Goal: Information Seeking & Learning: Learn about a topic

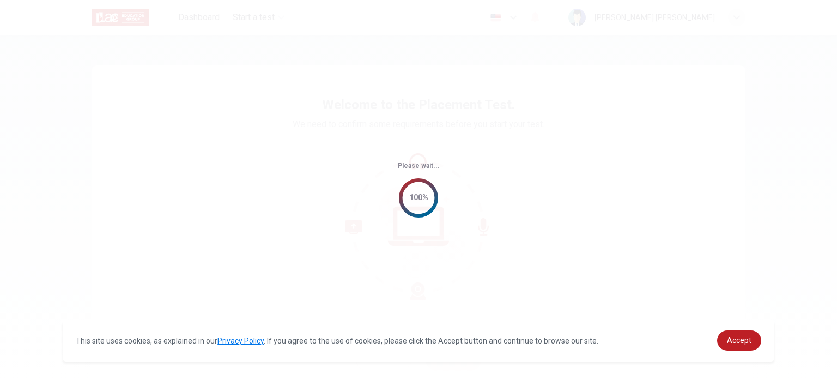
click at [486, 154] on div "Please wait... 100%" at bounding box center [418, 189] width 837 height 379
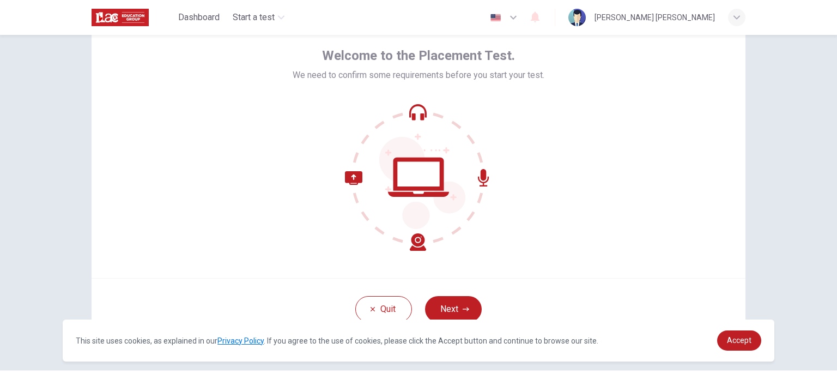
scroll to position [75, 0]
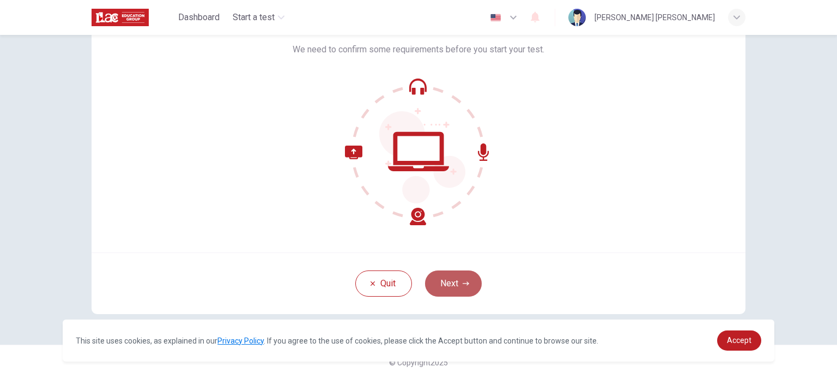
click at [445, 281] on button "Next" at bounding box center [453, 283] width 57 height 26
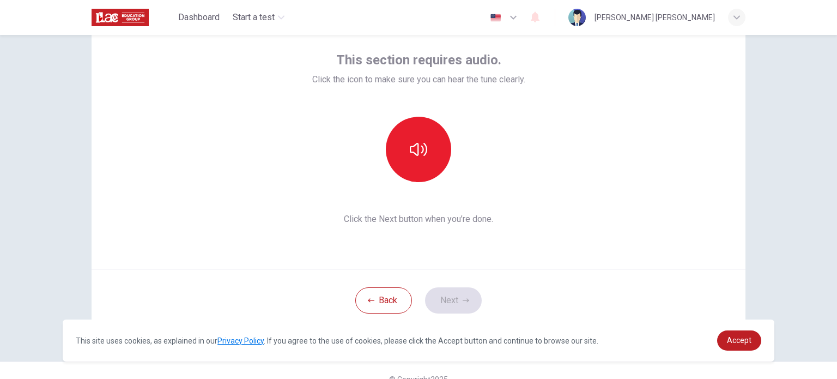
scroll to position [56, 0]
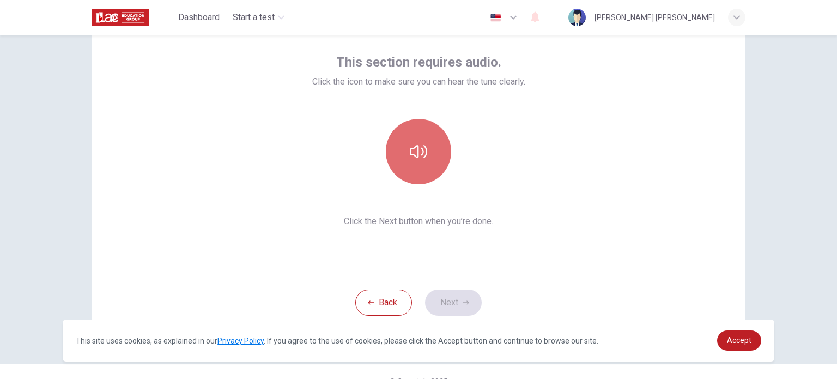
click at [417, 133] on button "button" at bounding box center [418, 151] width 65 height 65
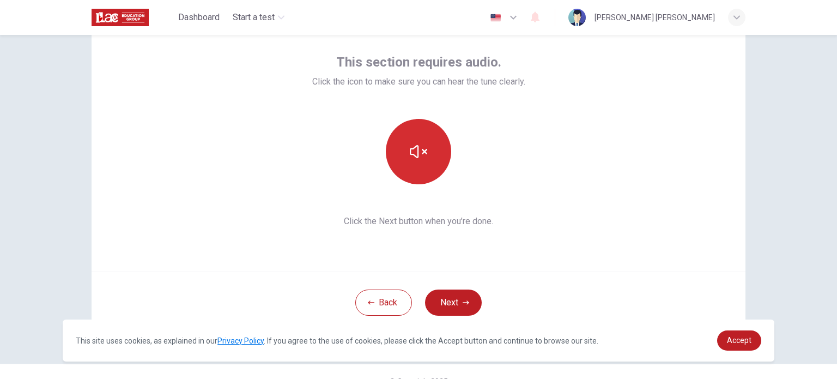
click at [431, 148] on button "button" at bounding box center [418, 151] width 65 height 65
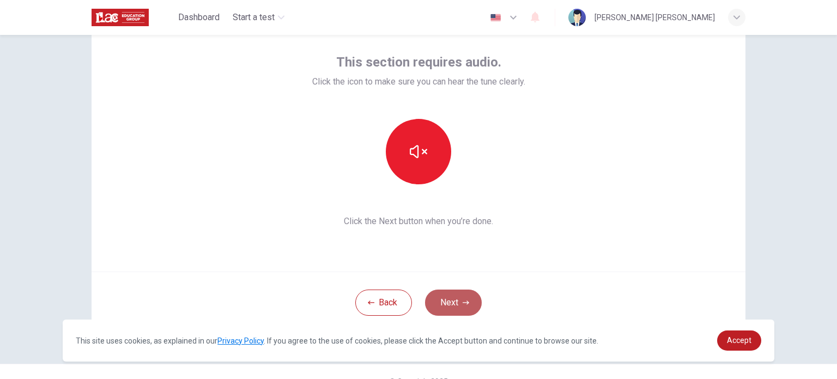
click at [445, 300] on button "Next" at bounding box center [453, 302] width 57 height 26
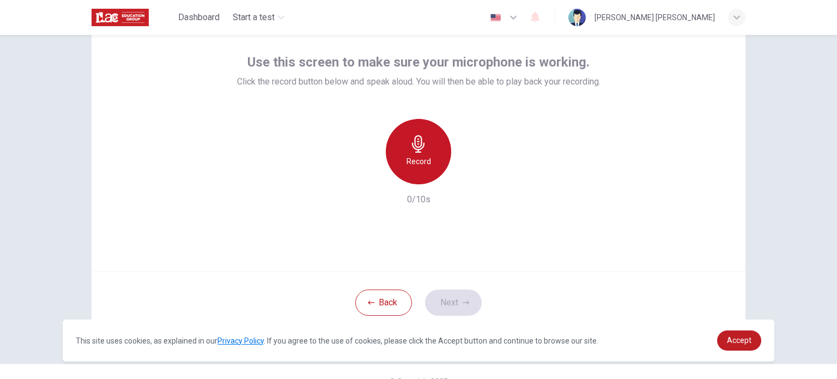
click at [415, 171] on div "Record" at bounding box center [418, 151] width 65 height 65
click at [416, 165] on h6 "Stop" at bounding box center [418, 161] width 16 height 13
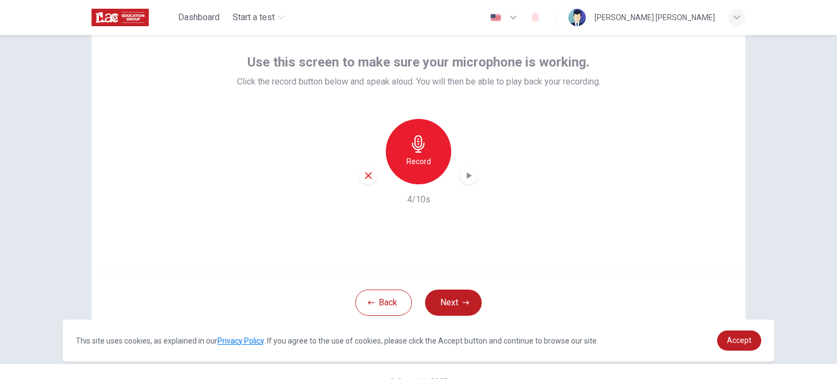
click at [463, 170] on icon "button" at bounding box center [468, 175] width 11 height 11
click at [430, 298] on button "Next" at bounding box center [453, 302] width 57 height 26
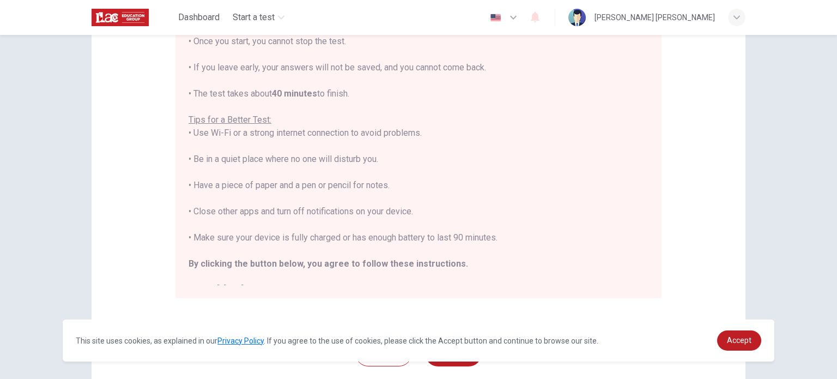
scroll to position [227, 0]
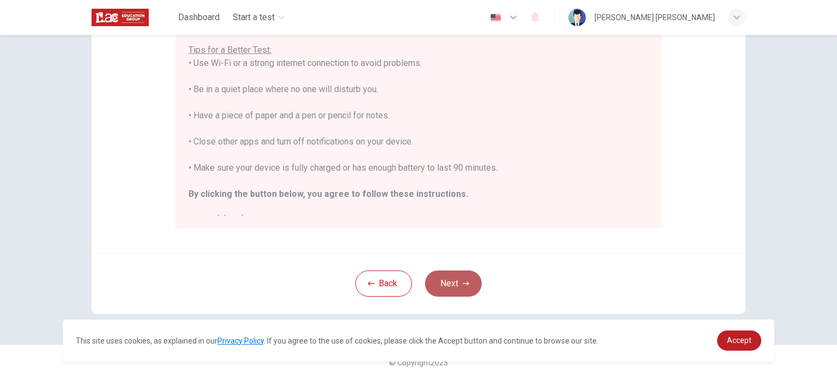
click at [440, 276] on button "Next" at bounding box center [453, 283] width 57 height 26
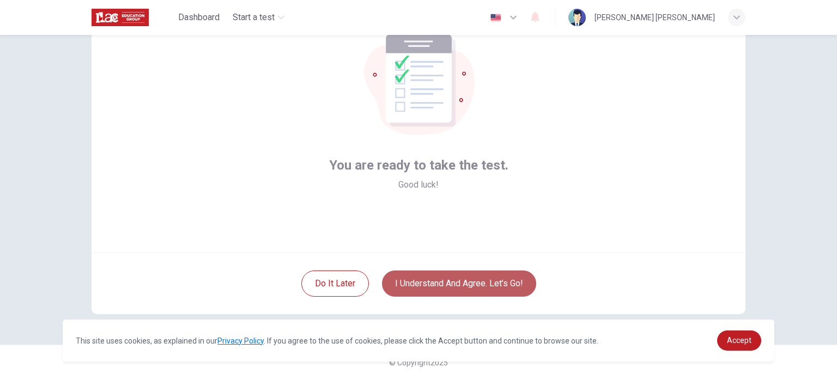
click at [505, 279] on button "I understand and agree. Let’s go!" at bounding box center [459, 283] width 154 height 26
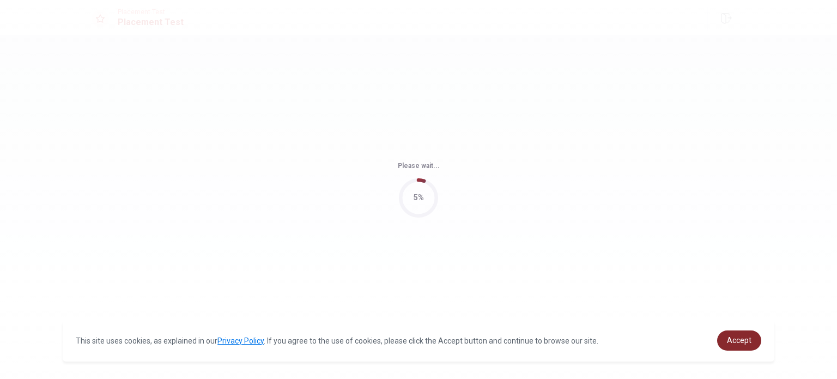
click at [723, 343] on link "Accept" at bounding box center [739, 340] width 44 height 20
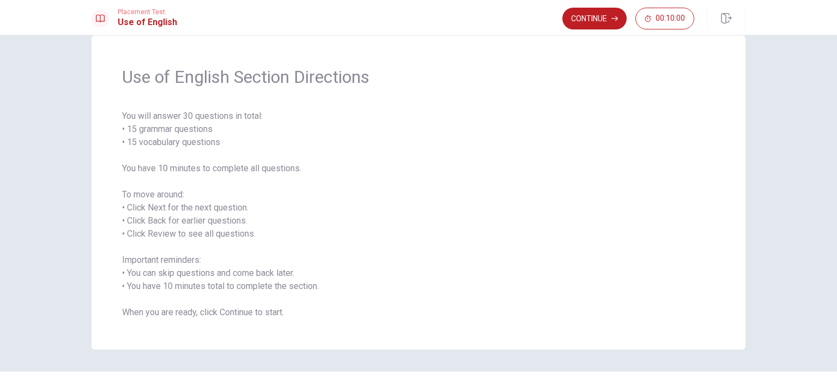
scroll to position [48, 0]
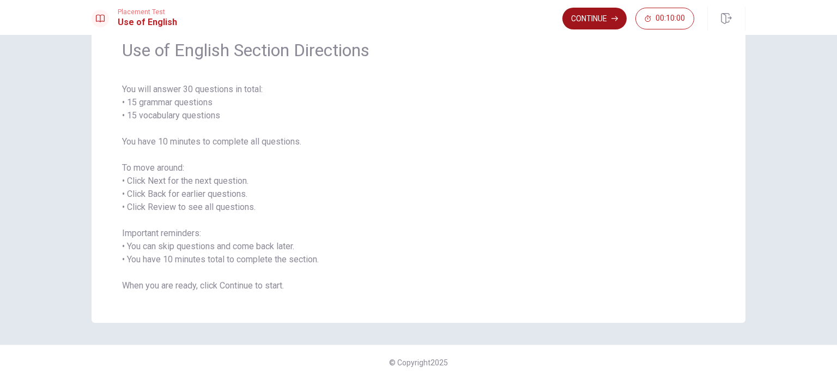
click at [612, 17] on icon "button" at bounding box center [614, 18] width 7 height 7
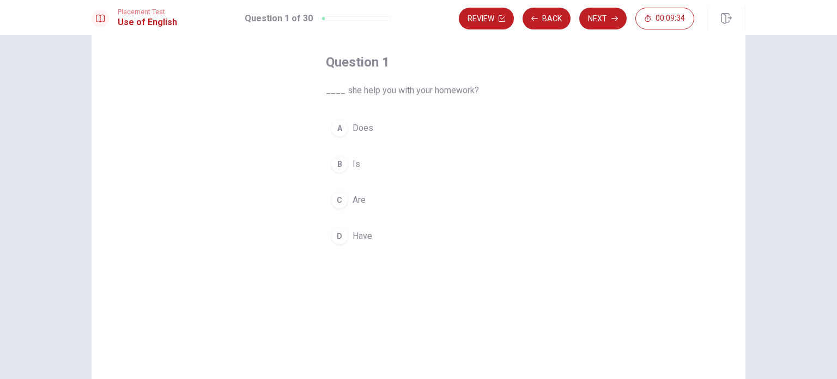
click at [344, 123] on button "A Does" at bounding box center [418, 127] width 185 height 27
click at [440, 237] on button "D Have" at bounding box center [418, 235] width 185 height 27
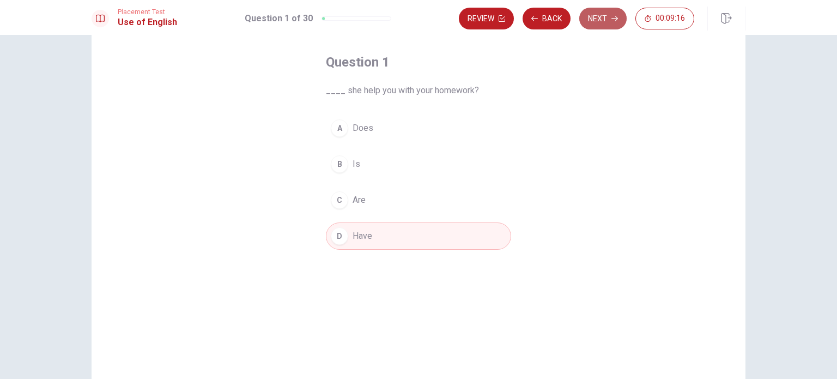
click at [595, 19] on button "Next" at bounding box center [602, 19] width 47 height 22
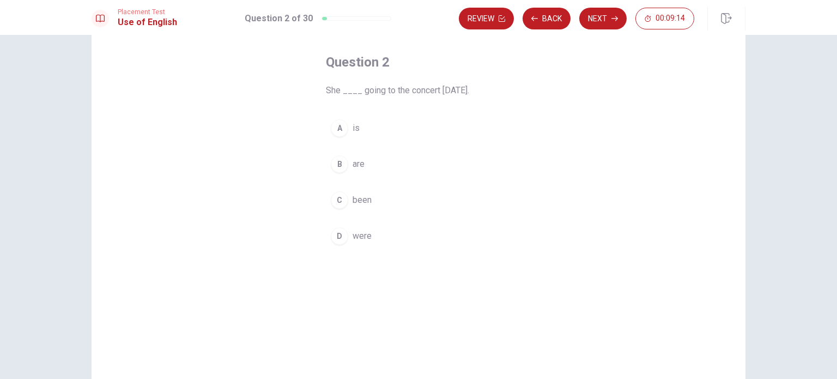
click at [339, 129] on div "A" at bounding box center [339, 127] width 17 height 17
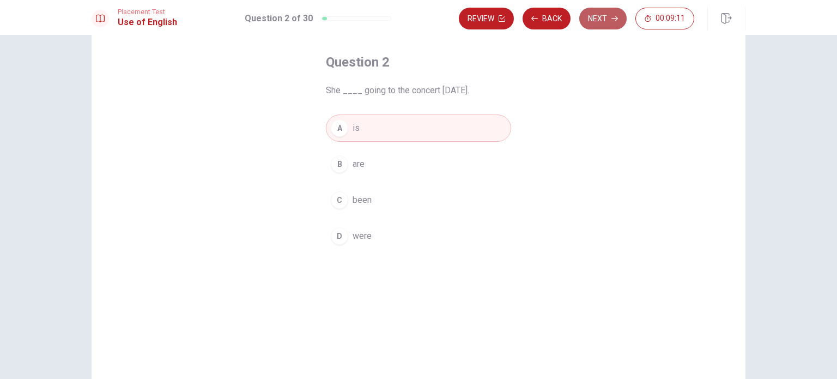
click at [610, 17] on button "Next" at bounding box center [602, 19] width 47 height 22
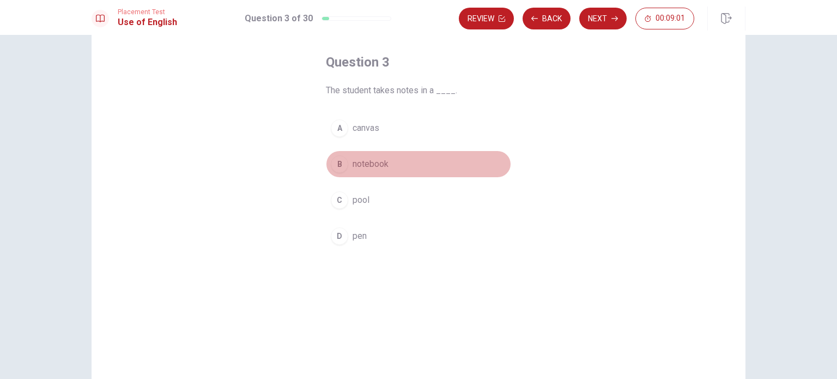
click at [340, 160] on div "B" at bounding box center [339, 163] width 17 height 17
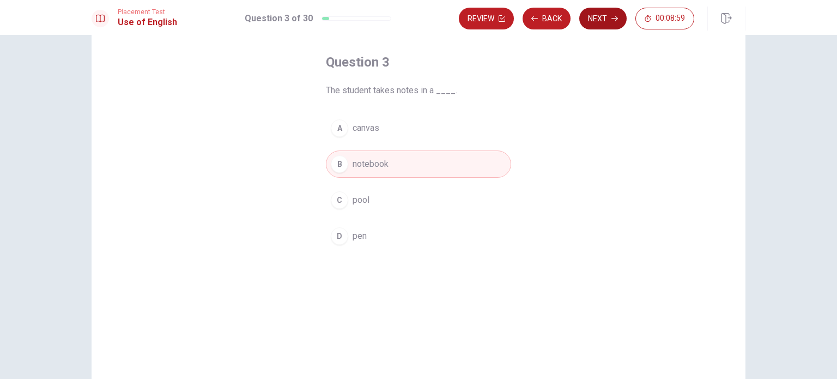
click at [589, 29] on button "Next" at bounding box center [602, 19] width 47 height 22
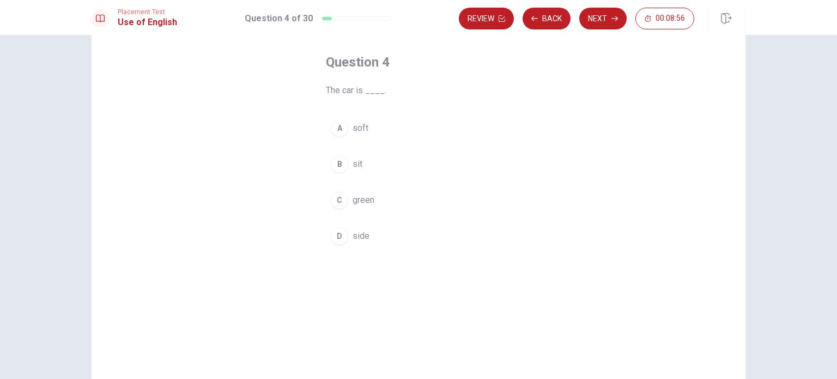
click at [338, 196] on div "C" at bounding box center [339, 199] width 17 height 17
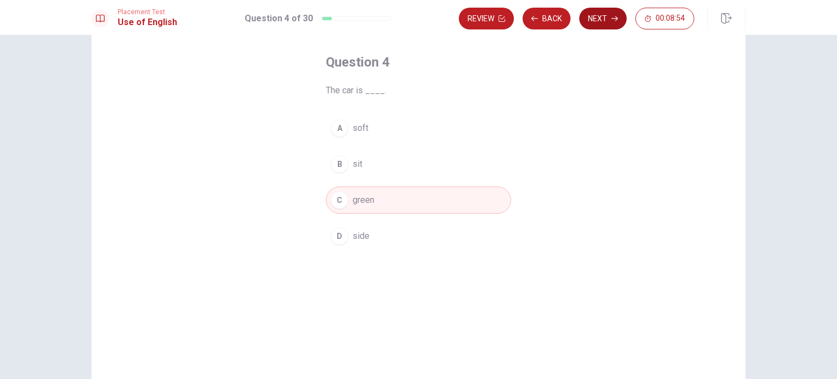
click at [590, 23] on button "Next" at bounding box center [602, 19] width 47 height 22
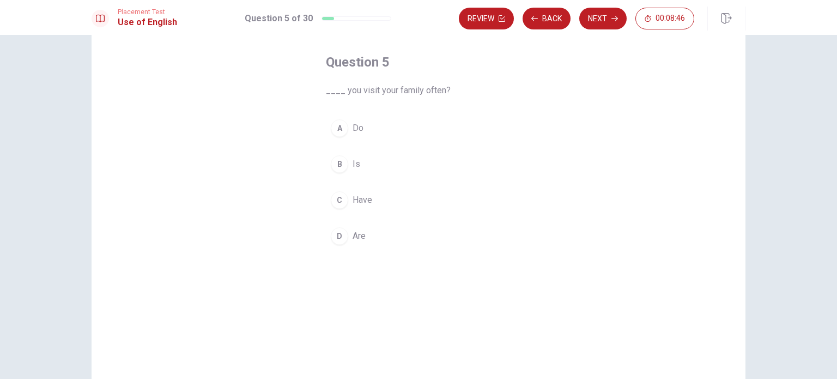
click at [342, 128] on div "A" at bounding box center [339, 127] width 17 height 17
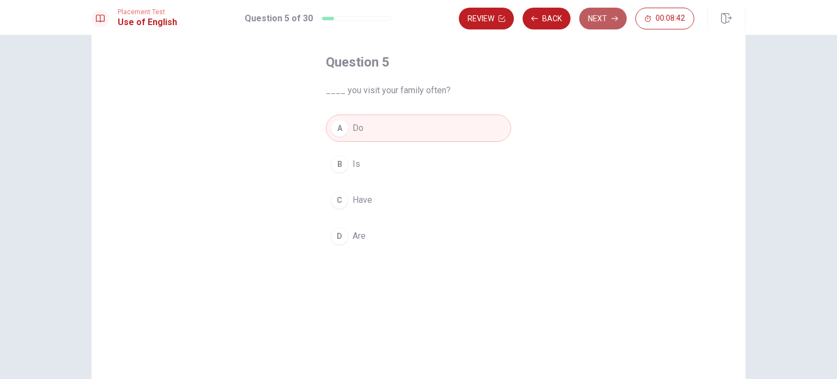
click at [602, 26] on button "Next" at bounding box center [602, 19] width 47 height 22
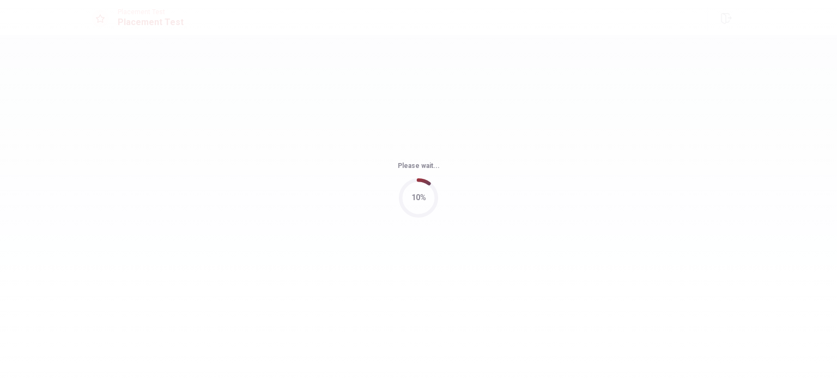
scroll to position [0, 0]
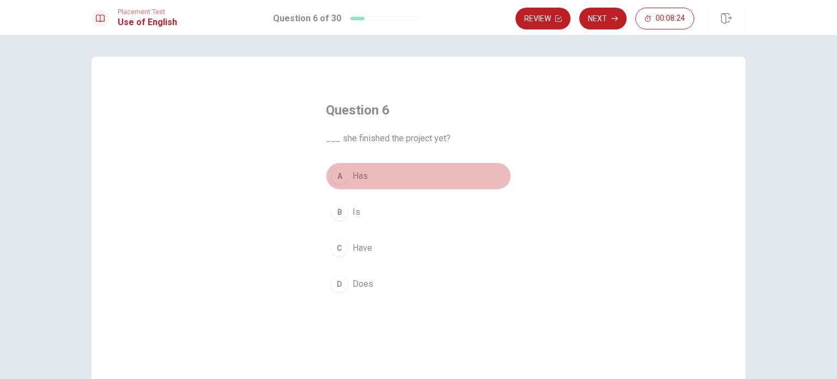
click at [337, 179] on div "A" at bounding box center [339, 175] width 17 height 17
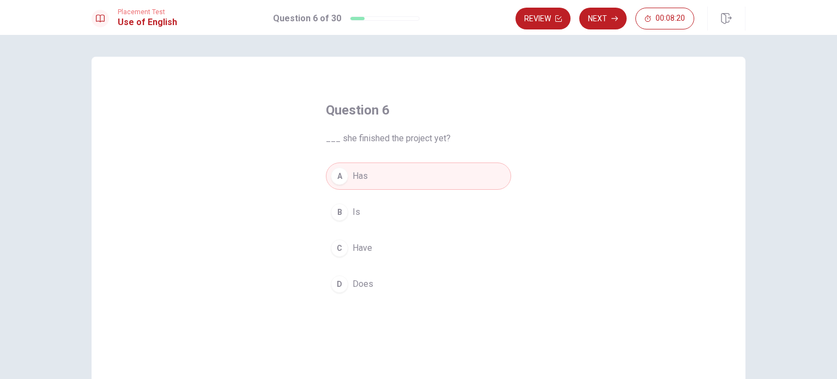
click at [536, 83] on div "Question 6 ___ she finished the project yet? A Has B Is C Have D Does" at bounding box center [419, 246] width 654 height 379
click at [605, 10] on button "Next" at bounding box center [602, 19] width 47 height 22
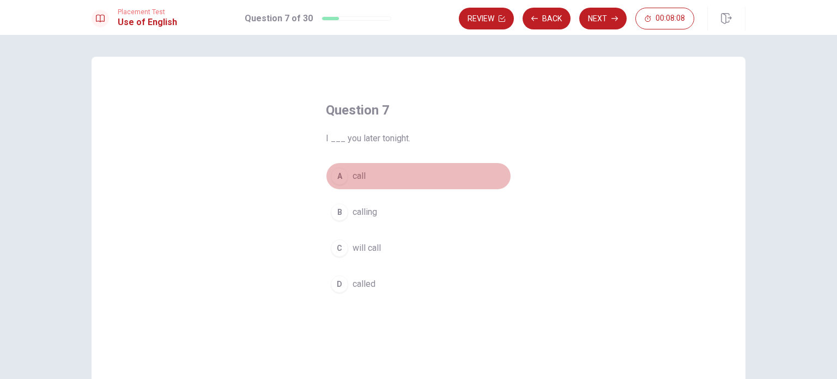
click at [343, 171] on div "A" at bounding box center [339, 175] width 17 height 17
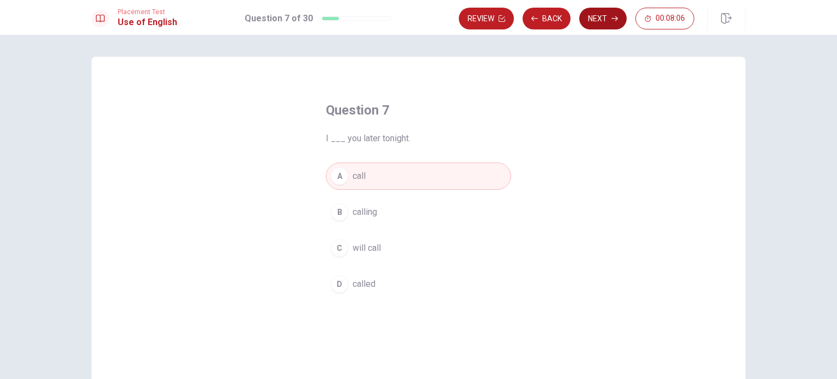
click at [598, 21] on button "Next" at bounding box center [602, 19] width 47 height 22
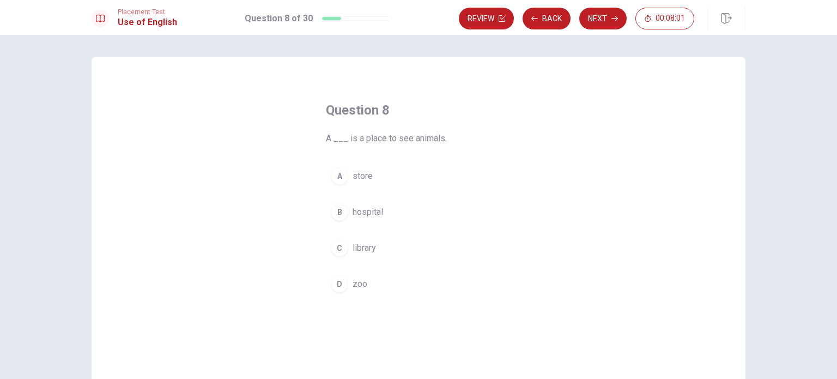
click at [331, 281] on div "D" at bounding box center [339, 283] width 17 height 17
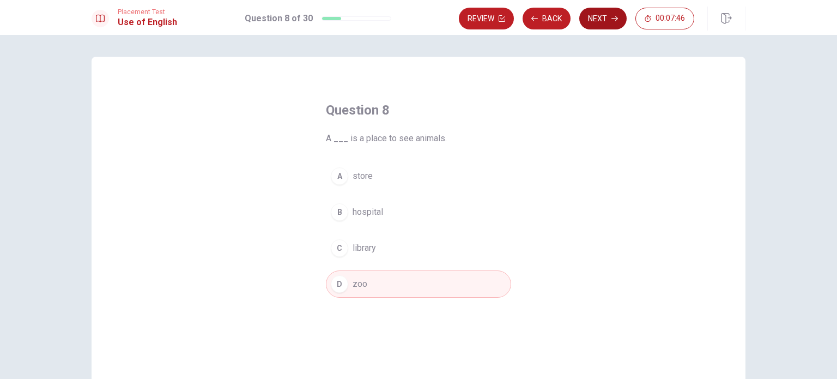
click at [609, 13] on button "Next" at bounding box center [602, 19] width 47 height 22
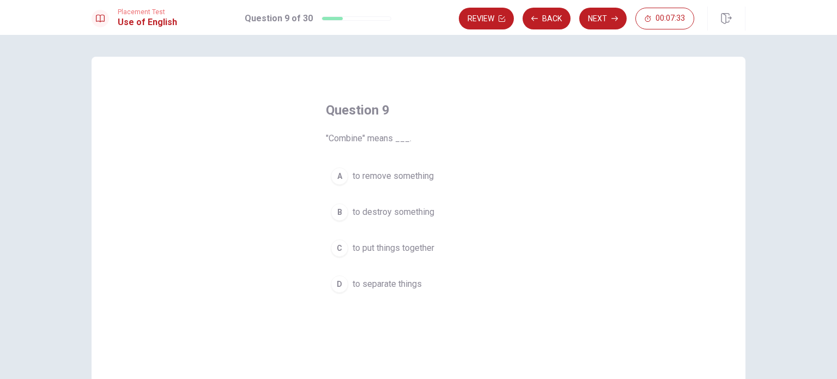
click at [399, 178] on span "to remove something" at bounding box center [393, 175] width 81 height 13
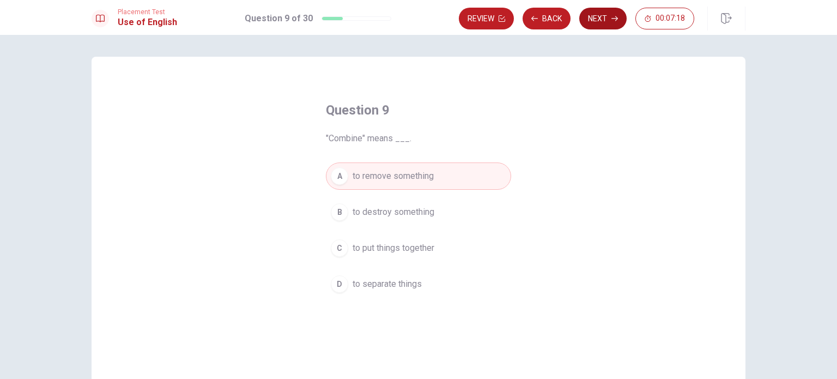
click at [601, 21] on button "Next" at bounding box center [602, 19] width 47 height 22
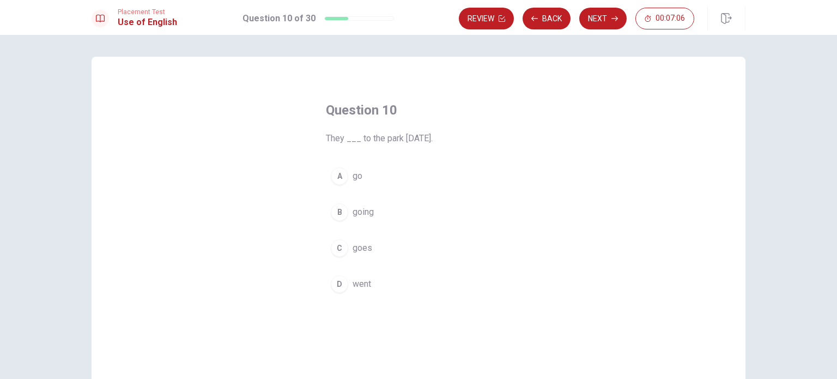
click at [353, 248] on span "goes" at bounding box center [363, 247] width 20 height 13
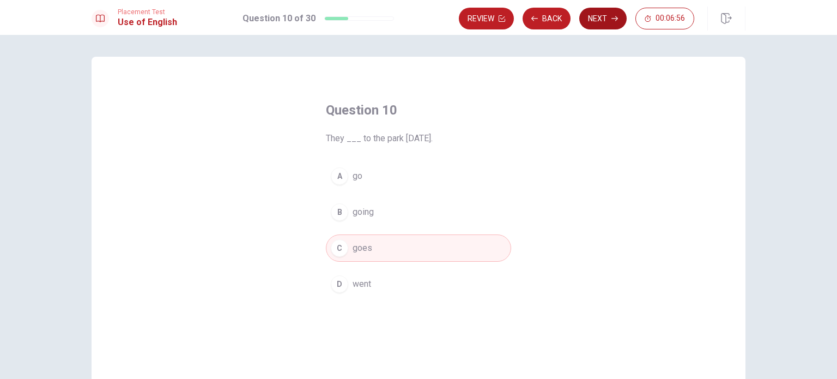
click at [591, 20] on button "Next" at bounding box center [602, 19] width 47 height 22
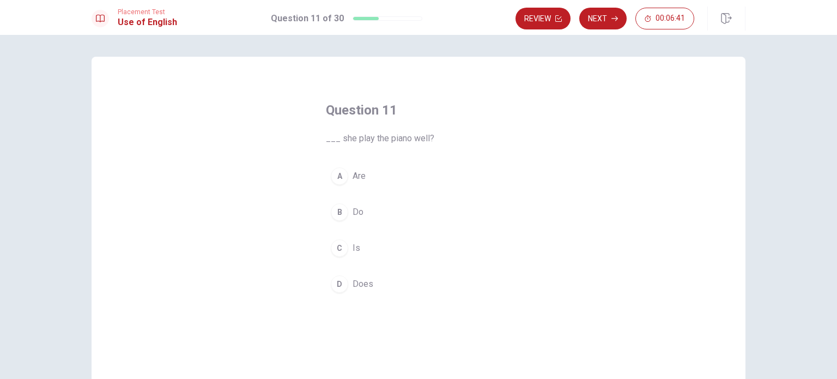
click at [336, 205] on div "B" at bounding box center [339, 211] width 17 height 17
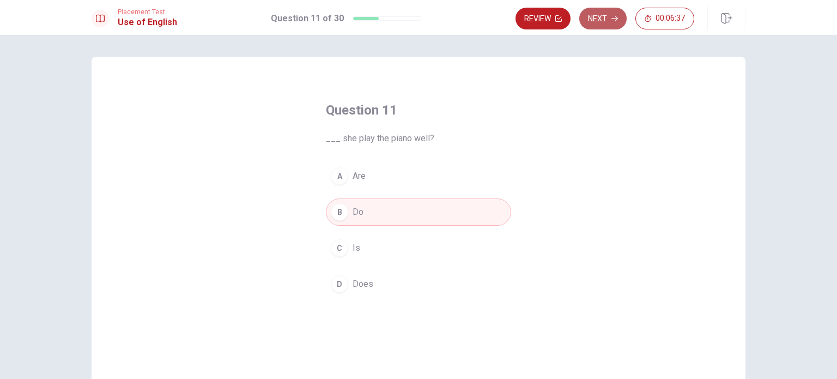
click at [610, 23] on button "Next" at bounding box center [602, 19] width 47 height 22
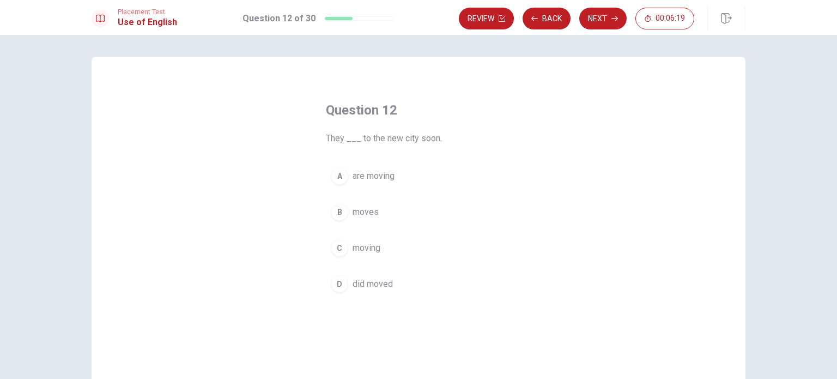
click at [338, 245] on div "C" at bounding box center [339, 247] width 17 height 17
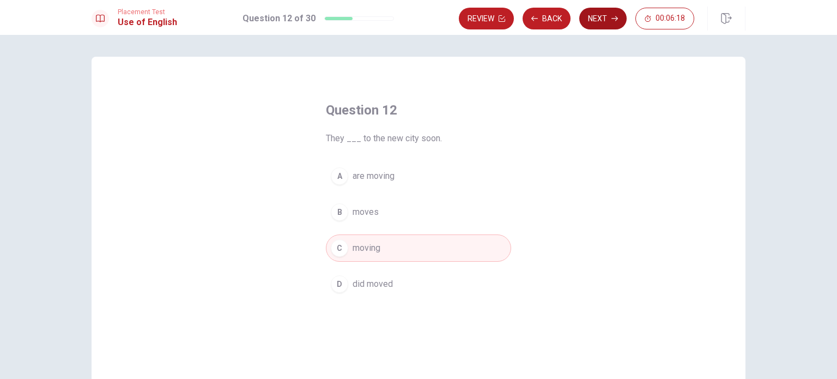
click at [592, 14] on button "Next" at bounding box center [602, 19] width 47 height 22
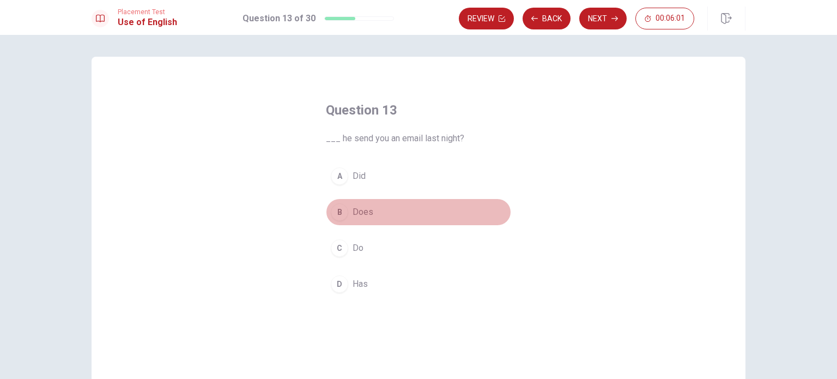
click at [339, 208] on div "B" at bounding box center [339, 211] width 17 height 17
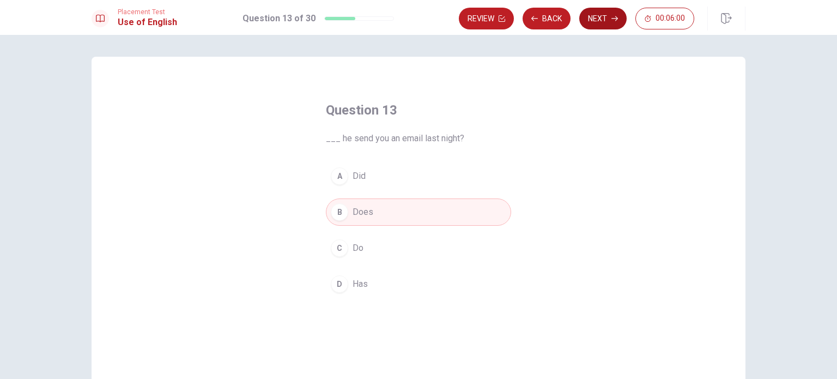
click at [607, 15] on button "Next" at bounding box center [602, 19] width 47 height 22
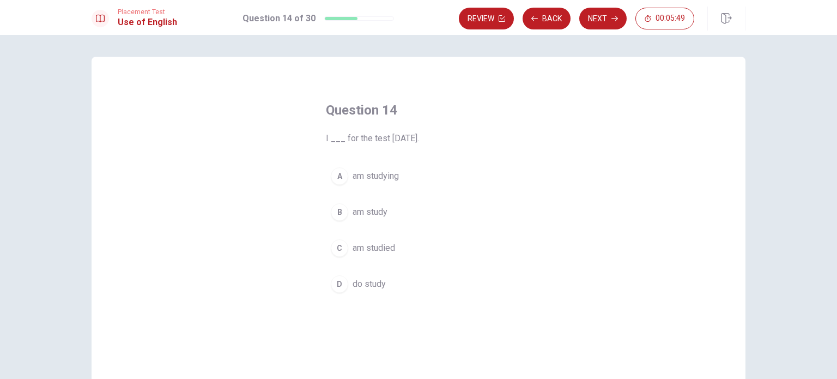
click at [337, 209] on div "B" at bounding box center [339, 211] width 17 height 17
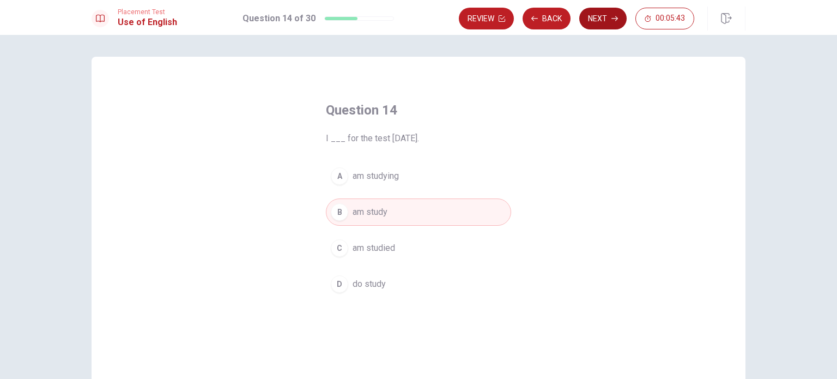
click at [601, 23] on button "Next" at bounding box center [602, 19] width 47 height 22
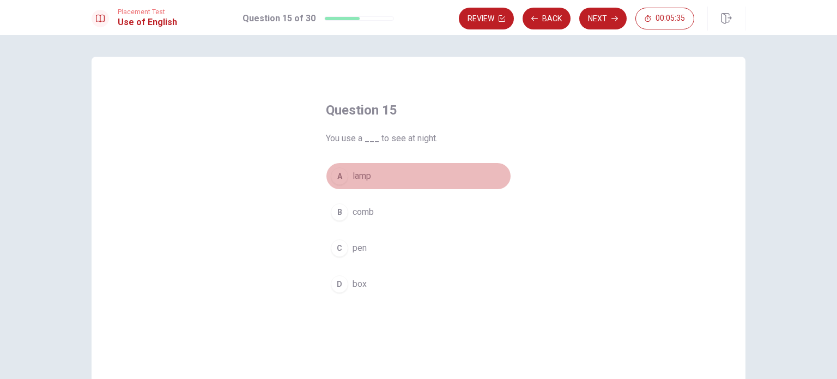
click at [338, 178] on div "A" at bounding box center [339, 175] width 17 height 17
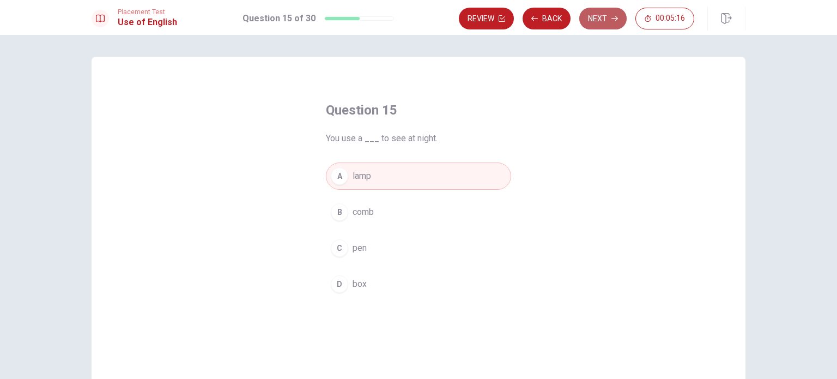
click at [615, 16] on icon "button" at bounding box center [614, 18] width 7 height 7
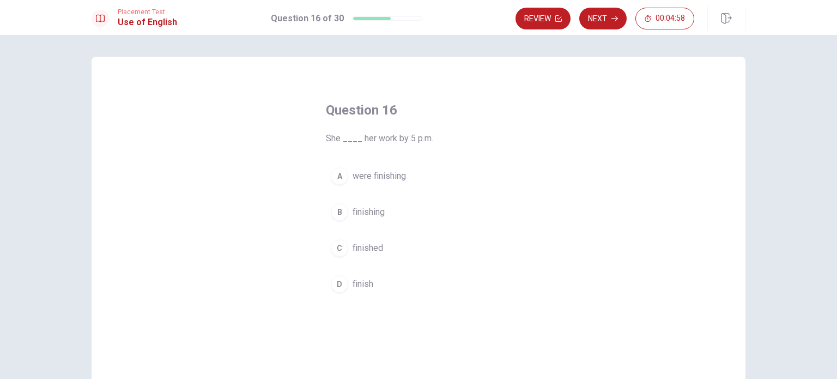
click at [383, 214] on button "B finishing" at bounding box center [418, 211] width 185 height 27
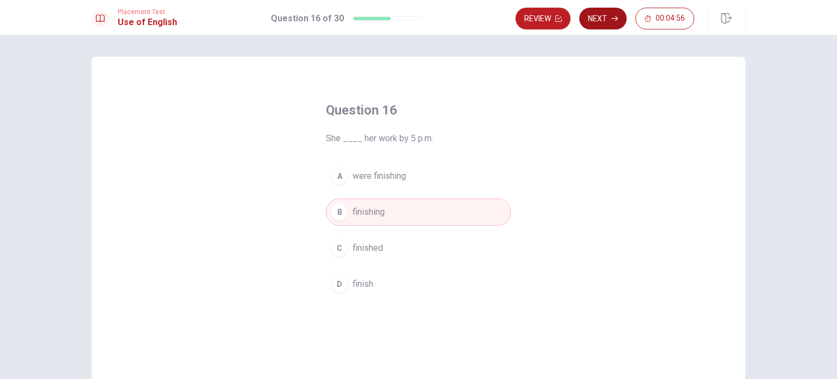
click at [604, 17] on button "Next" at bounding box center [602, 19] width 47 height 22
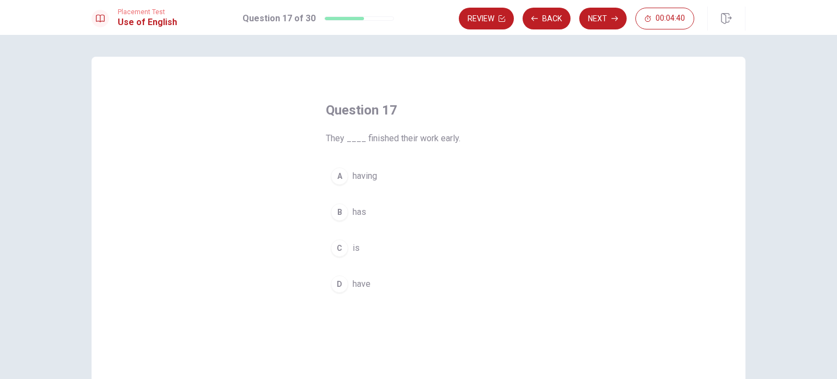
click at [366, 285] on span "have" at bounding box center [362, 283] width 18 height 13
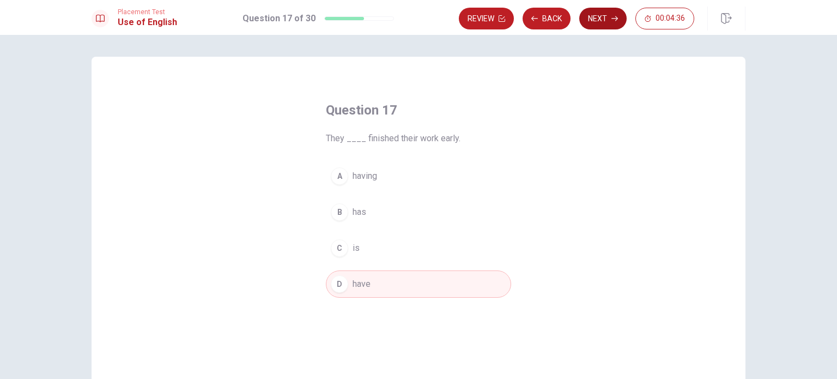
click at [603, 19] on button "Next" at bounding box center [602, 19] width 47 height 22
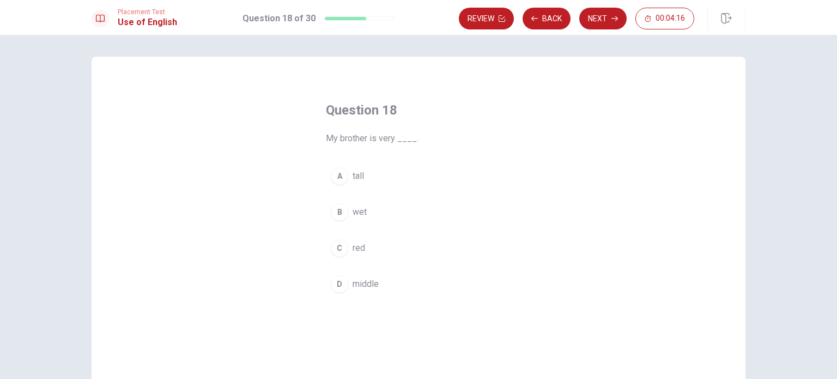
click at [333, 170] on div "A" at bounding box center [339, 175] width 17 height 17
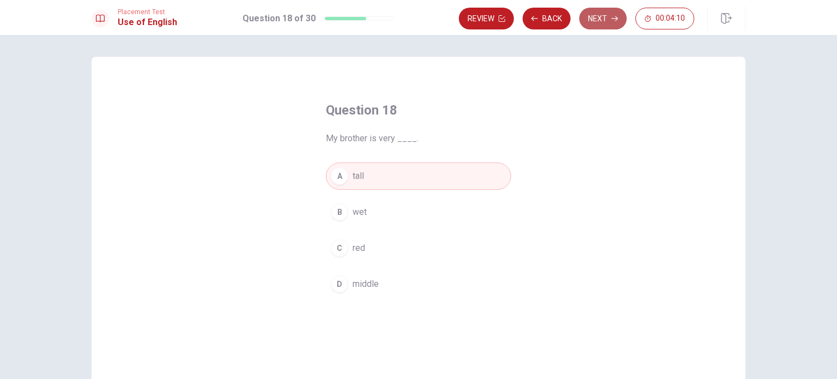
click at [597, 23] on button "Next" at bounding box center [602, 19] width 47 height 22
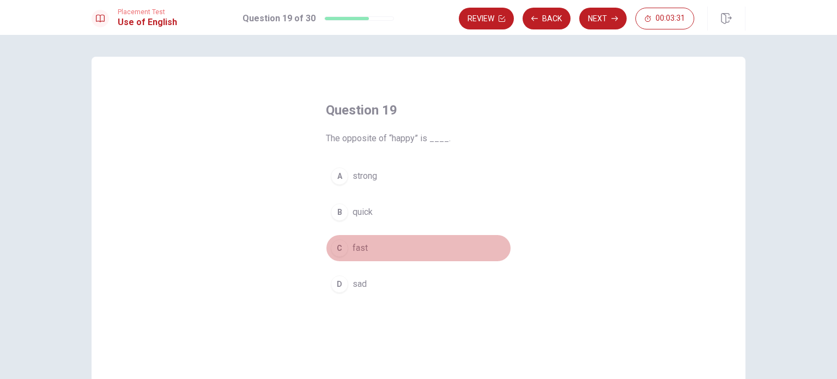
drag, startPoint x: 335, startPoint y: 247, endPoint x: 318, endPoint y: 313, distance: 68.1
click at [318, 313] on div "Question 19 The opposite of “happy” is ____. A strong B quick C fast D sad" at bounding box center [418, 199] width 229 height 231
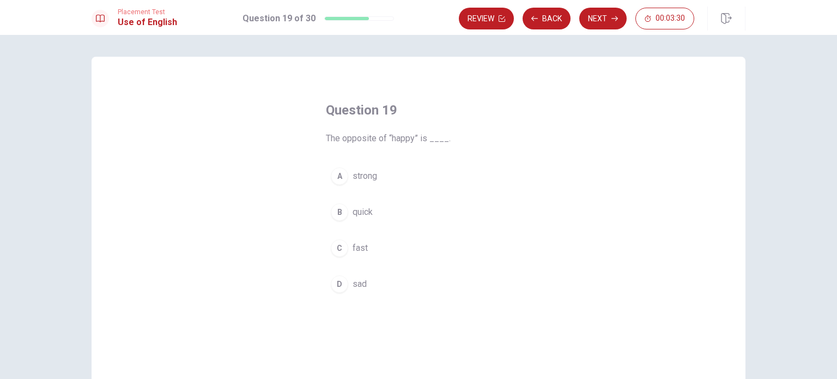
click at [351, 269] on div "A strong B quick C fast D sad" at bounding box center [418, 229] width 185 height 135
click at [350, 274] on button "D sad" at bounding box center [418, 283] width 185 height 27
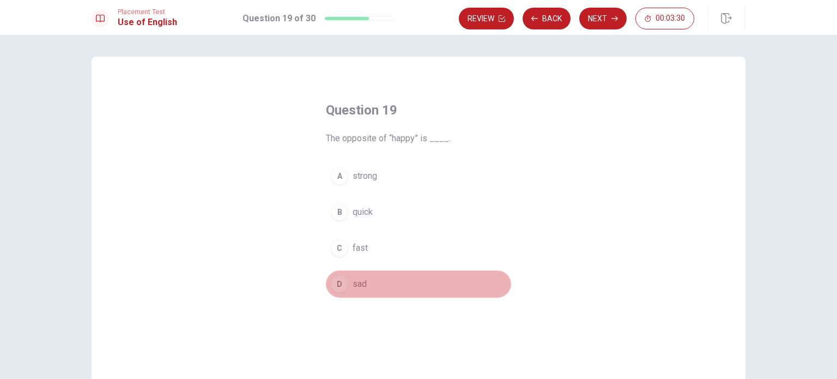
click at [350, 274] on button "D sad" at bounding box center [418, 283] width 185 height 27
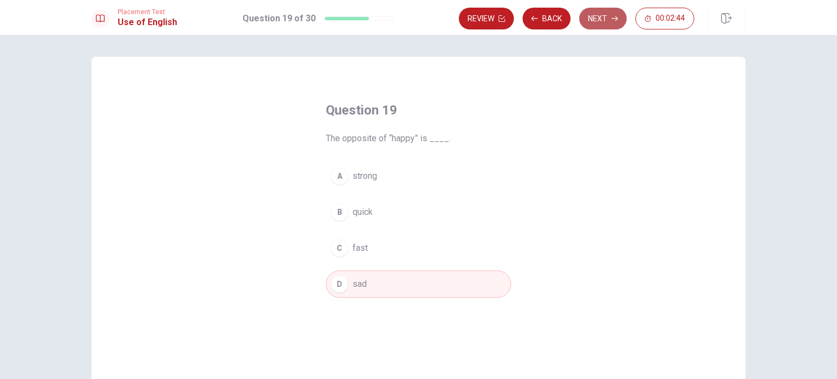
click at [607, 8] on button "Next" at bounding box center [602, 19] width 47 height 22
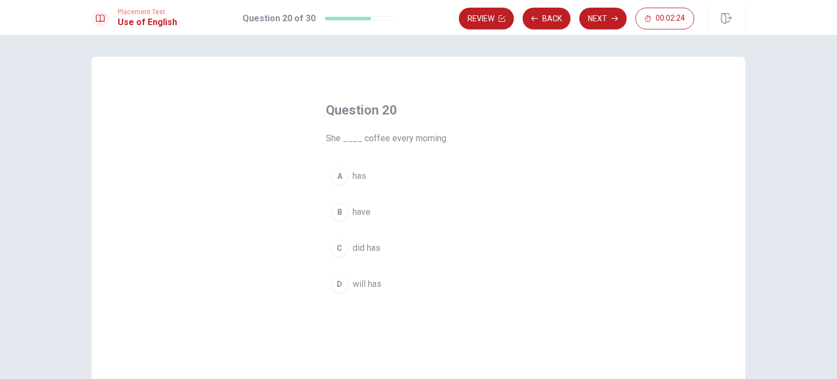
click at [340, 172] on div "A" at bounding box center [339, 175] width 17 height 17
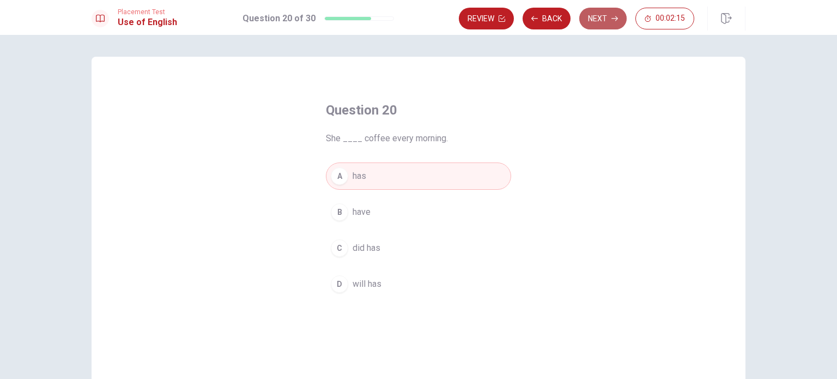
click at [606, 17] on button "Next" at bounding box center [602, 19] width 47 height 22
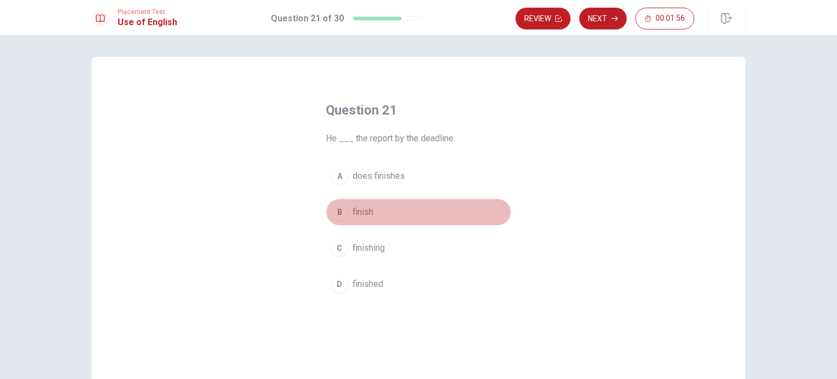
click at [357, 208] on span "finish" at bounding box center [363, 211] width 21 height 13
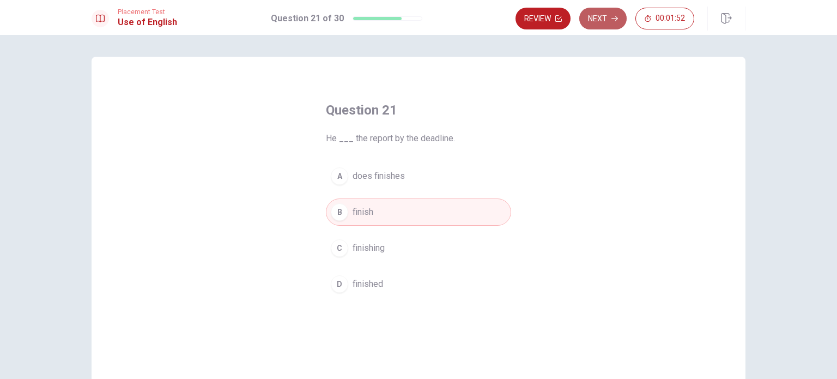
click at [615, 17] on icon "button" at bounding box center [614, 18] width 7 height 7
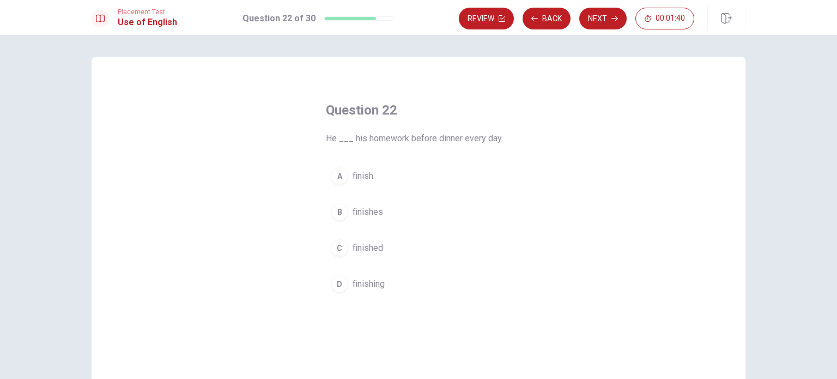
click at [351, 192] on div "A finish B finishes C finished D finishing" at bounding box center [418, 229] width 185 height 135
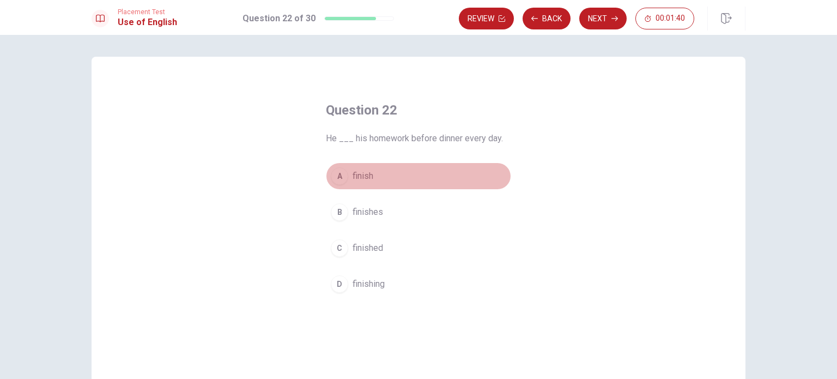
click at [351, 187] on button "A finish" at bounding box center [418, 175] width 185 height 27
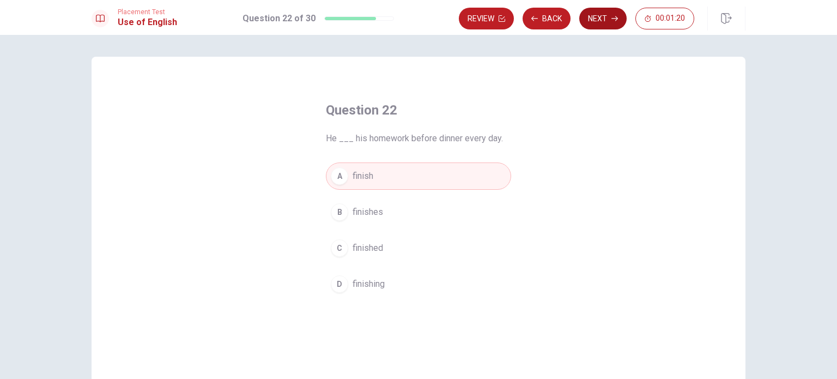
click at [603, 26] on button "Next" at bounding box center [602, 19] width 47 height 22
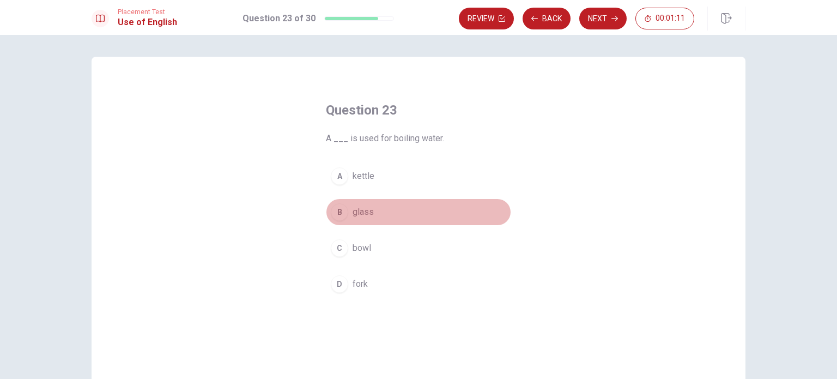
click at [364, 209] on span "glass" at bounding box center [363, 211] width 21 height 13
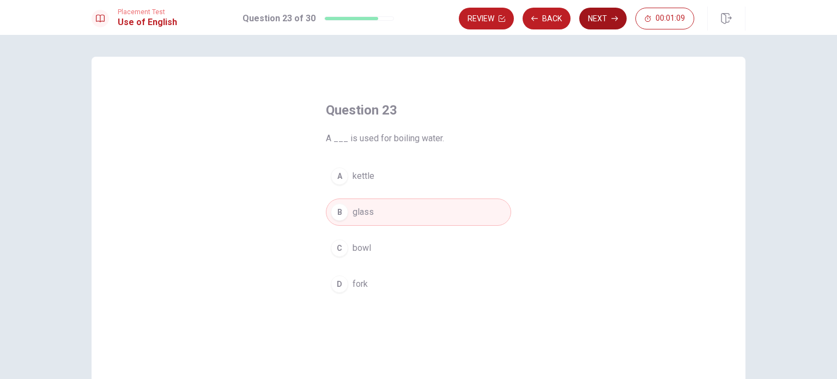
click at [617, 21] on icon "button" at bounding box center [614, 18] width 7 height 7
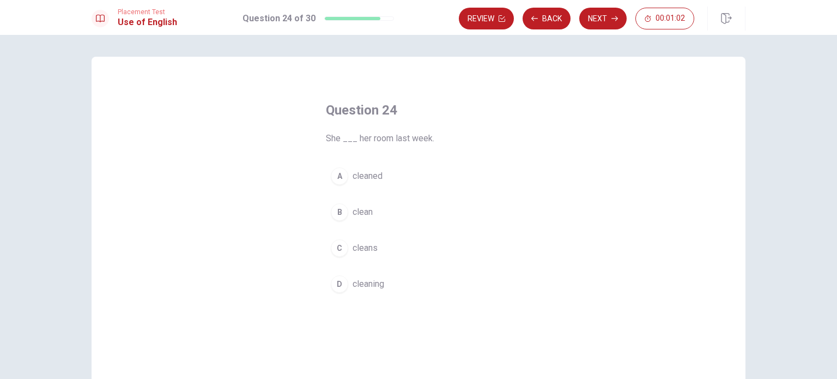
click at [344, 210] on div "B" at bounding box center [339, 211] width 17 height 17
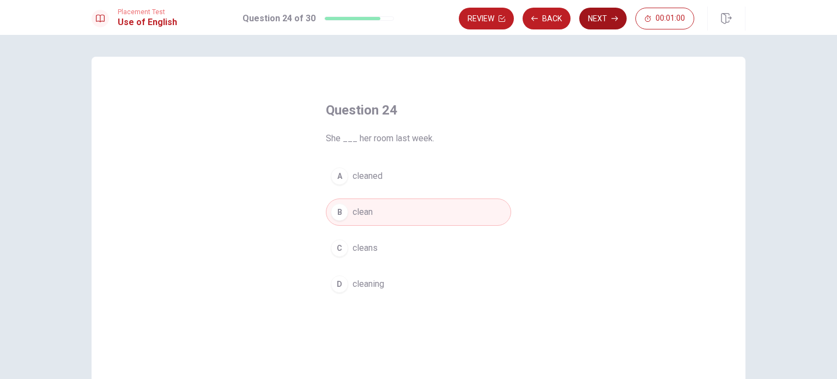
click at [594, 17] on button "Next" at bounding box center [602, 19] width 47 height 22
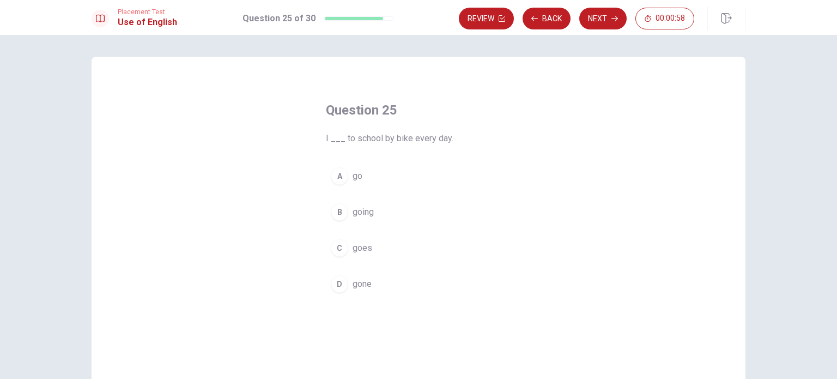
click at [336, 174] on div "A" at bounding box center [339, 175] width 17 height 17
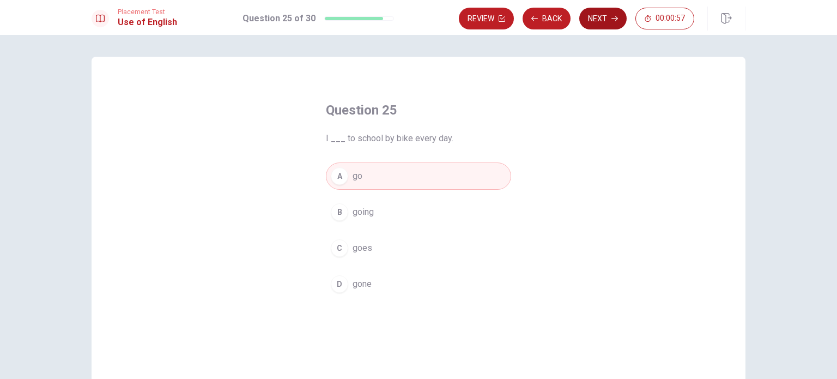
click at [606, 17] on button "Next" at bounding box center [602, 19] width 47 height 22
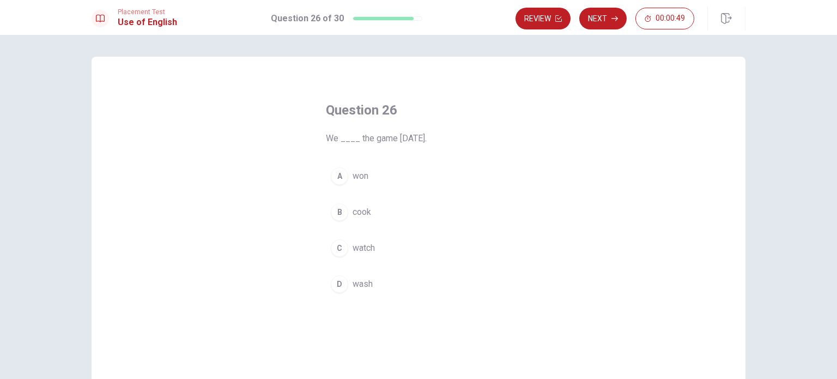
click at [344, 256] on button "C watch" at bounding box center [418, 247] width 185 height 27
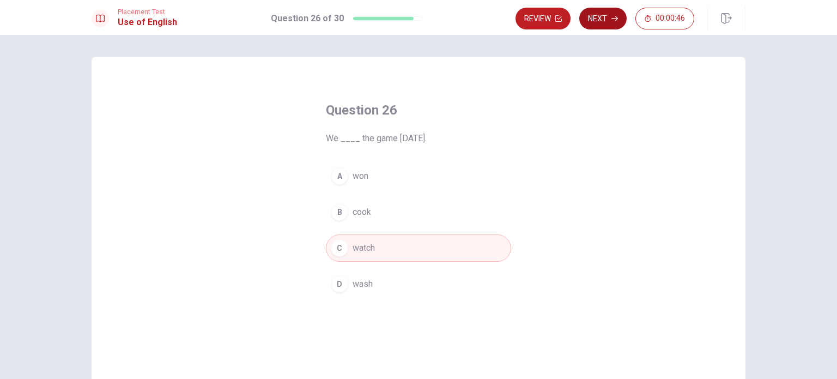
click at [599, 19] on button "Next" at bounding box center [602, 19] width 47 height 22
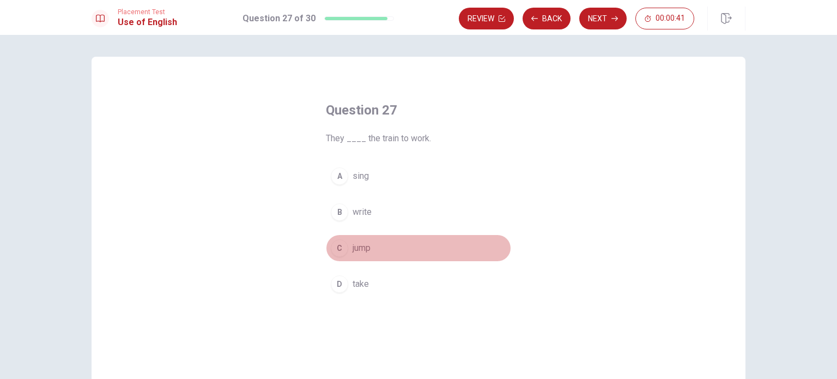
click at [344, 254] on button "C jump" at bounding box center [418, 247] width 185 height 27
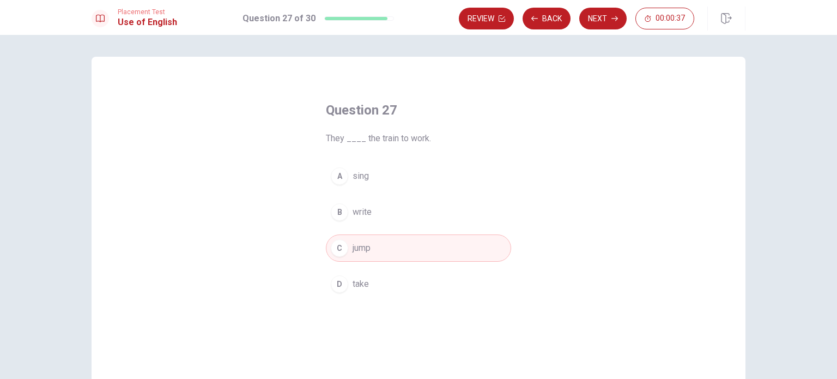
click at [353, 201] on button "B write" at bounding box center [418, 211] width 185 height 27
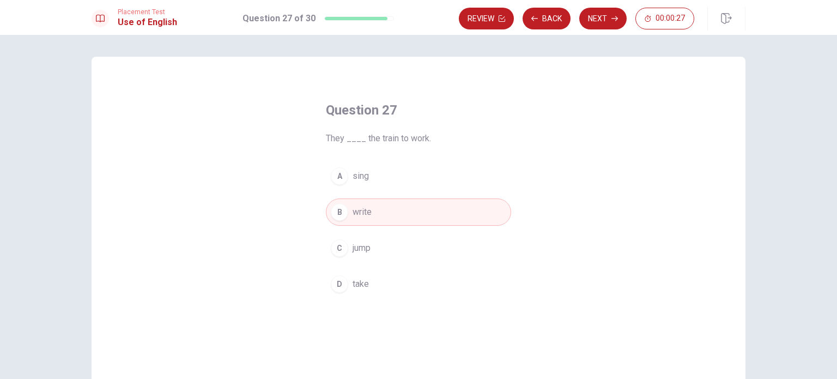
click at [363, 283] on span "take" at bounding box center [361, 283] width 16 height 13
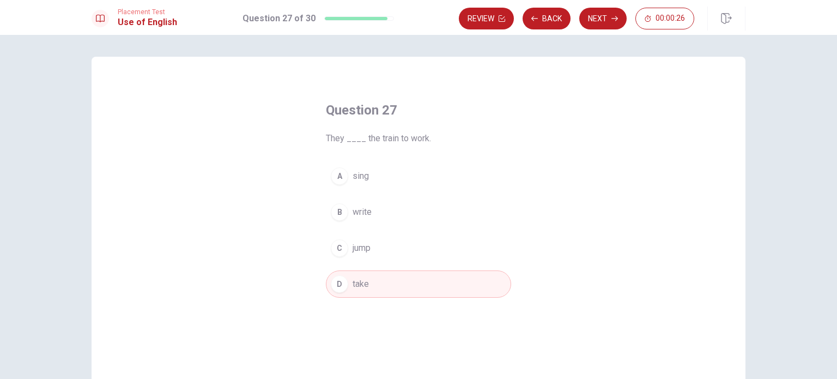
click at [418, 209] on button "B write" at bounding box center [418, 211] width 185 height 27
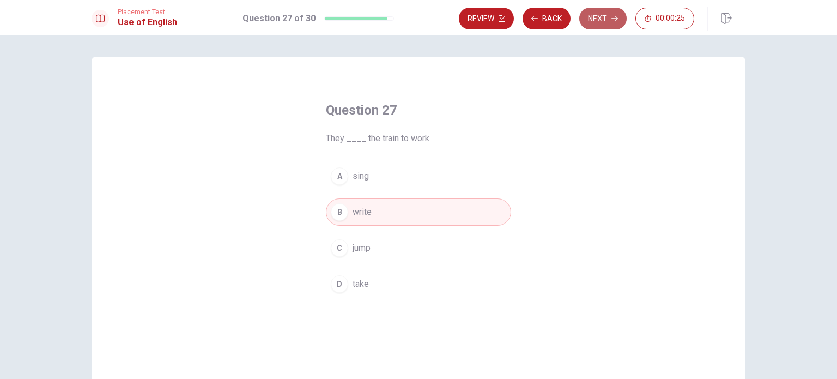
click at [600, 19] on button "Next" at bounding box center [602, 19] width 47 height 22
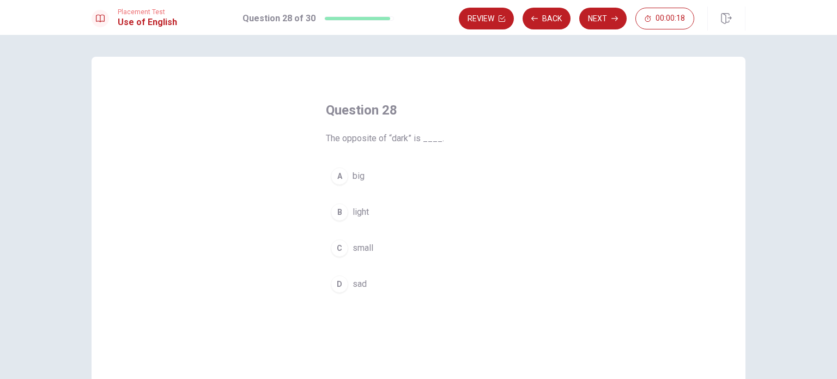
click at [339, 211] on div "B" at bounding box center [339, 211] width 17 height 17
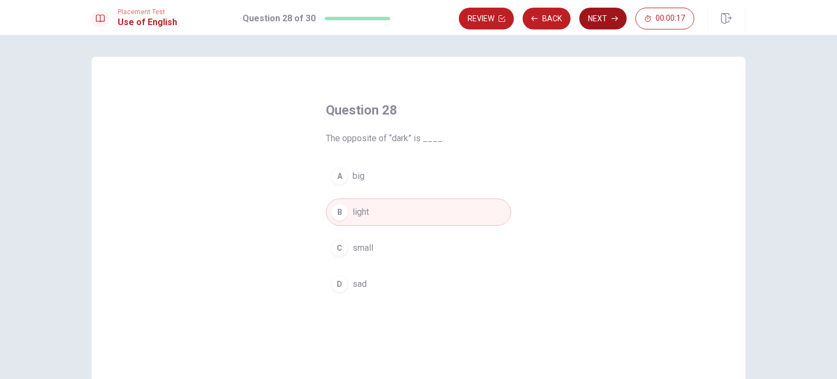
click at [595, 15] on button "Next" at bounding box center [602, 19] width 47 height 22
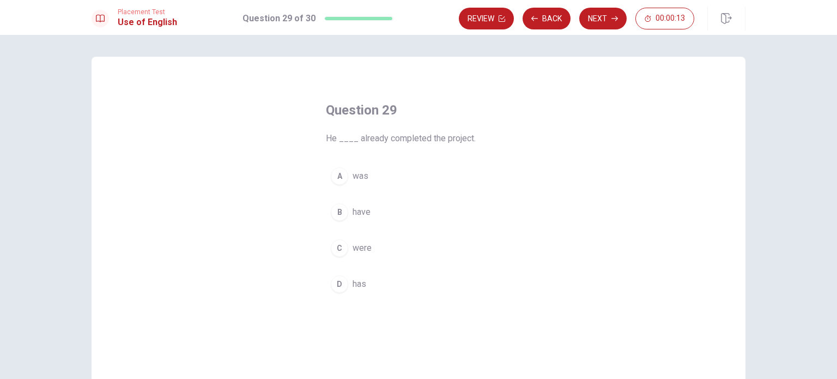
click at [345, 180] on button "A was" at bounding box center [418, 175] width 185 height 27
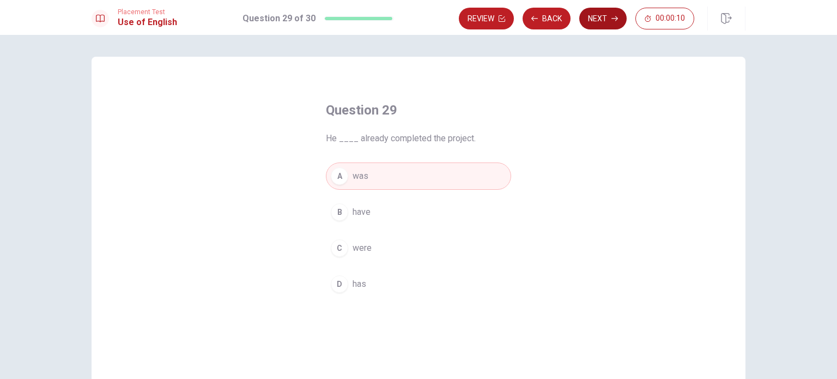
click at [610, 22] on button "Next" at bounding box center [602, 19] width 47 height 22
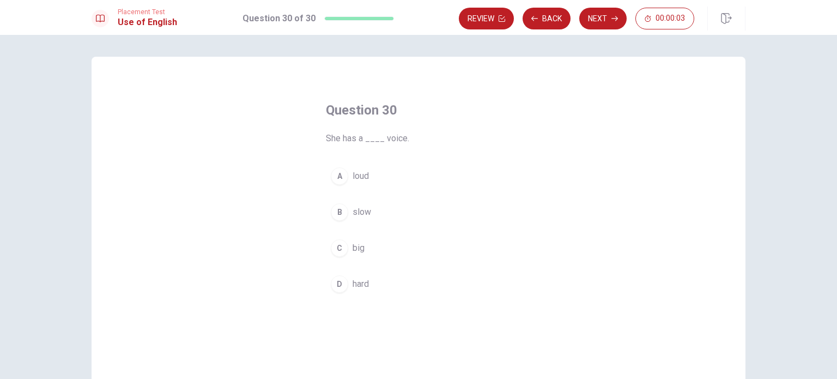
click at [339, 176] on div "A" at bounding box center [339, 175] width 17 height 17
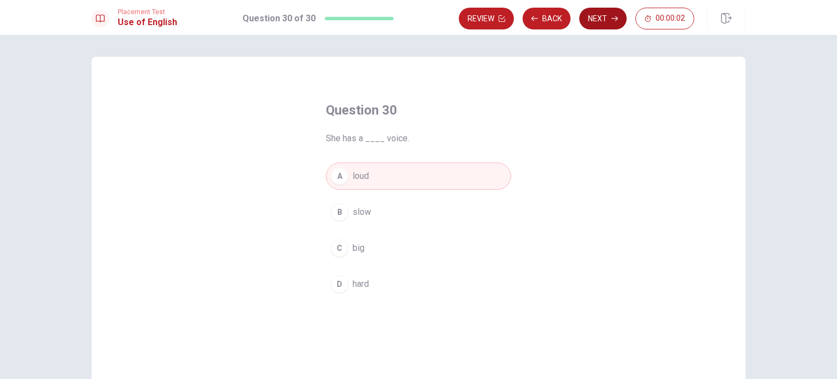
click at [591, 17] on button "Next" at bounding box center [602, 19] width 47 height 22
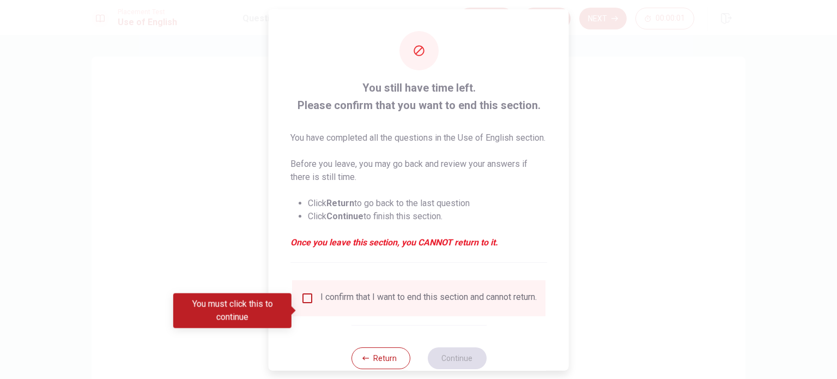
click at [314, 304] on div "I confirm that I want to end this section and cannot return." at bounding box center [419, 297] width 236 height 13
click at [313, 304] on div "I confirm that I want to end this section and cannot return." at bounding box center [419, 297] width 236 height 13
click at [309, 304] on input "You must click this to continue" at bounding box center [307, 297] width 13 height 13
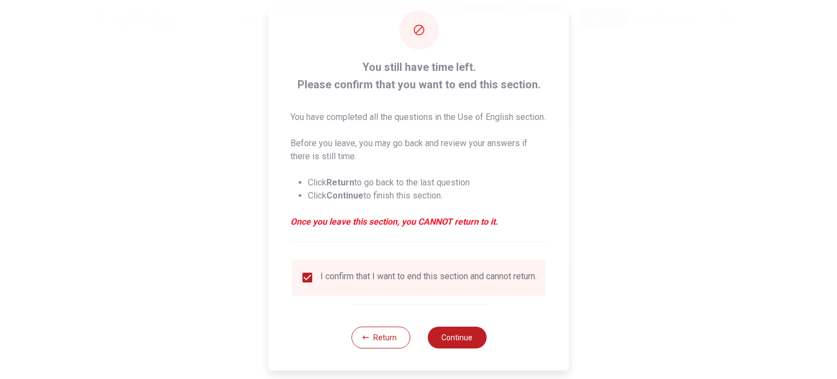
scroll to position [40, 0]
click at [465, 339] on button "Continue" at bounding box center [456, 337] width 59 height 22
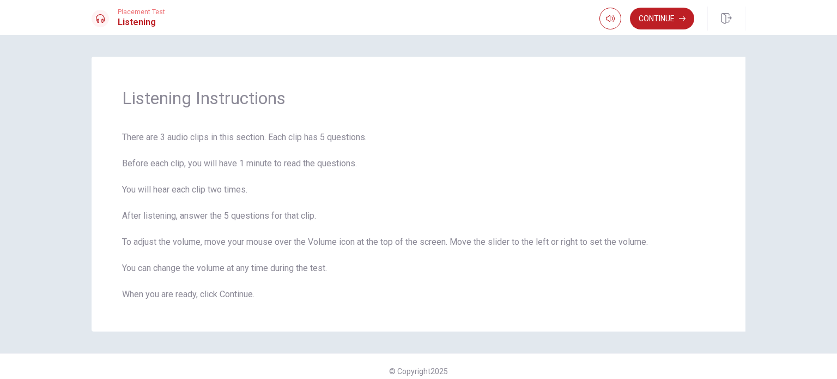
scroll to position [9, 0]
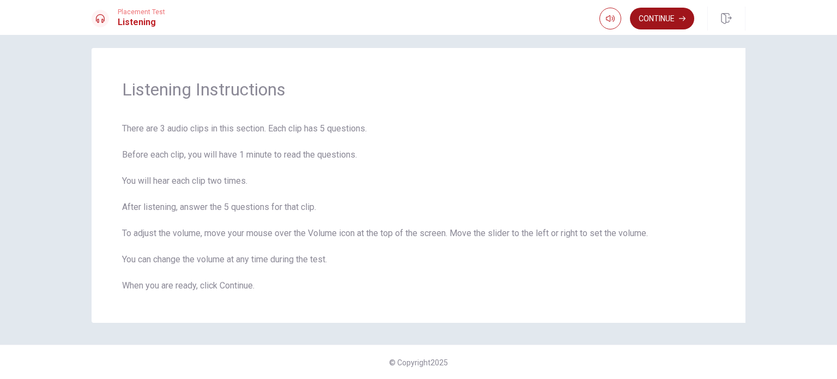
click at [673, 14] on button "Continue" at bounding box center [662, 19] width 64 height 22
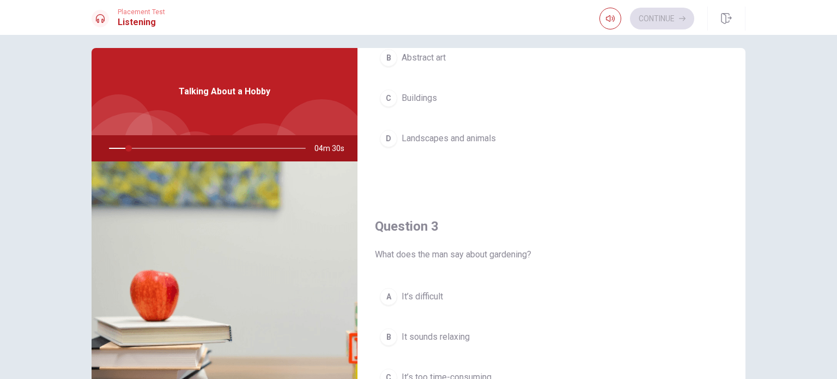
scroll to position [0, 0]
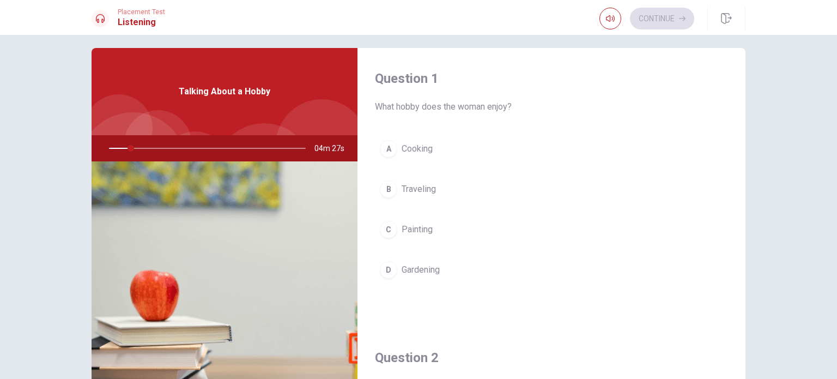
click at [113, 145] on div at bounding box center [205, 148] width 218 height 26
click at [110, 148] on div at bounding box center [205, 148] width 218 height 26
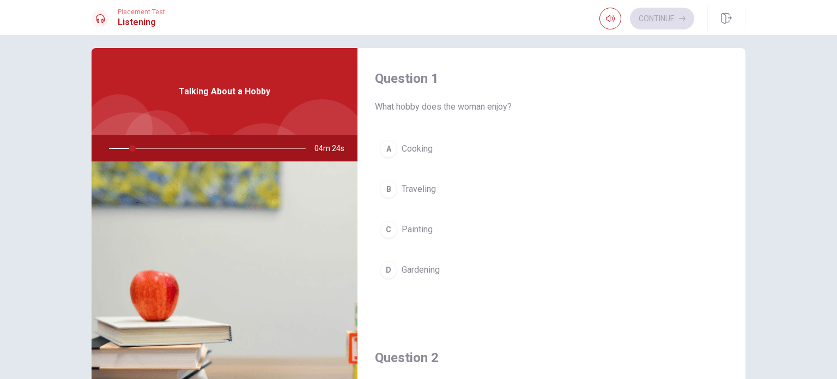
click at [110, 148] on div at bounding box center [205, 148] width 218 height 26
click at [129, 142] on div at bounding box center [205, 148] width 218 height 26
drag, startPoint x: 129, startPoint y: 143, endPoint x: 95, endPoint y: 153, distance: 35.7
click at [96, 153] on div at bounding box center [205, 148] width 218 height 26
click at [110, 145] on div at bounding box center [205, 148] width 218 height 26
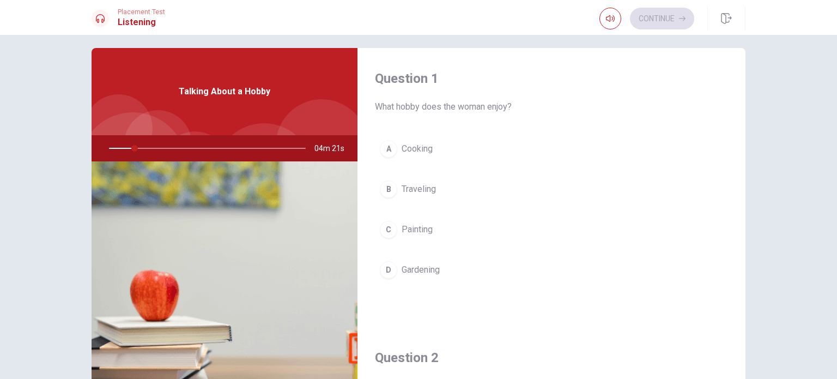
click at [110, 145] on div at bounding box center [205, 148] width 218 height 26
click at [139, 147] on div at bounding box center [205, 148] width 218 height 26
drag, startPoint x: 145, startPoint y: 148, endPoint x: 121, endPoint y: 139, distance: 25.2
click at [98, 145] on div at bounding box center [205, 148] width 218 height 26
click at [197, 145] on div at bounding box center [205, 148] width 218 height 26
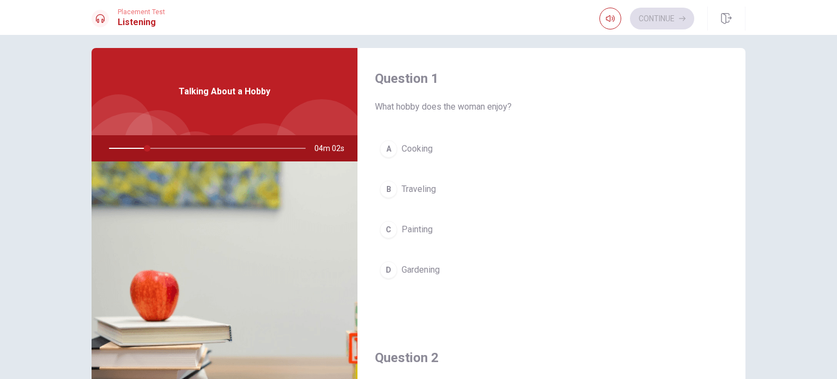
click at [197, 145] on div at bounding box center [205, 148] width 218 height 26
click at [604, 23] on button "button" at bounding box center [610, 19] width 22 height 22
click at [612, 19] on icon "button" at bounding box center [610, 18] width 9 height 9
type input "21"
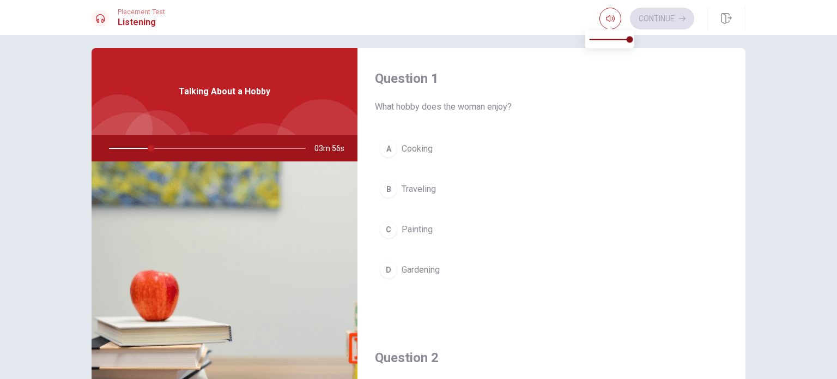
type input "0.6"
type input "21"
type input "0.4"
type input "21"
type input "0.2"
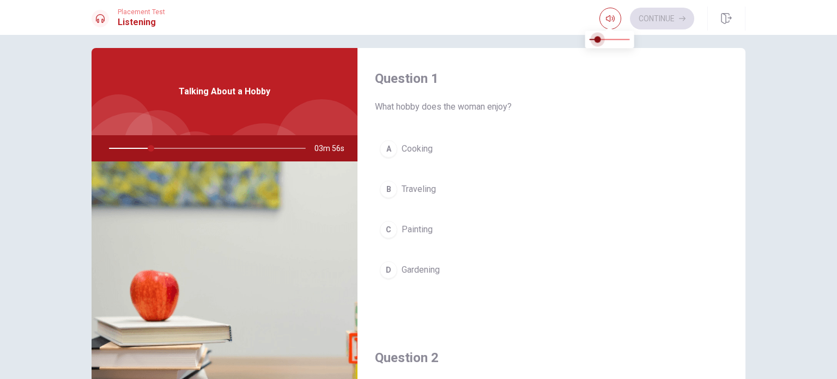
type input "21"
type input "0"
type input "21"
type input "0.1"
type input "21"
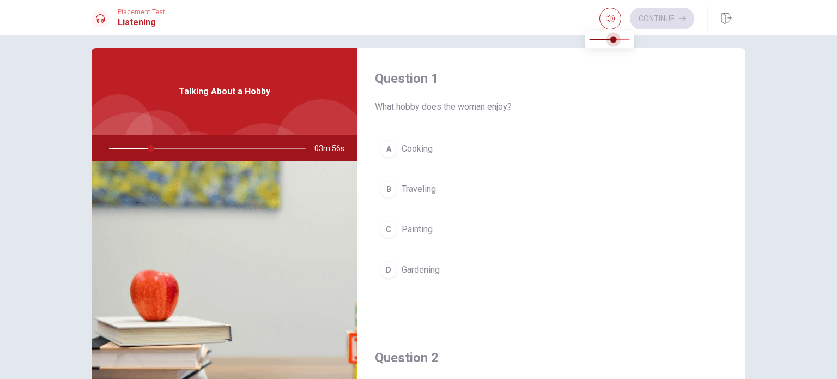
type input "0.6"
type input "21"
type input "1"
drag, startPoint x: 612, startPoint y: 42, endPoint x: 652, endPoint y: 44, distance: 40.4
click at [652, 44] on body "This site uses cookies, as explained in our Privacy Policy . If you agree to th…" at bounding box center [418, 189] width 837 height 379
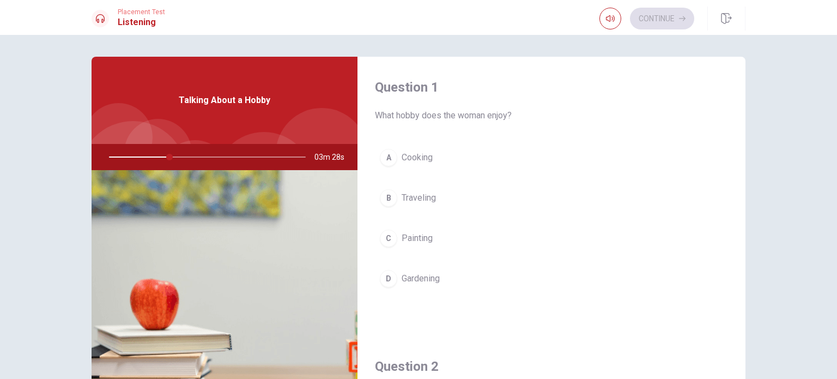
click at [405, 238] on span "Painting" at bounding box center [417, 238] width 31 height 13
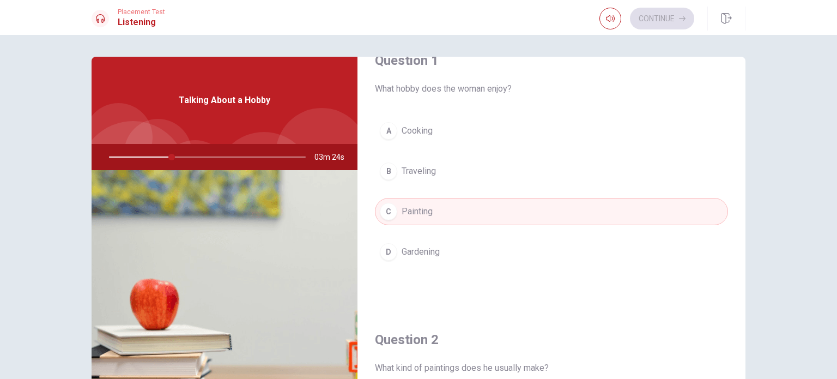
scroll to position [25, 0]
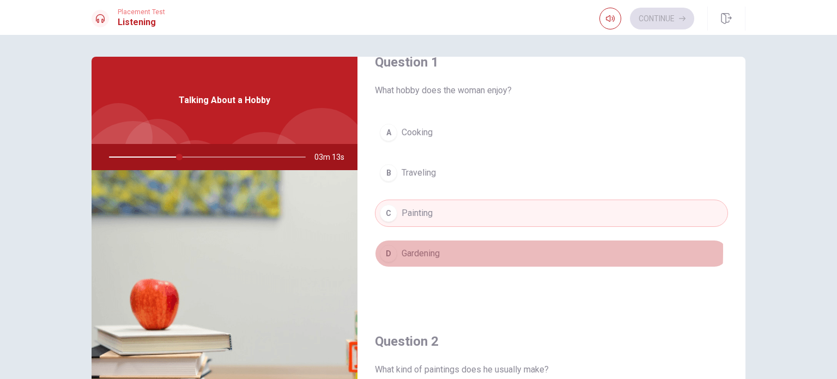
click at [402, 250] on span "Gardening" at bounding box center [421, 253] width 38 height 13
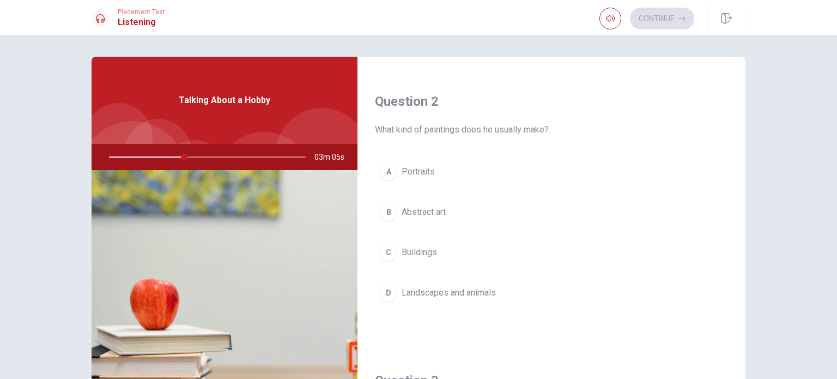
scroll to position [275, 0]
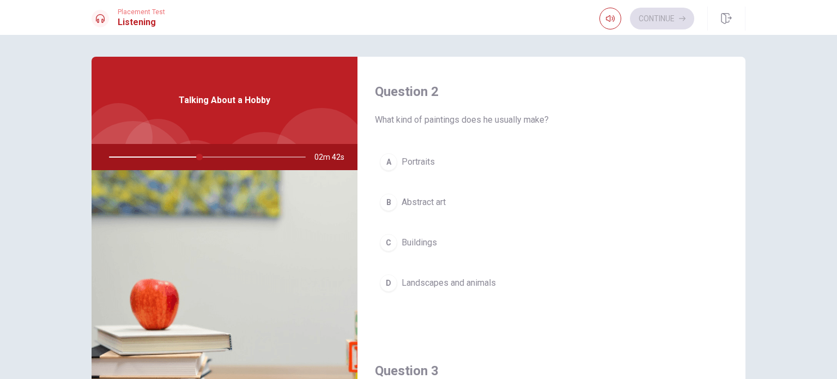
click at [184, 161] on div at bounding box center [205, 157] width 218 height 26
click at [180, 152] on div at bounding box center [205, 157] width 218 height 26
click at [180, 153] on div at bounding box center [205, 157] width 218 height 26
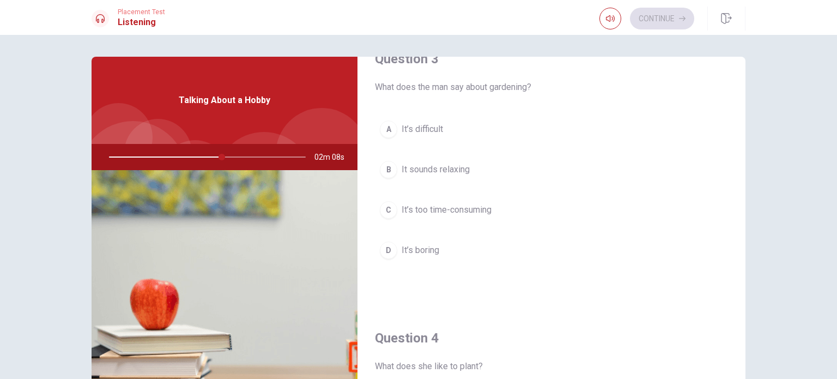
scroll to position [555, 0]
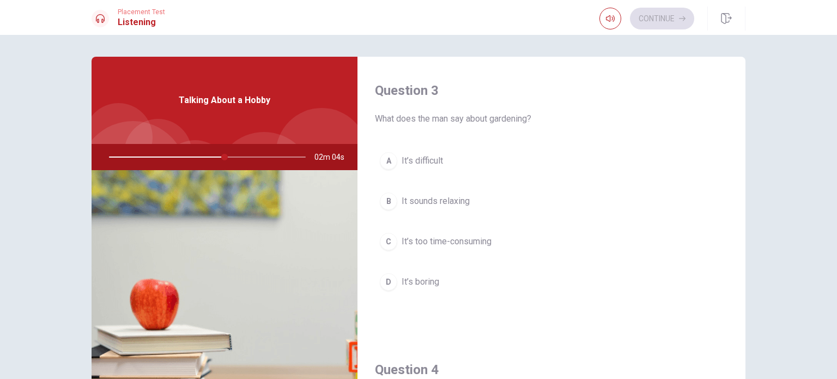
drag, startPoint x: 220, startPoint y: 157, endPoint x: 102, endPoint y: 166, distance: 118.5
click at [102, 166] on div at bounding box center [205, 157] width 218 height 26
click at [112, 152] on div at bounding box center [205, 157] width 218 height 26
click at [111, 161] on div at bounding box center [205, 157] width 218 height 26
click at [111, 156] on div at bounding box center [205, 157] width 218 height 26
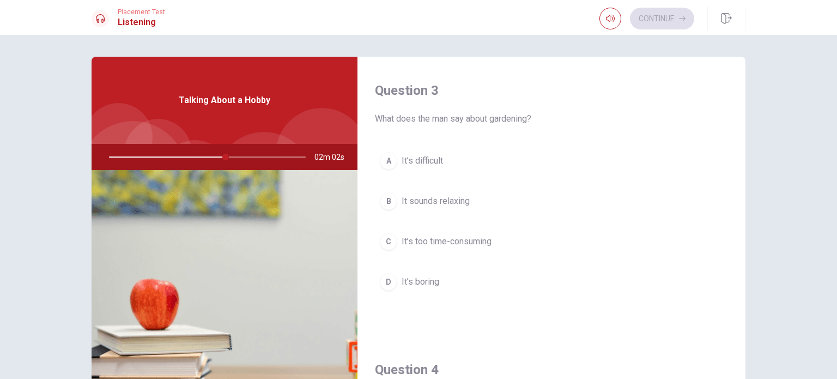
click at [111, 156] on div at bounding box center [205, 157] width 218 height 26
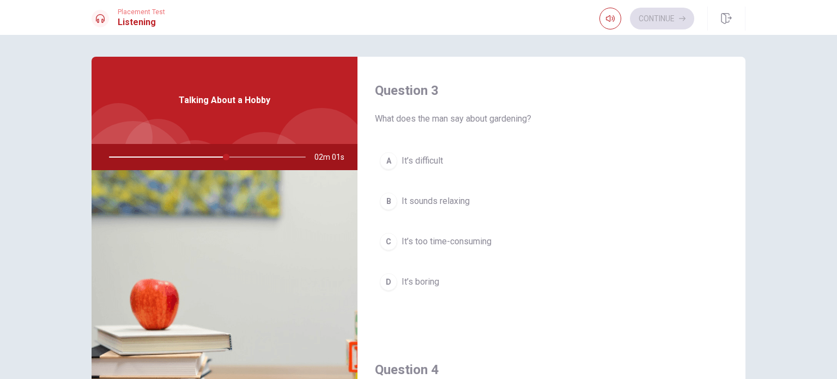
click at [111, 156] on div at bounding box center [205, 157] width 218 height 26
click at [264, 99] on span "Talking About a Hobby" at bounding box center [225, 100] width 92 height 13
click at [253, 99] on span "Talking About a Hobby" at bounding box center [225, 100] width 92 height 13
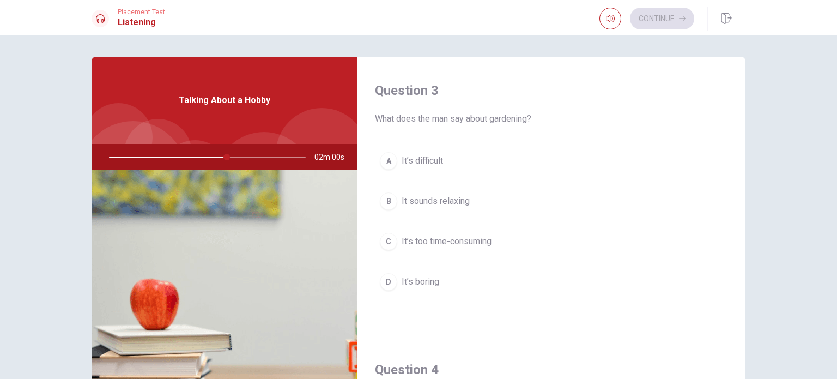
click at [253, 99] on span "Talking About a Hobby" at bounding box center [225, 100] width 92 height 13
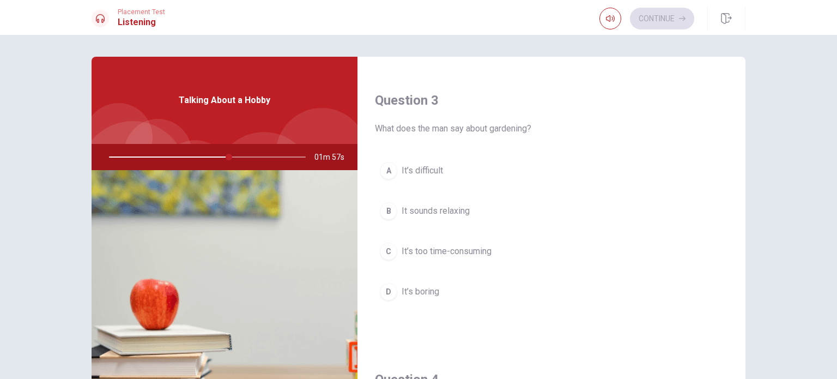
scroll to position [533, 0]
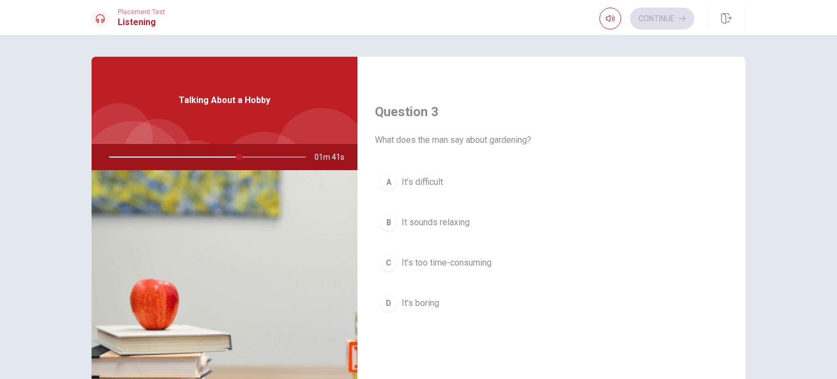
click at [257, 83] on div "Talking About a Hobby" at bounding box center [225, 100] width 266 height 87
click at [255, 89] on div "Talking About a Hobby" at bounding box center [225, 100] width 266 height 87
drag, startPoint x: 238, startPoint y: 157, endPoint x: 278, endPoint y: 161, distance: 41.0
click at [278, 161] on div at bounding box center [205, 157] width 218 height 26
click at [618, 22] on button "button" at bounding box center [610, 19] width 22 height 22
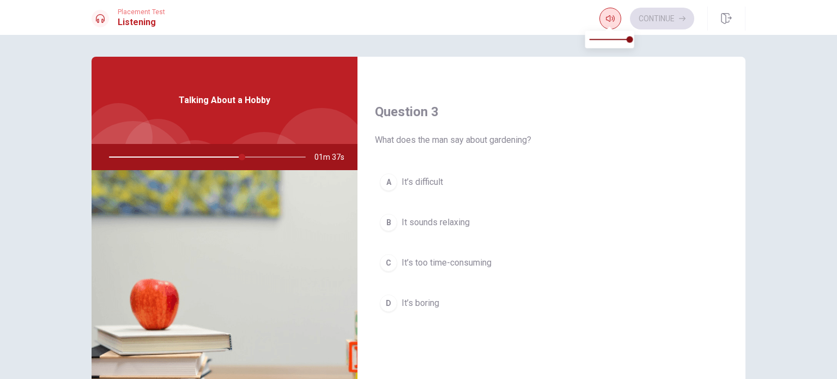
click at [618, 22] on button "button" at bounding box center [610, 19] width 22 height 22
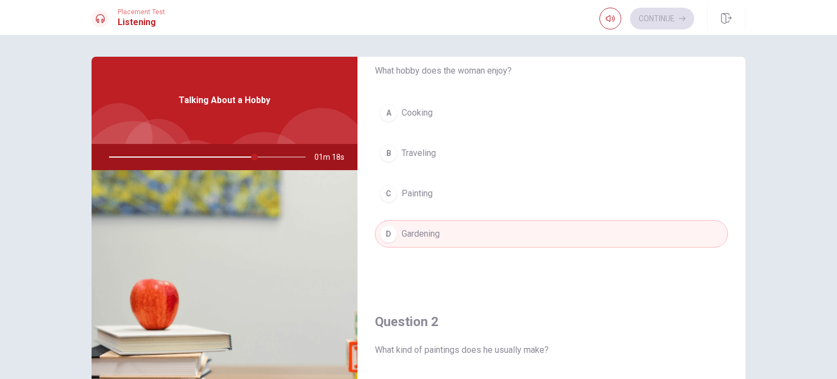
scroll to position [0, 0]
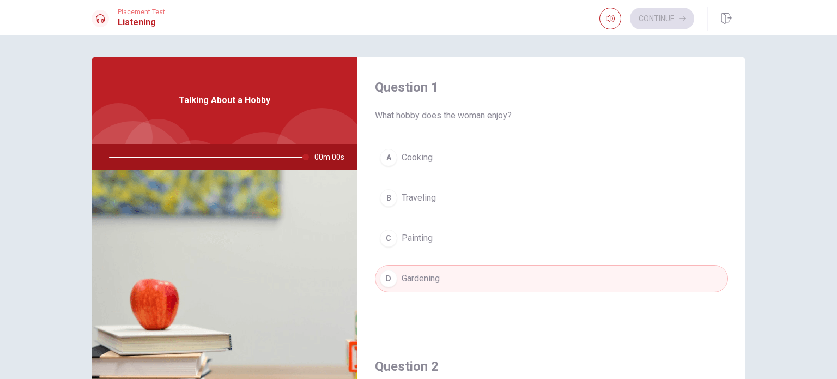
type input "0"
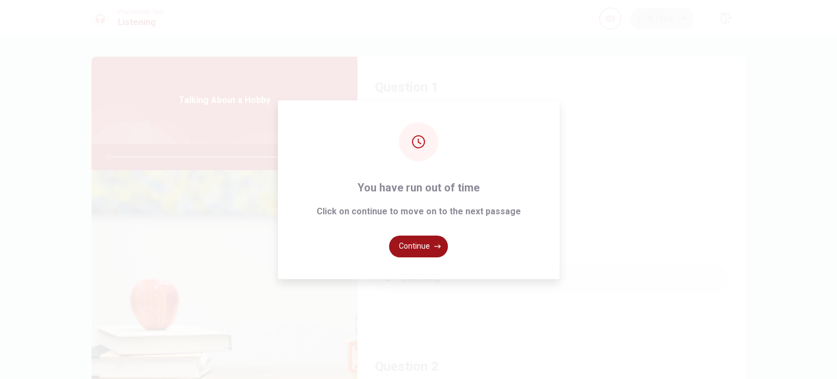
click at [403, 242] on button "Continue" at bounding box center [418, 246] width 59 height 22
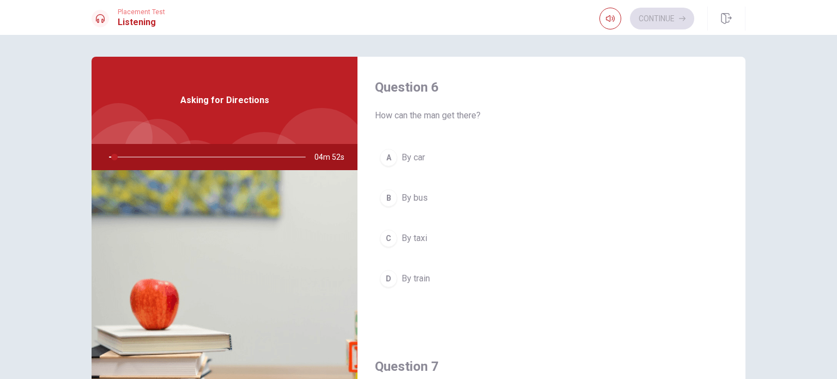
drag, startPoint x: 734, startPoint y: 107, endPoint x: 726, endPoint y: 132, distance: 26.4
click at [726, 132] on div "Question 6 How can the man get there? A By car B By bus C By taxi D By train" at bounding box center [551, 196] width 388 height 279
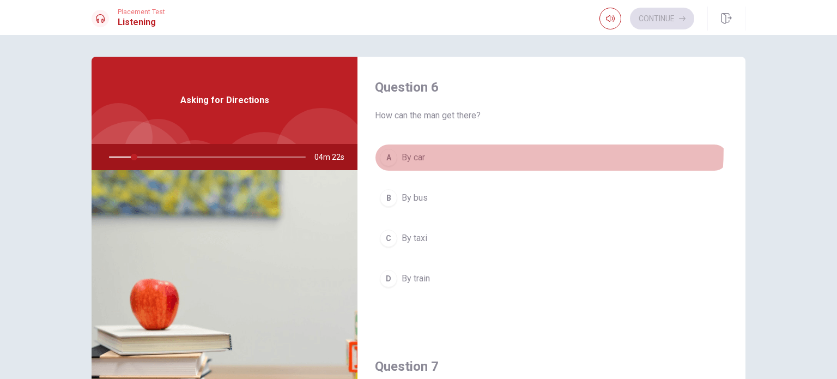
click at [405, 147] on button "A By car" at bounding box center [551, 157] width 353 height 27
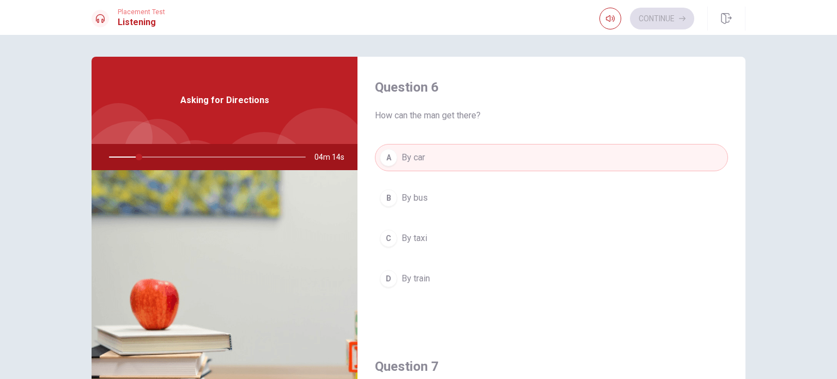
drag, startPoint x: 743, startPoint y: 98, endPoint x: 740, endPoint y: 167, distance: 69.8
click at [740, 167] on div "Question 6 How can the man get there? A By car B By bus C By taxi D By train Qu…" at bounding box center [418, 246] width 689 height 379
drag, startPoint x: 735, startPoint y: 149, endPoint x: 726, endPoint y: 199, distance: 51.5
click at [726, 199] on div "Question 6 How can the man get there? A By car B By bus C By taxi D By train" at bounding box center [551, 196] width 388 height 279
drag, startPoint x: 830, startPoint y: 132, endPoint x: 816, endPoint y: 182, distance: 51.4
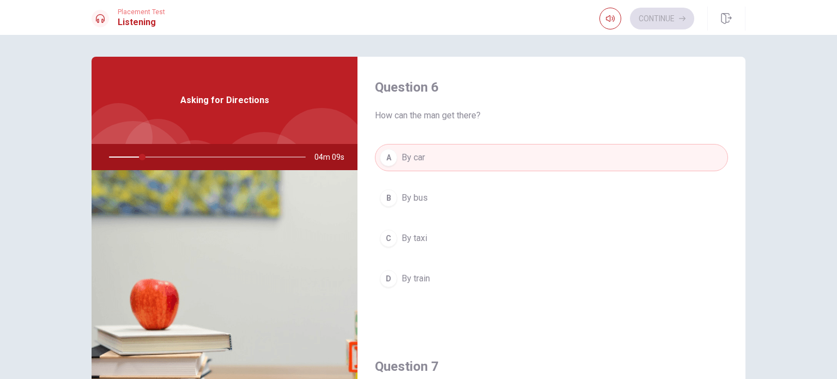
click at [816, 182] on div "Question 6 How can the man get there? A By car B By bus C By taxi D By train Qu…" at bounding box center [418, 207] width 837 height 344
drag, startPoint x: 735, startPoint y: 132, endPoint x: 731, endPoint y: 151, distance: 19.4
click at [731, 151] on div "Question 6 How can the man get there? A By car B By bus C By taxi D By train" at bounding box center [551, 196] width 388 height 279
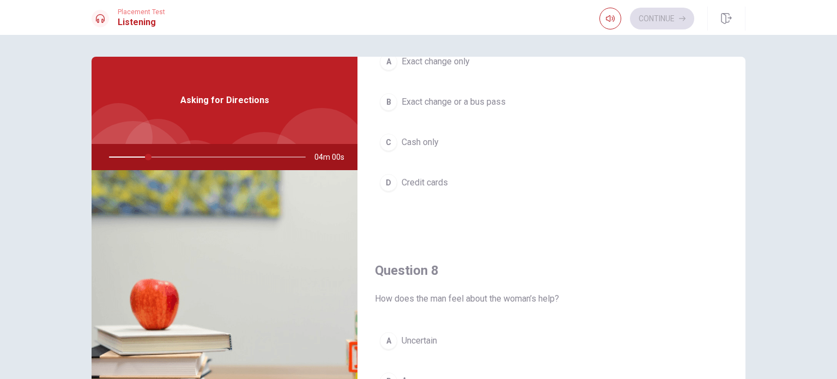
scroll to position [216, 0]
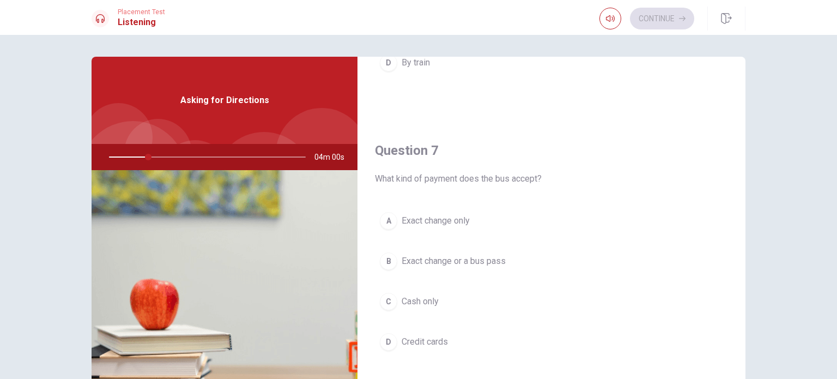
click at [544, 235] on div "A Exact change only B Exact change or a bus pass C Cash only D Credit cards" at bounding box center [551, 292] width 353 height 170
click at [481, 256] on span "Exact change or a bus pass" at bounding box center [454, 260] width 104 height 13
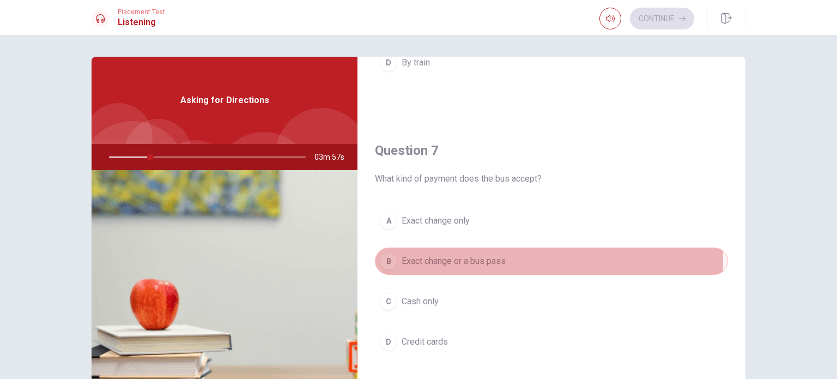
click at [503, 258] on span "Exact change or a bus pass" at bounding box center [454, 260] width 104 height 13
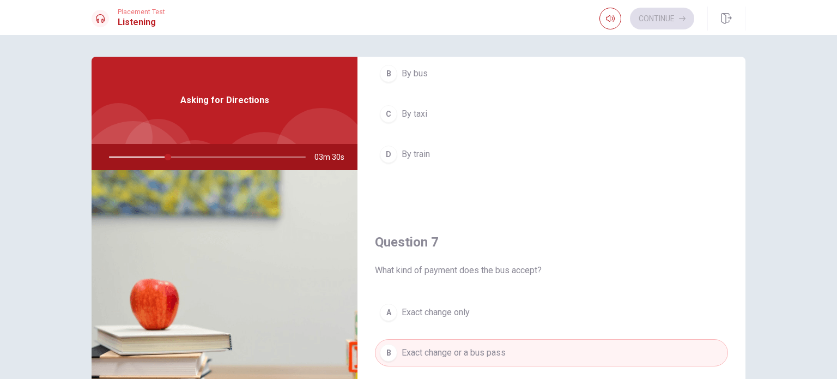
scroll to position [0, 0]
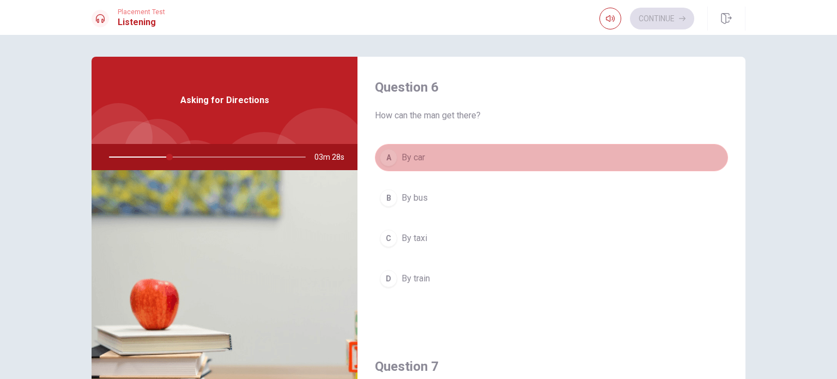
click at [713, 157] on button "A By car" at bounding box center [551, 157] width 353 height 27
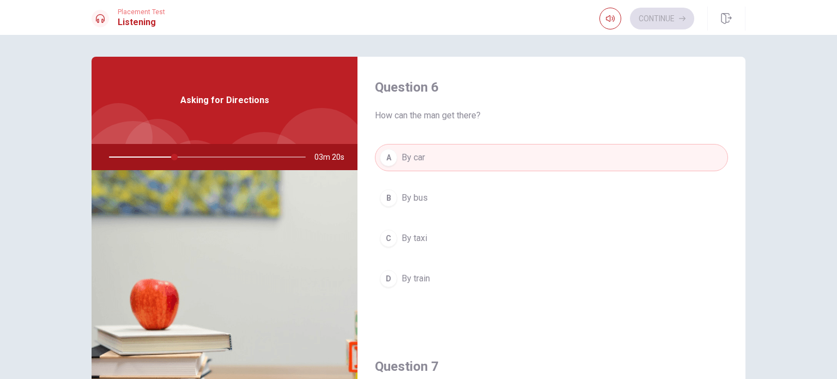
click at [424, 236] on span "By taxi" at bounding box center [415, 238] width 26 height 13
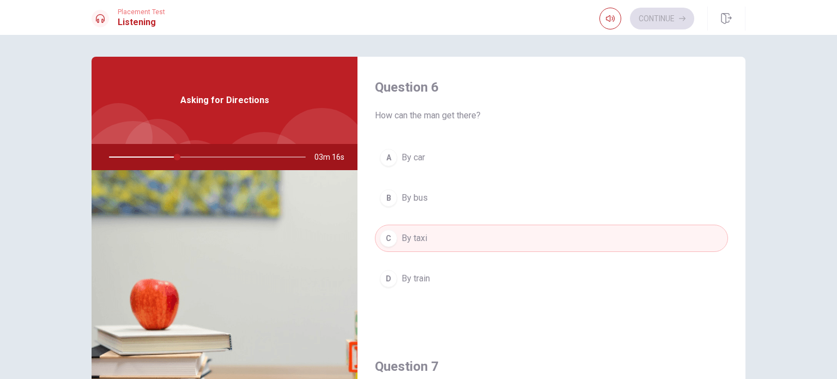
drag, startPoint x: 734, startPoint y: 139, endPoint x: 737, endPoint y: 145, distance: 6.6
click at [737, 145] on div "Question 6 How can the man get there? A By car B By bus C By taxi D By train Qu…" at bounding box center [551, 246] width 388 height 379
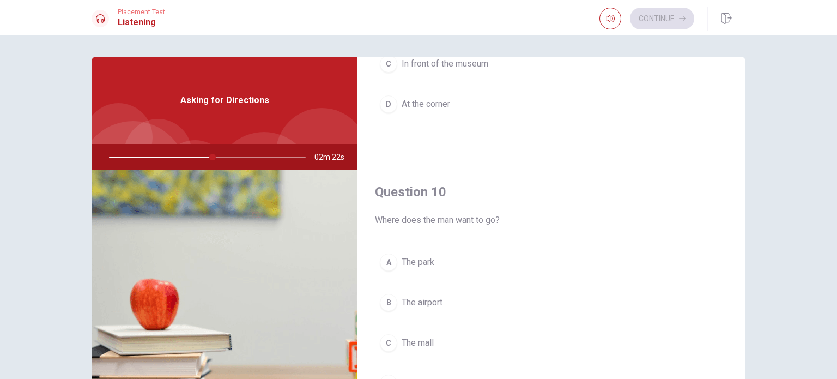
click at [822, 237] on div "Question 6 How can the man get there? A By car B By bus C By taxi D By train Qu…" at bounding box center [418, 207] width 837 height 344
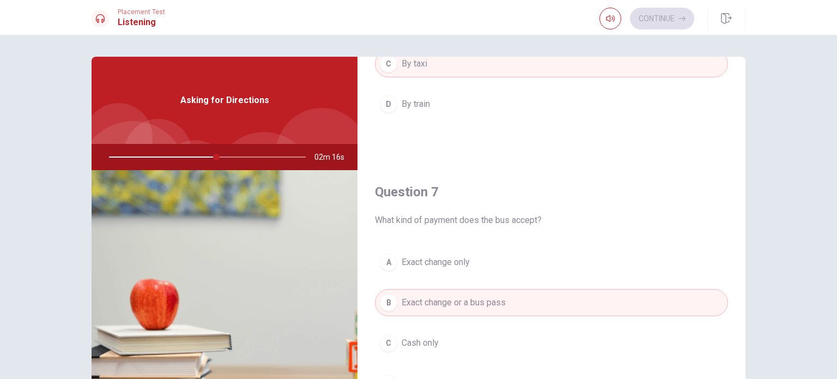
scroll to position [165, 0]
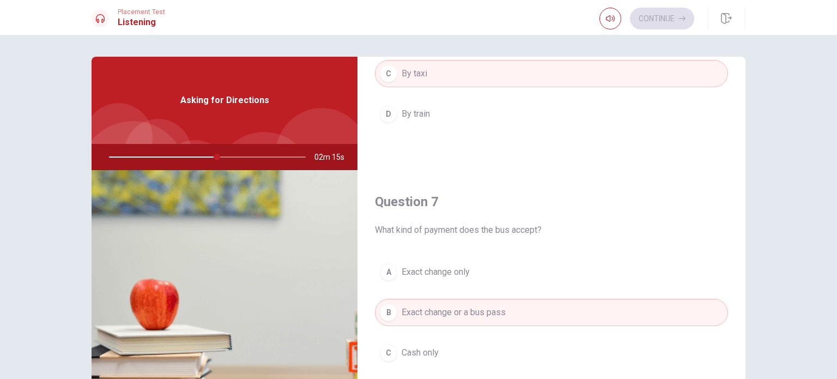
click at [721, 133] on div "Question 6 How can the man get there? A By car B By bus C By taxi D By train" at bounding box center [551, 31] width 388 height 279
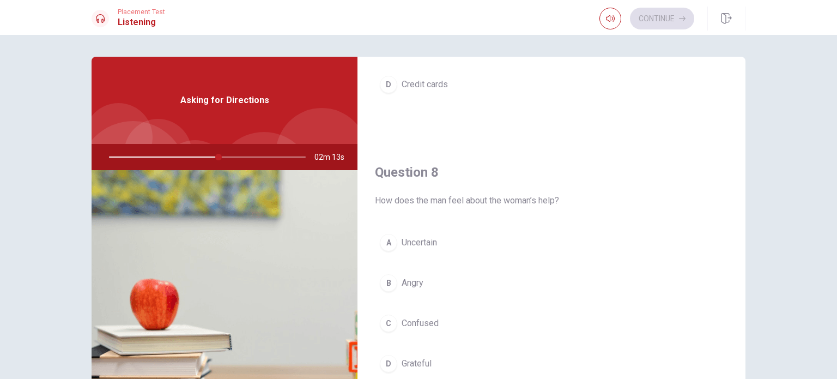
scroll to position [498, 0]
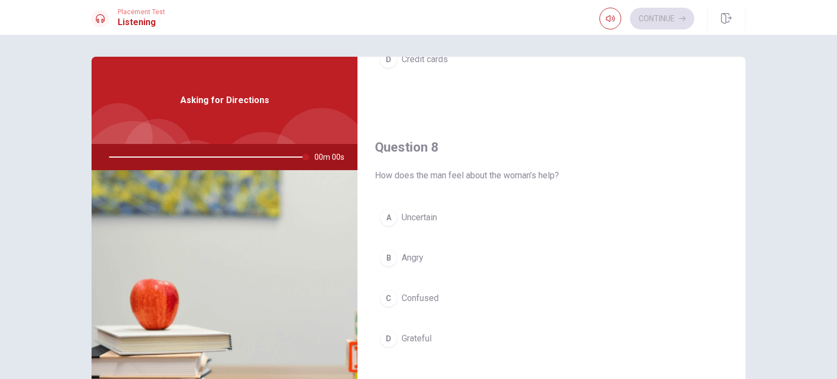
type input "0"
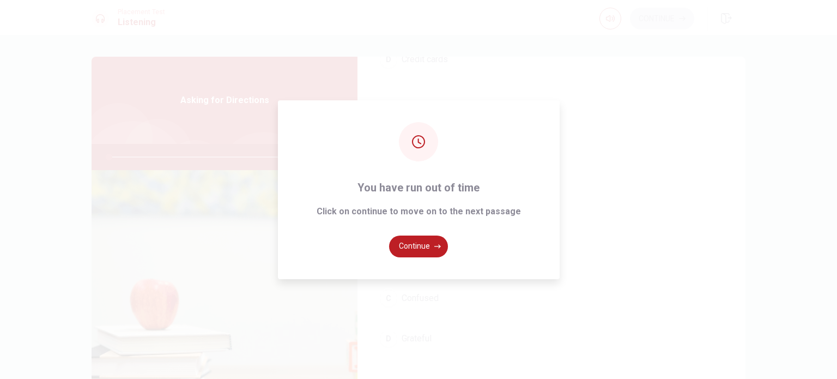
click at [703, 123] on div "You have run out of time Click on continue to move on to the next passage Conti…" at bounding box center [418, 189] width 837 height 379
click at [432, 245] on button "Continue" at bounding box center [418, 246] width 59 height 22
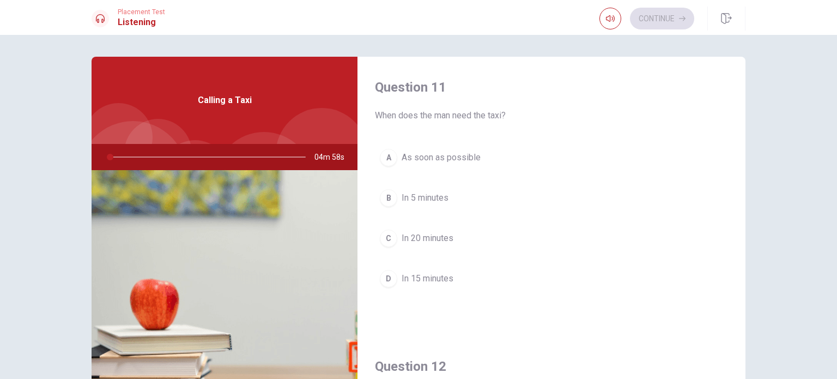
click at [224, 156] on div at bounding box center [205, 157] width 218 height 26
click at [746, 117] on div "Question 11 When does the man need the taxi? A As soon as possible B In 5 minut…" at bounding box center [418, 246] width 689 height 379
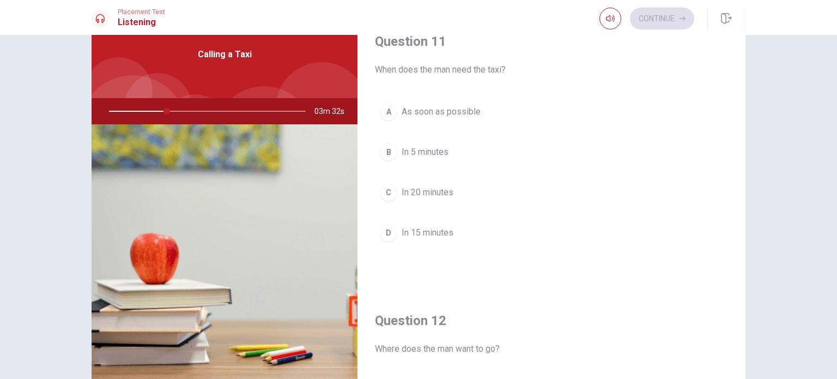
scroll to position [0, 0]
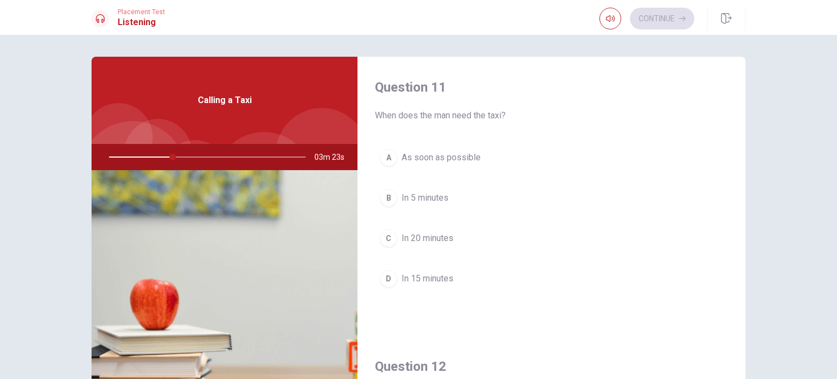
click at [421, 237] on span "In 20 minutes" at bounding box center [428, 238] width 52 height 13
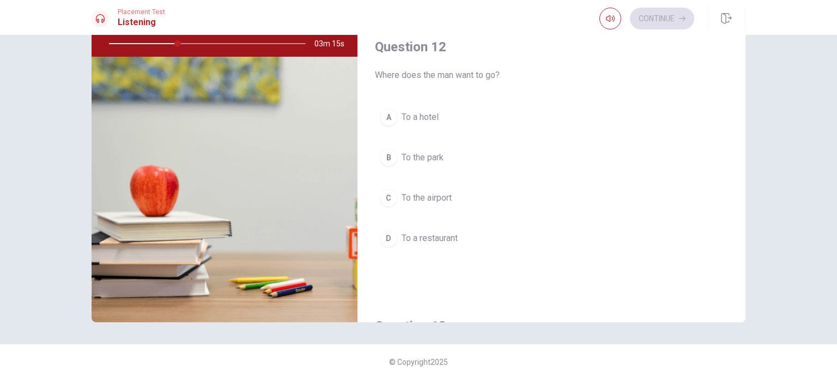
scroll to position [208, 0]
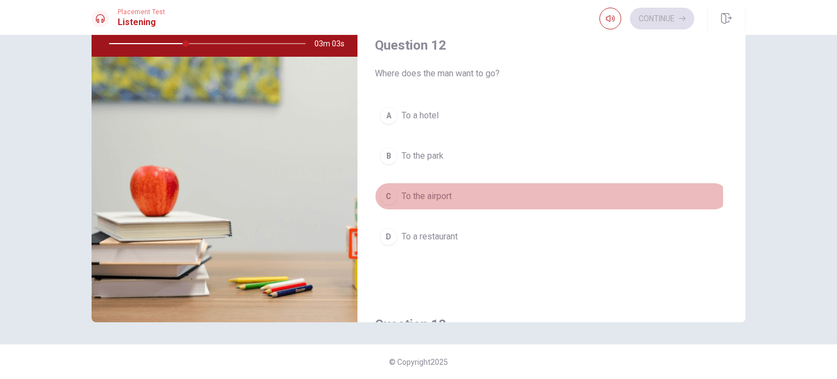
click at [421, 196] on span "To the airport" at bounding box center [427, 196] width 50 height 13
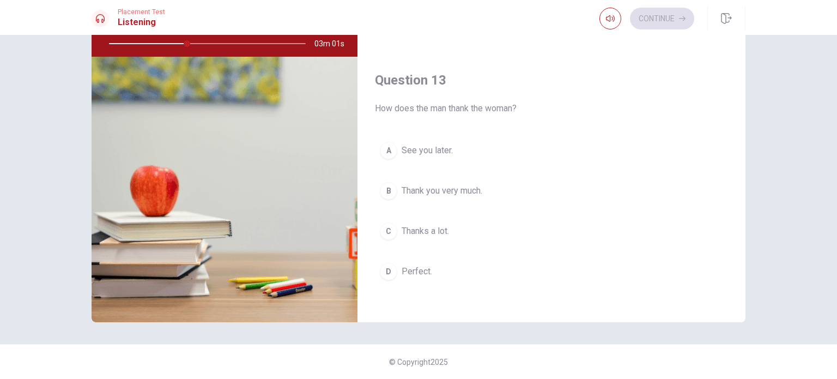
scroll to position [475, 0]
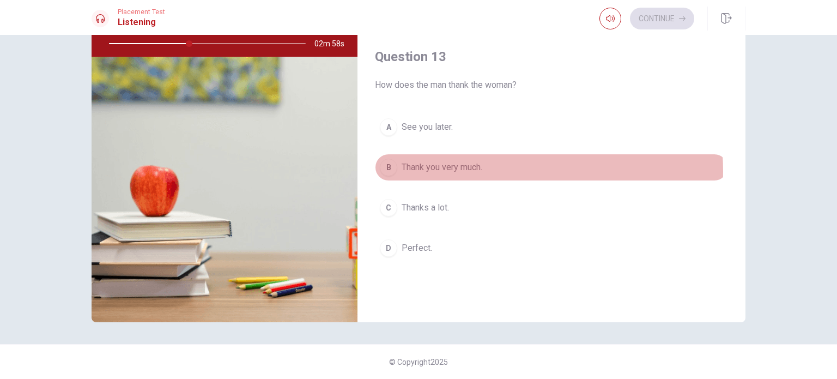
click at [472, 169] on span "Thank you very much." at bounding box center [442, 167] width 81 height 13
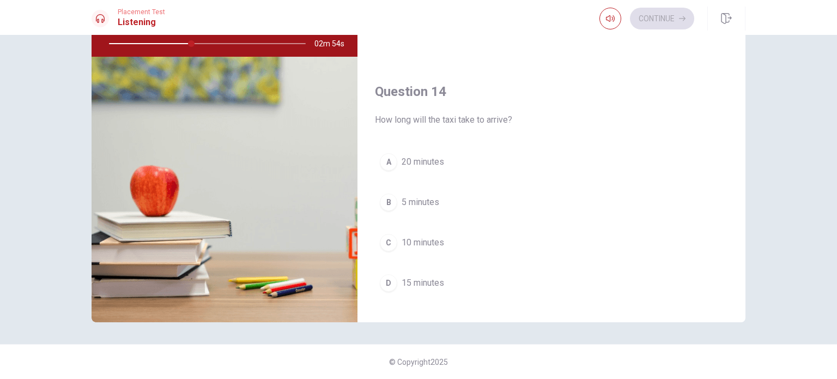
scroll to position [722, 0]
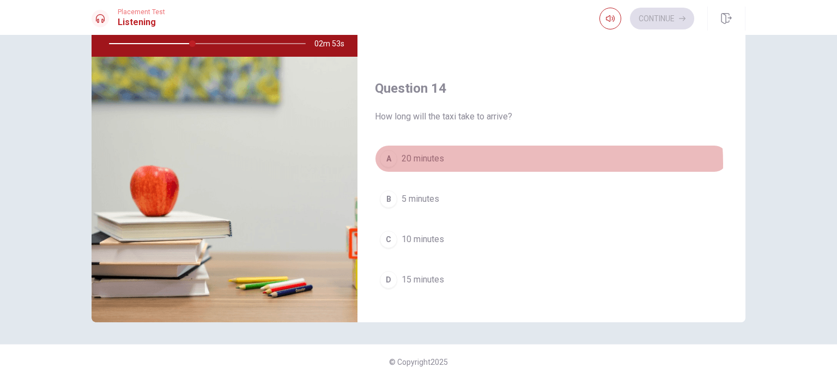
click at [482, 161] on button "A 20 minutes" at bounding box center [551, 158] width 353 height 27
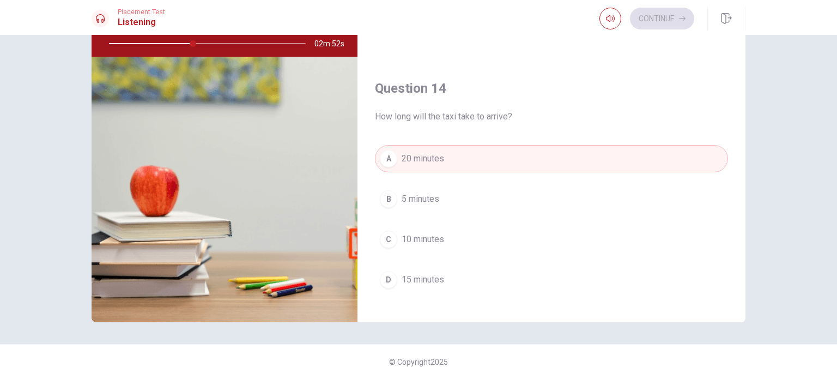
click at [513, 234] on button "C 10 minutes" at bounding box center [551, 239] width 353 height 27
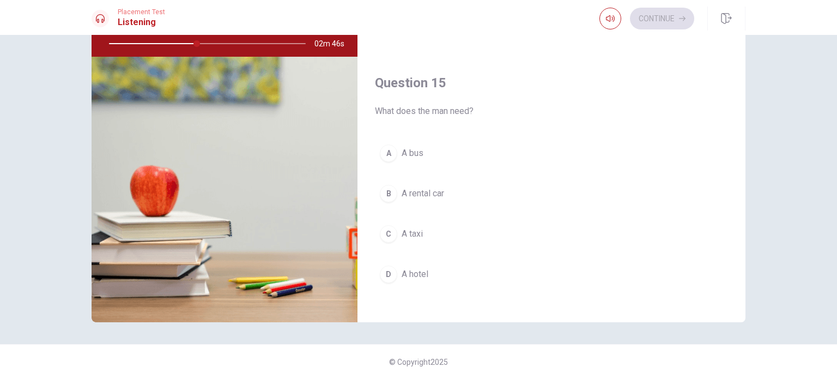
scroll to position [1011, 0]
click at [408, 153] on button "A A bus" at bounding box center [551, 148] width 353 height 27
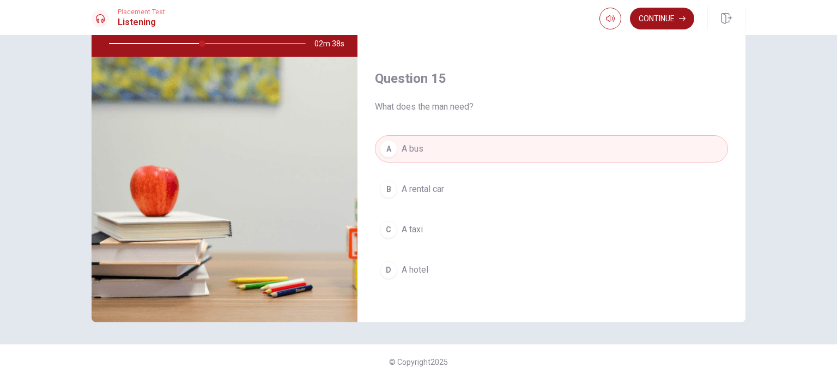
click at [634, 17] on button "Continue" at bounding box center [662, 19] width 64 height 22
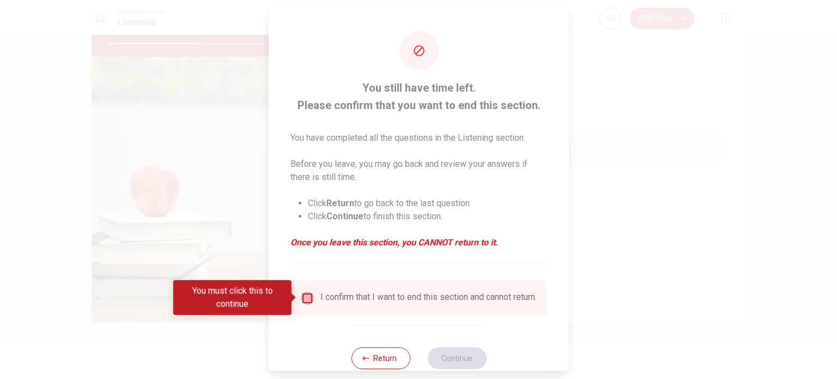
click at [305, 291] on input "You must click this to continue" at bounding box center [307, 297] width 13 height 13
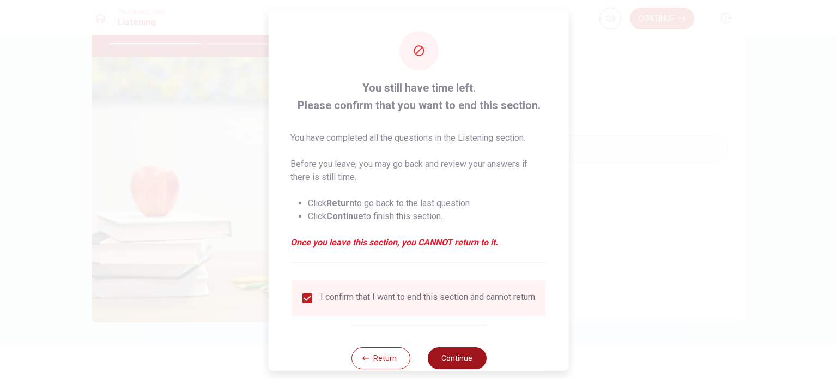
click at [445, 362] on button "Continue" at bounding box center [456, 358] width 59 height 22
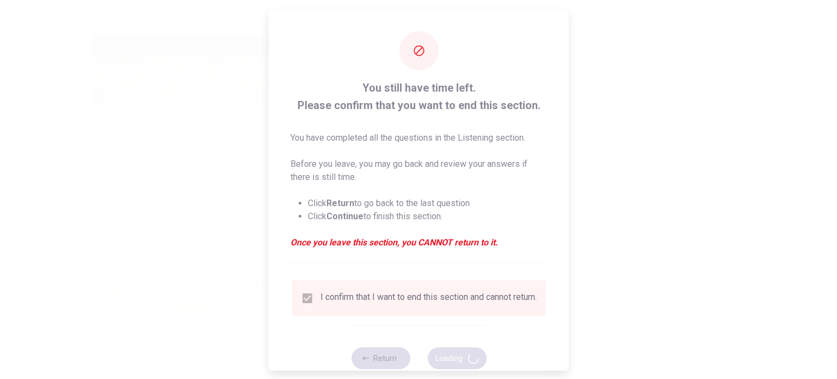
type input "49"
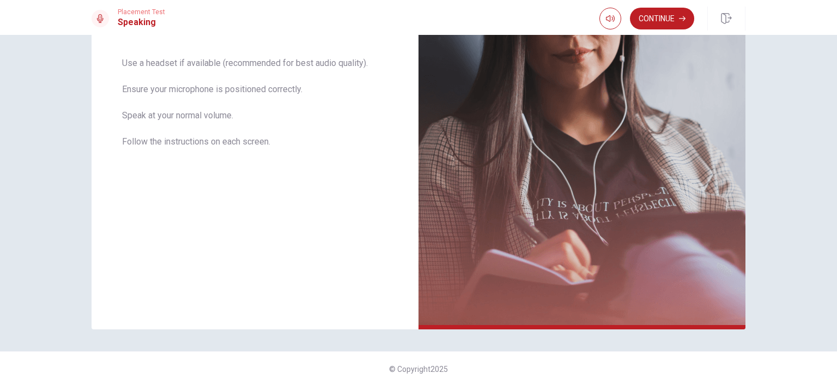
scroll to position [209, 0]
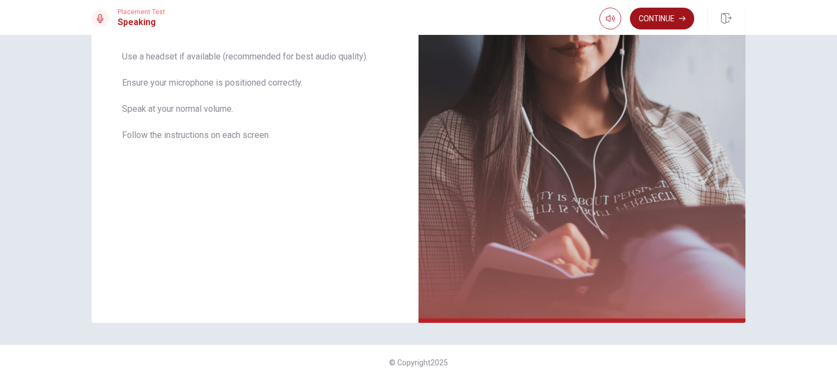
click at [656, 21] on button "Continue" at bounding box center [662, 19] width 64 height 22
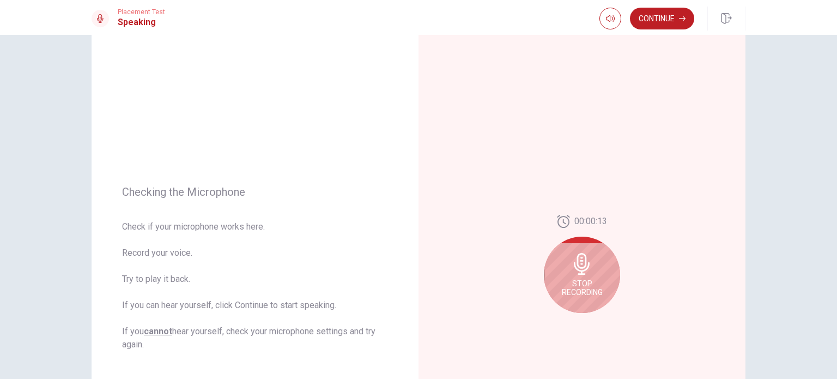
scroll to position [0, 0]
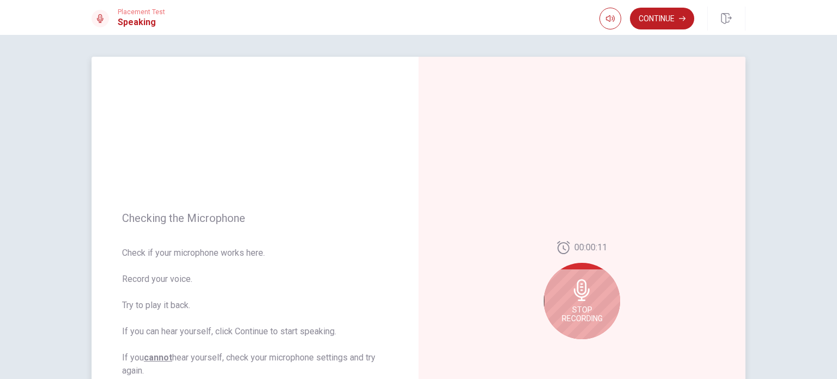
click at [706, 198] on div "00:00:11 Stop Recording" at bounding box center [581, 294] width 327 height 475
click at [578, 293] on icon at bounding box center [582, 290] width 16 height 22
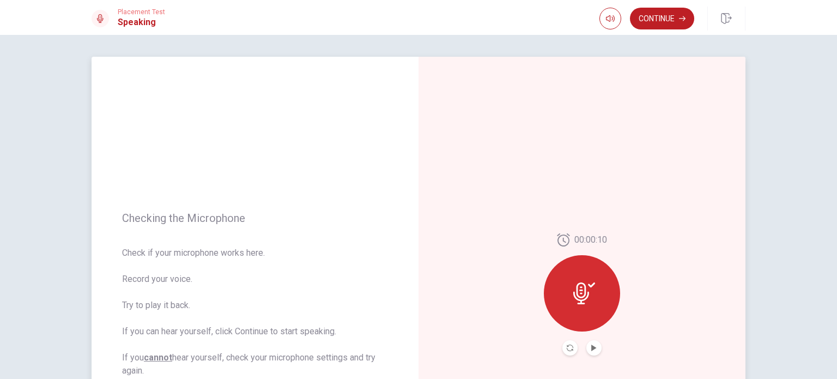
click at [587, 294] on icon at bounding box center [584, 293] width 22 height 22
click at [584, 290] on icon at bounding box center [584, 293] width 22 height 22
click at [592, 344] on icon "Play Audio" at bounding box center [594, 347] width 7 height 7
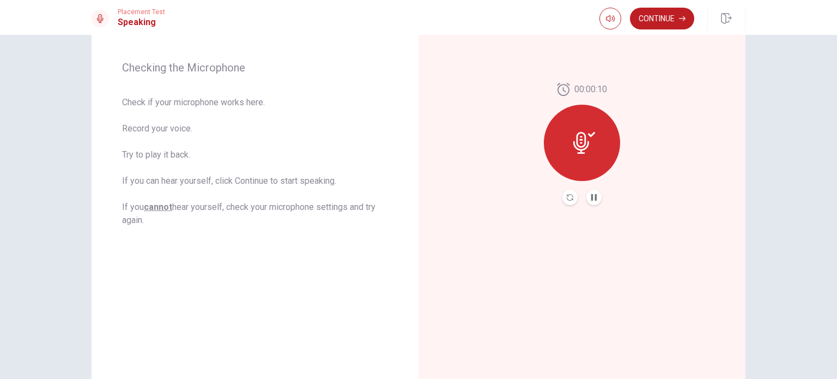
scroll to position [159, 0]
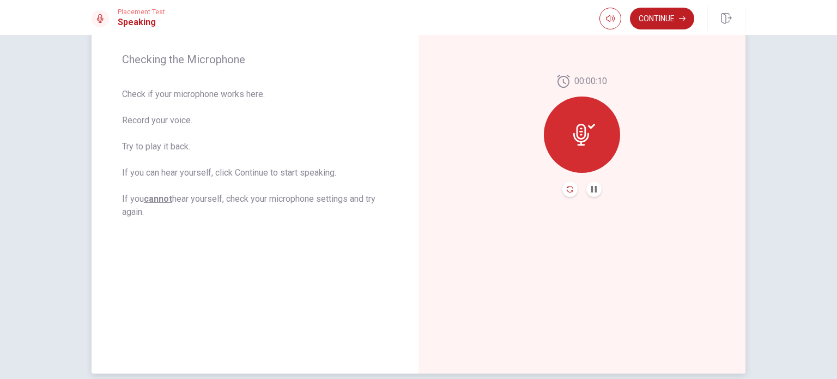
click at [567, 191] on icon "Record Again" at bounding box center [570, 189] width 7 height 7
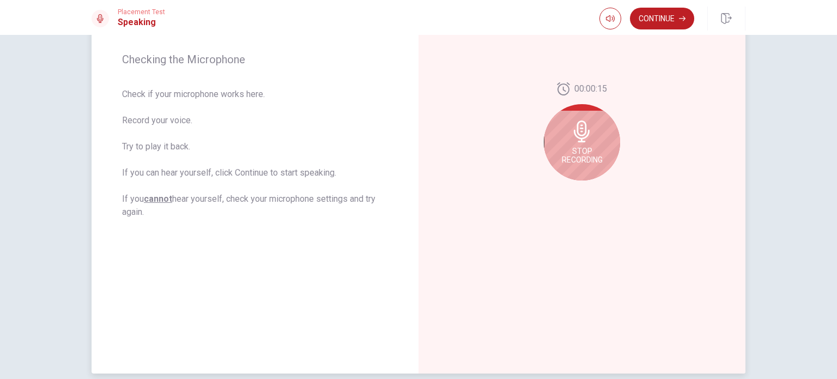
click at [581, 148] on span "Stop Recording" at bounding box center [582, 155] width 41 height 17
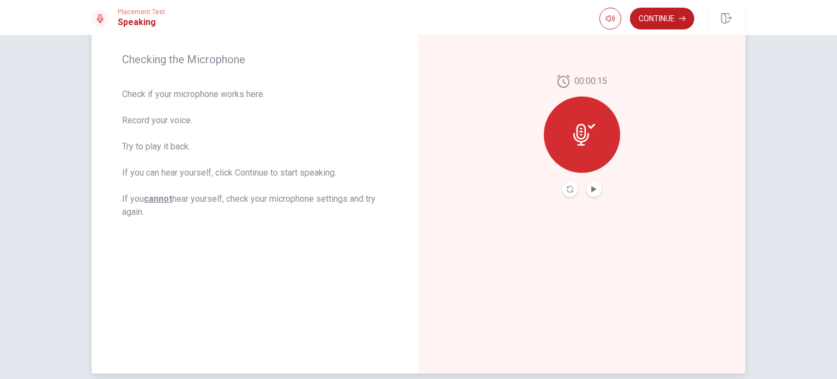
click at [581, 148] on div at bounding box center [582, 134] width 76 height 76
click at [573, 191] on button "Record Again" at bounding box center [569, 188] width 15 height 15
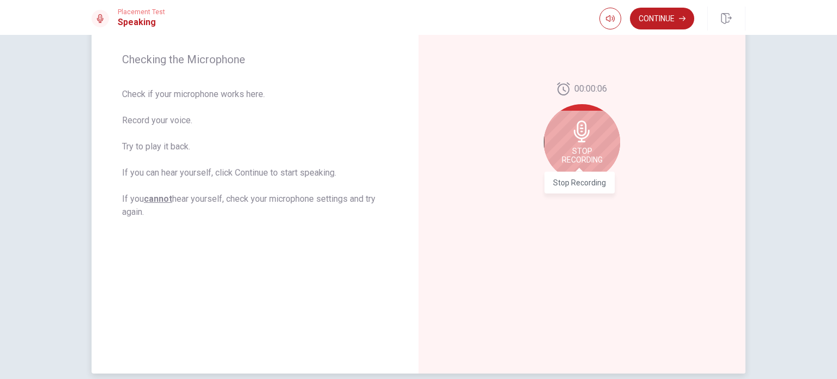
click at [593, 153] on span "Stop Recording" at bounding box center [582, 155] width 41 height 17
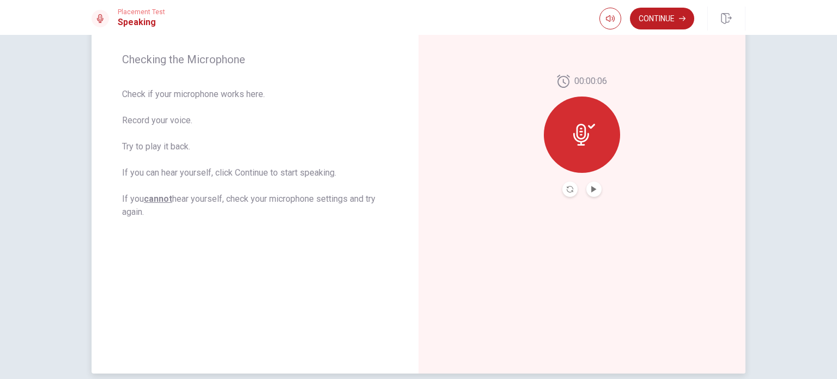
click at [594, 185] on button "Play Audio" at bounding box center [593, 188] width 15 height 15
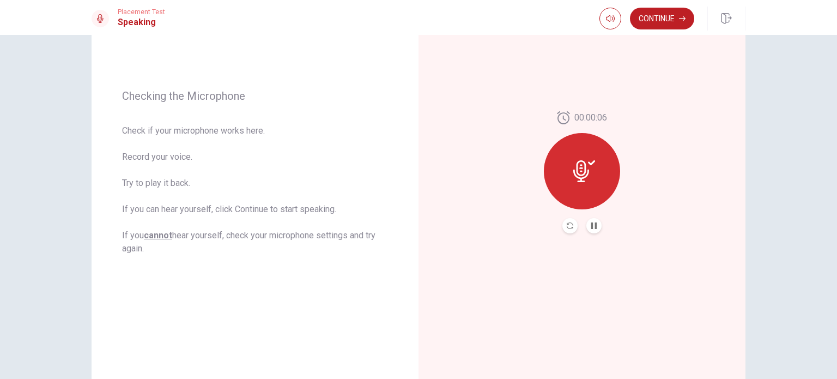
scroll to position [118, 0]
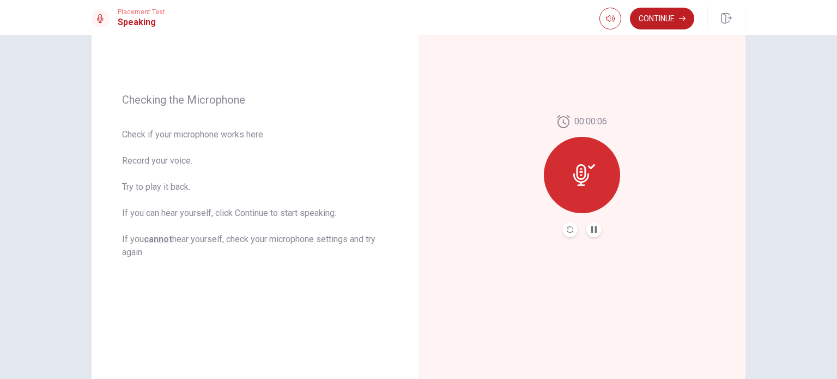
click at [757, 321] on div "Checking the Microphone Check if your microphone works here. Record your voice.…" at bounding box center [418, 175] width 689 height 475
drag, startPoint x: 801, startPoint y: 310, endPoint x: 800, endPoint y: 302, distance: 7.7
click at [800, 302] on div "Checking the Microphone Check if your microphone works here. Record your voice.…" at bounding box center [418, 207] width 837 height 344
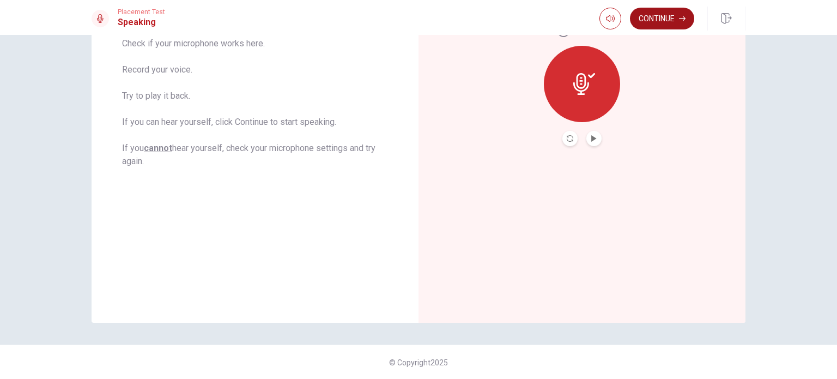
click at [671, 14] on button "Continue" at bounding box center [662, 19] width 64 height 22
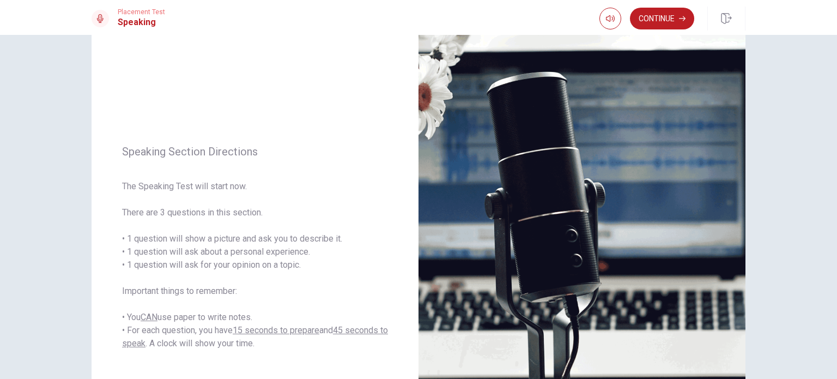
scroll to position [0, 0]
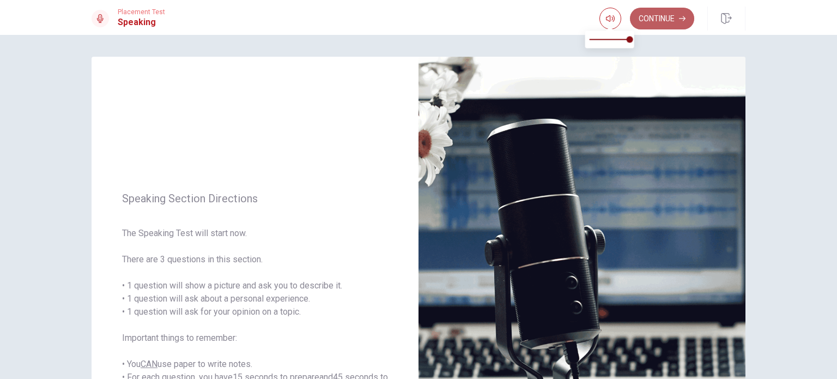
click at [638, 21] on button "Continue" at bounding box center [662, 19] width 64 height 22
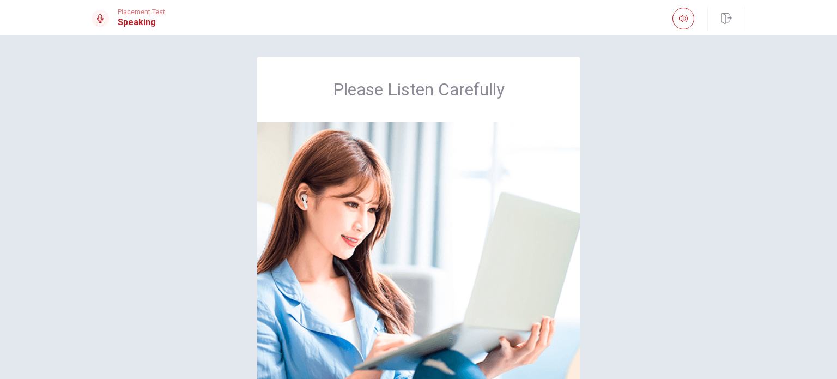
click at [638, 21] on div "Placement Test Speaking" at bounding box center [418, 19] width 689 height 24
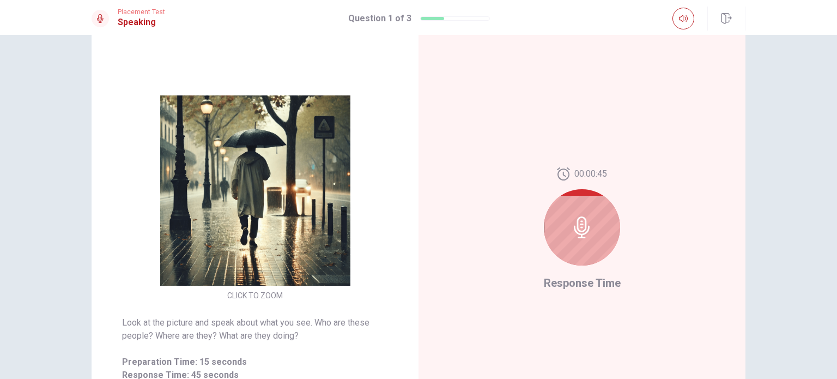
scroll to position [121, 0]
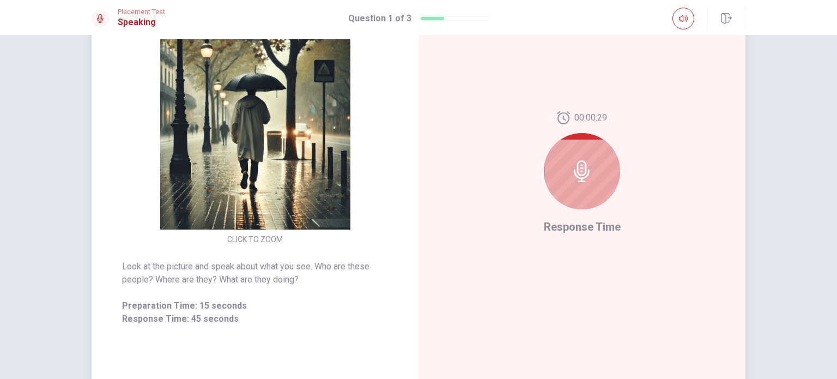
click at [580, 172] on icon at bounding box center [582, 171] width 22 height 22
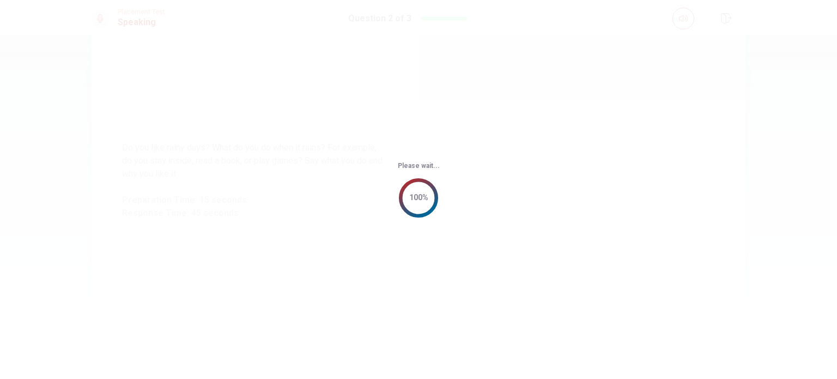
scroll to position [0, 0]
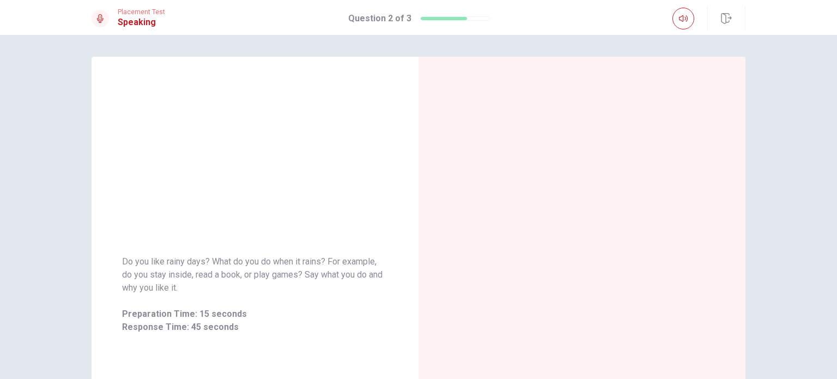
click at [826, 117] on div "Do you like rainy days? What do you do when it rains? For example, do you stay …" at bounding box center [418, 207] width 837 height 344
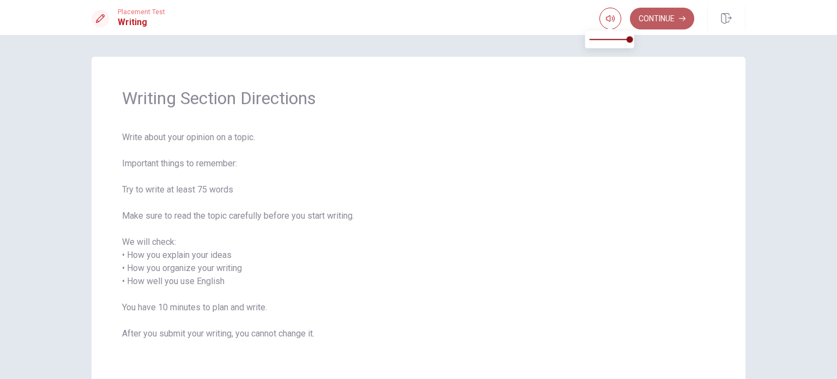
click at [636, 15] on button "Continue" at bounding box center [662, 19] width 64 height 22
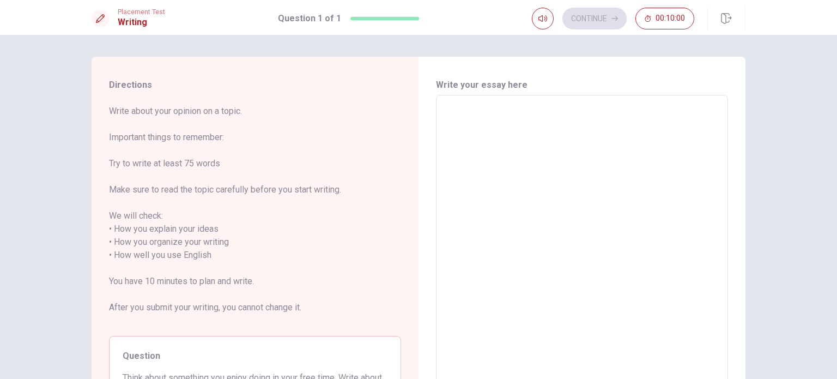
click at [507, 123] on textarea at bounding box center [581, 255] width 277 height 302
click at [327, 219] on span "Write about your opinion on a topic. Important things to remember: Try to write…" at bounding box center [255, 216] width 292 height 222
click at [476, 132] on textarea at bounding box center [581, 255] width 277 height 302
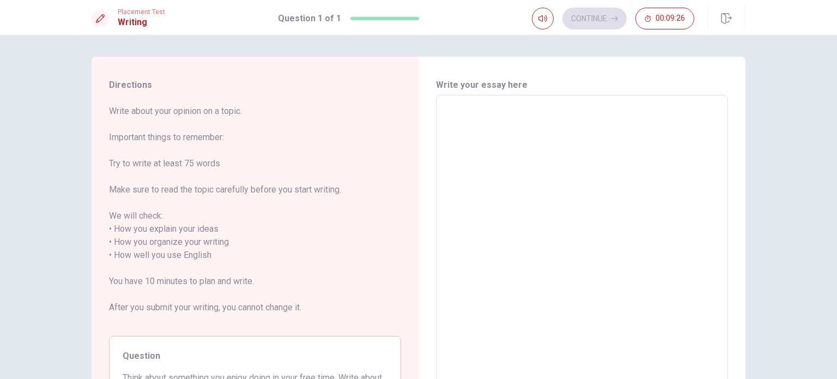
type textarea "m"
type textarea "x"
type textarea "my"
type textarea "x"
type textarea "my"
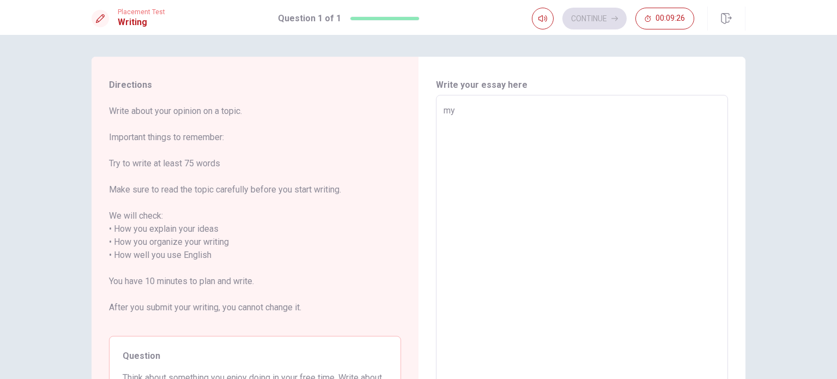
type textarea "x"
type textarea "my l"
type textarea "x"
type textarea "my li"
type textarea "x"
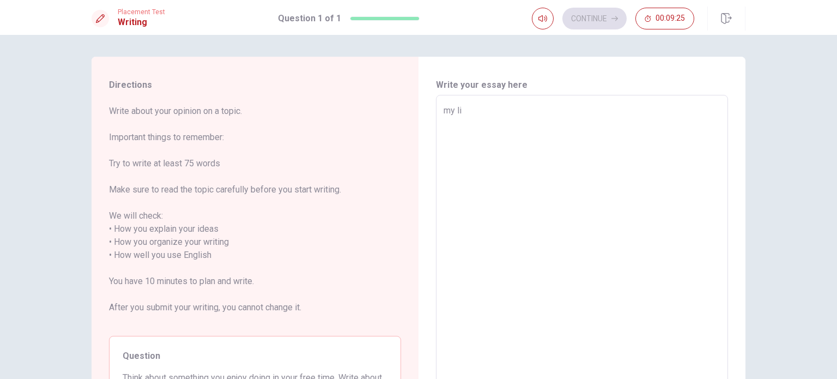
type textarea "my lik"
type textarea "x"
type textarea "my like"
type textarea "x"
type textarea "my like"
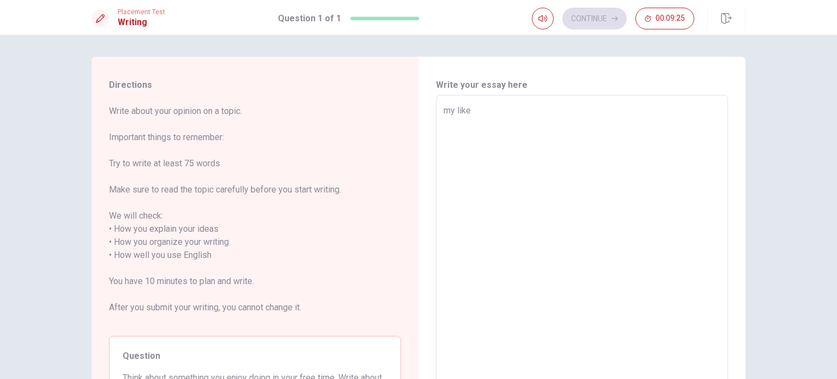
type textarea "x"
type textarea "my like t"
type textarea "x"
type textarea "my like th"
type textarea "x"
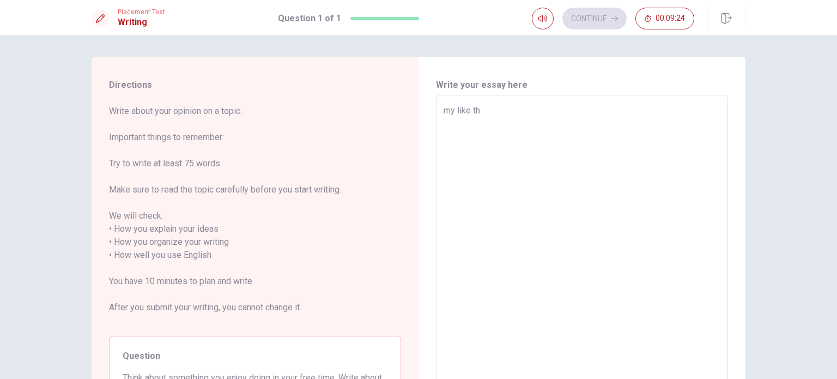
type textarea "my like the"
type textarea "x"
type textarea "my like the"
type textarea "x"
type textarea "my like the c"
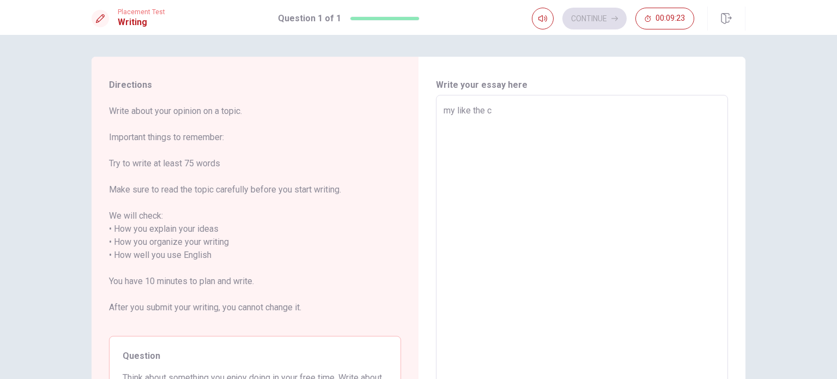
type textarea "x"
type textarea "my like the cr"
type textarea "x"
type textarea "my like the c"
type textarea "x"
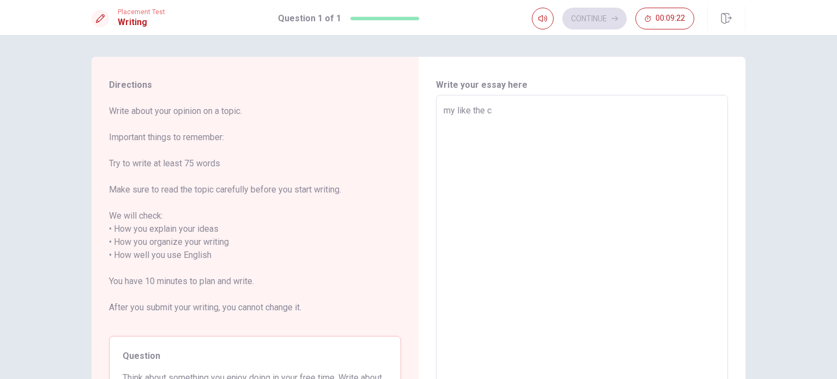
type textarea "my like the ch"
type textarea "x"
type textarea "my like the chr"
type textarea "x"
type textarea "my like the chri"
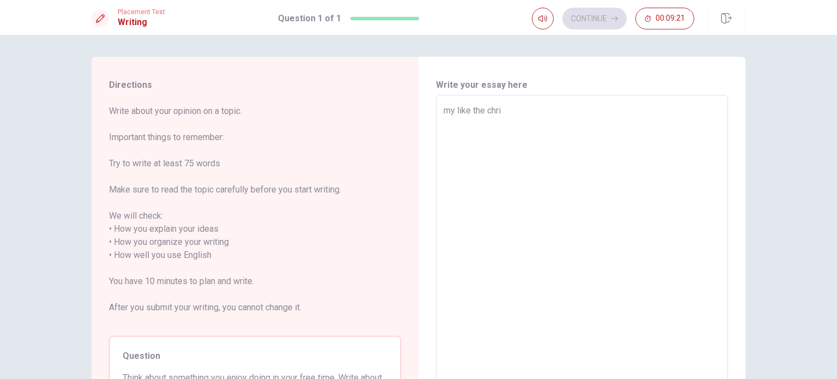
type textarea "x"
type textarea "my like the [PERSON_NAME]"
type textarea "x"
type textarea "my like the chrism"
type textarea "x"
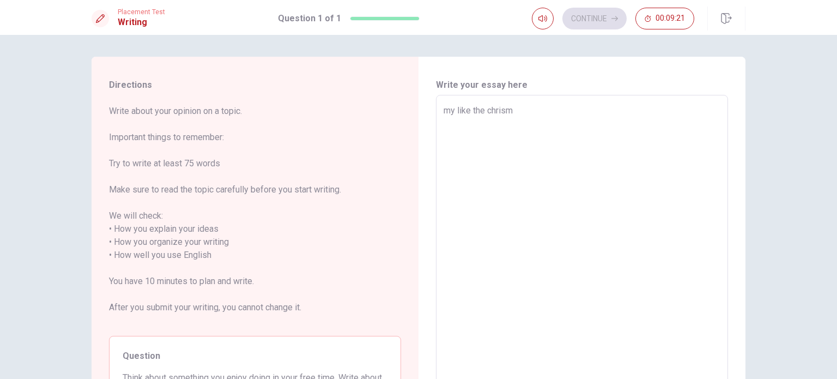
type textarea "my like the chrisma"
type textarea "x"
type textarea "my like the chrismas"
type textarea "x"
type textarea "my like the chrismas"
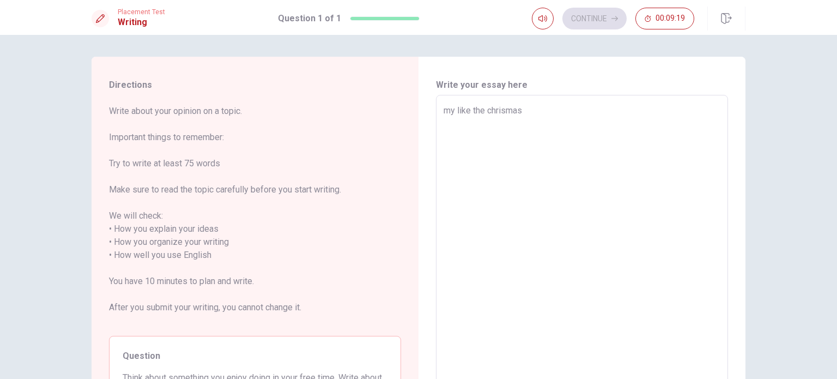
type textarea "x"
type textarea "my like the [PERSON_NAME]"
type textarea "x"
type textarea "my like the chrismas my"
type textarea "x"
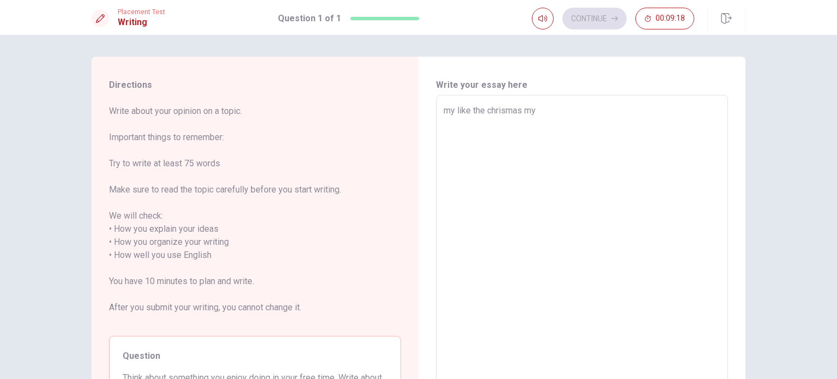
type textarea "my like the chrismas my"
type textarea "x"
type textarea "my like the chrismas my l"
type textarea "x"
type textarea "my like the chrismas my li"
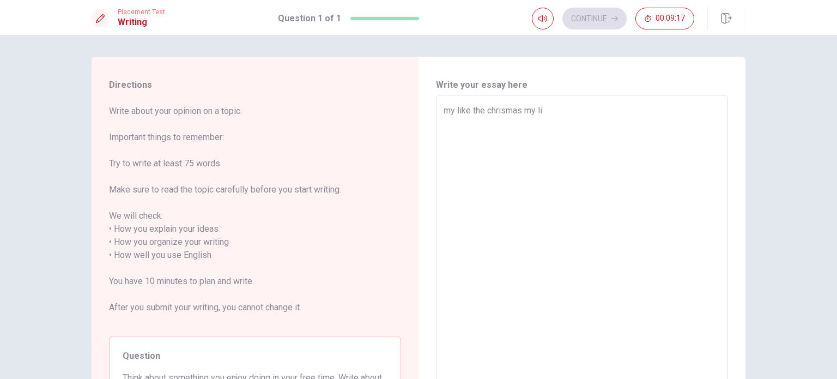
type textarea "x"
type textarea "my like the chrismas my lik"
type textarea "x"
type textarea "my like the chrismas my like"
type textarea "x"
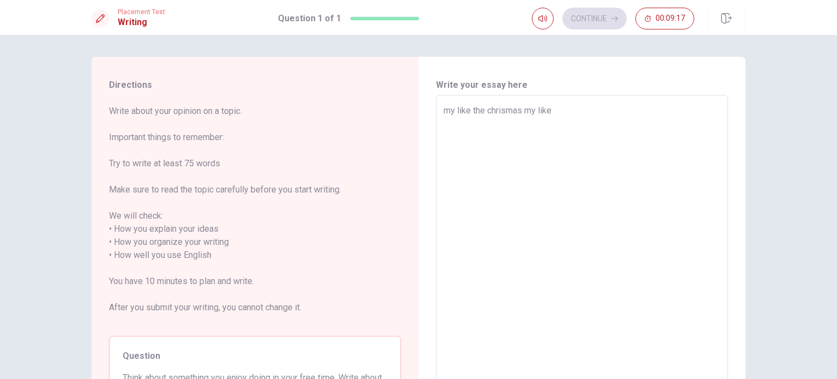
type textarea "my like the chrismas my like"
type textarea "x"
type textarea "my like the chrismas my like p"
type textarea "x"
type textarea "my like the chrismas my like pl"
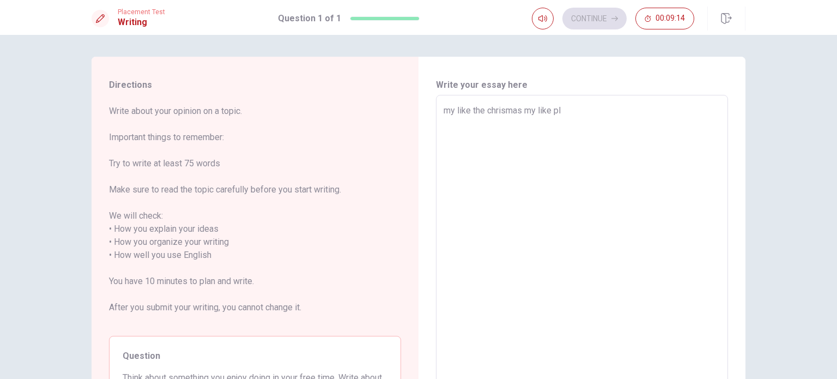
type textarea "x"
type textarea "my like the chrismas my like pla"
type textarea "x"
type textarea "my like the chrismas my like play"
type textarea "x"
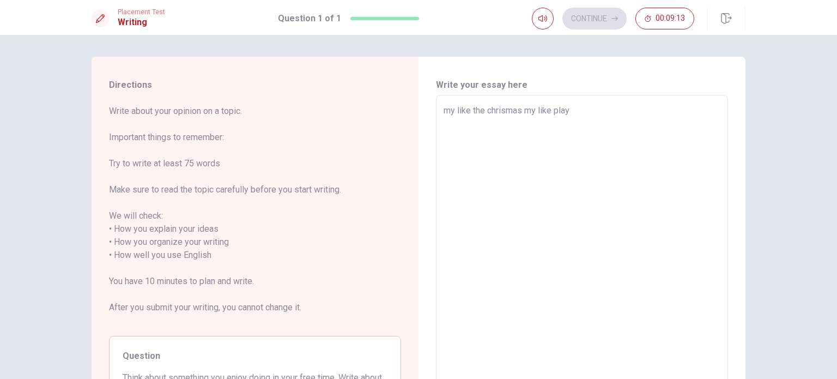
type textarea "my like the chrismas my like playd"
type textarea "x"
type textarea "my like the chrismas my like play"
type textarea "x"
type textarea "my like the chrismas my like play"
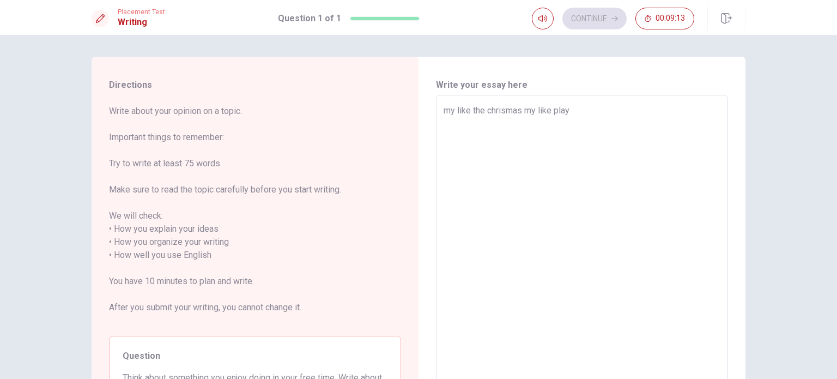
type textarea "x"
type textarea "my like the chrismas my like play d"
type textarea "x"
type textarea "my like the chrismas my like play de"
type textarea "x"
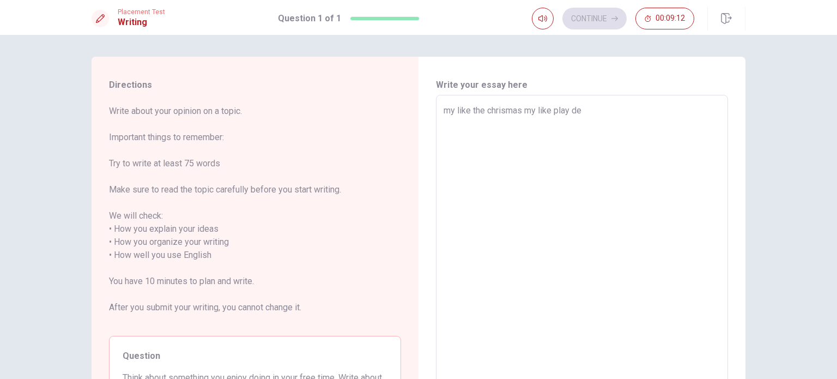
type textarea "my like the chrismas my like play de"
type textarea "x"
type textarea "my like the chrismas my like play de s"
type textarea "x"
type textarea "my like the chrismas my like play de so"
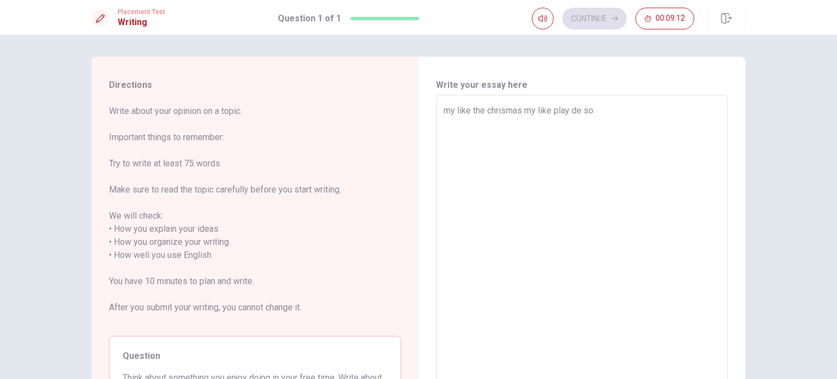
type textarea "x"
type textarea "my like the chrismas my like play de [PERSON_NAME]"
type textarea "x"
type textarea "my like the chrismas my like play de sooc"
type textarea "x"
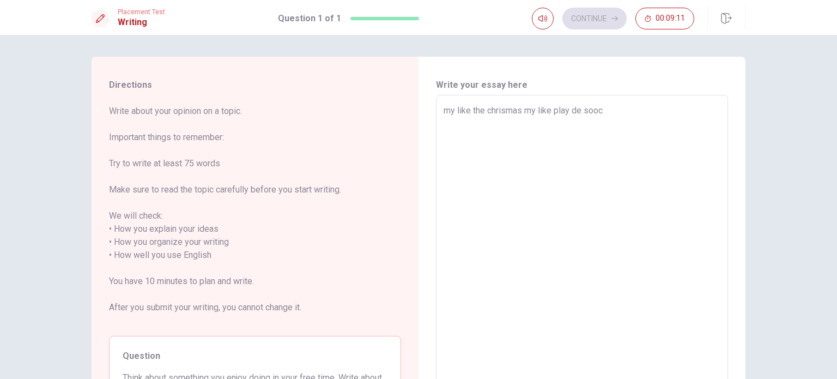
type textarea "my like the chrismas my like play de sooce"
type textarea "x"
type textarea "my like the chrismas my like play de sooce"
type textarea "x"
type textarea "my like the chrismas my like play de sooce"
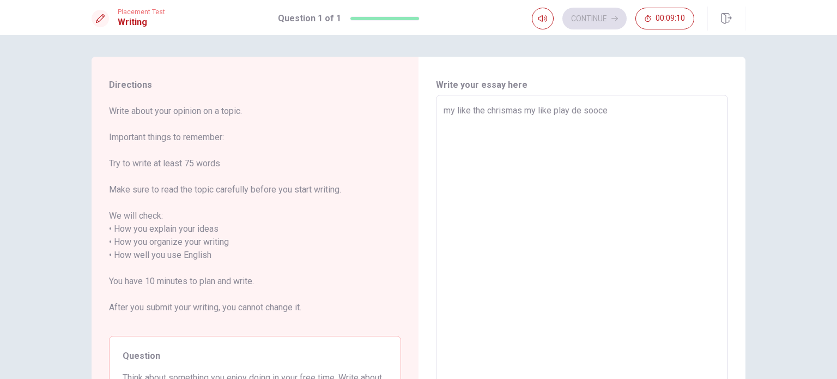
type textarea "x"
type textarea "my like the chrismas my like play de soocer"
type textarea "x"
type textarea "my like the chrismas my like play de soocer"
type textarea "x"
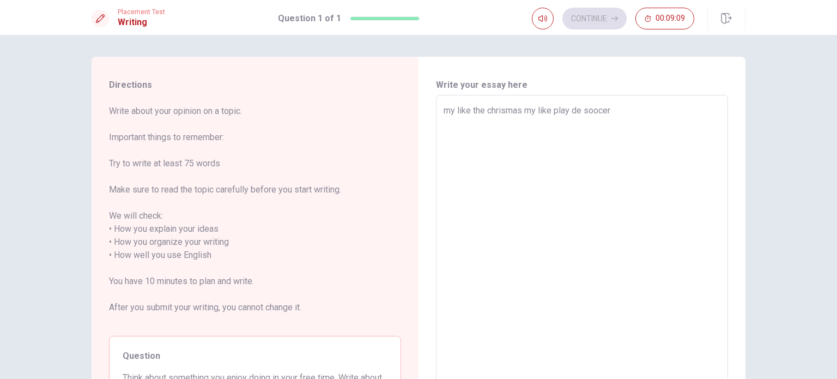
type textarea "my like the chrismas my like play de soocer i"
type textarea "x"
type textarea "my like the chrismas my like play de soocer i"
type textarea "x"
type textarea "my like the chrismas my like play de soocer i a"
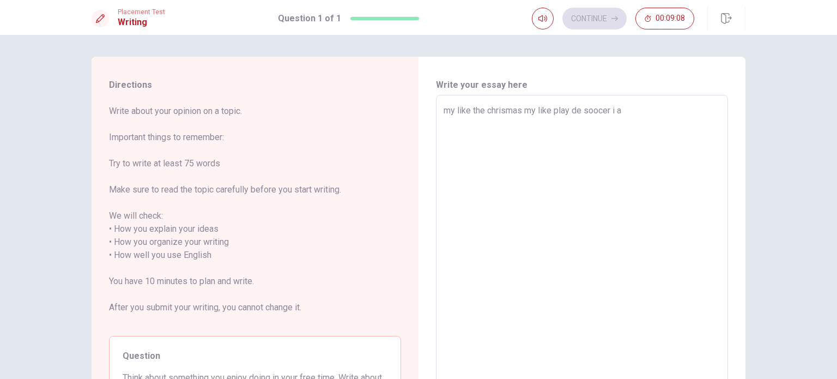
type textarea "x"
type textarea "my like the chrismas my like play de soocer i"
type textarea "x"
type textarea "my like the chrismas my like play de soocer i y"
type textarea "x"
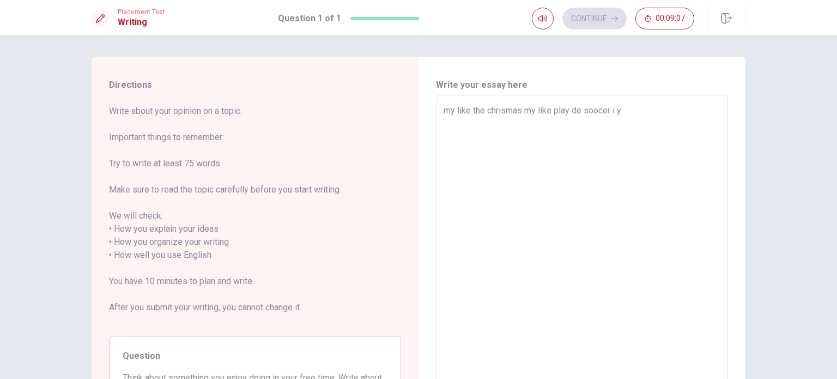
type textarea "my like the chrismas my like play de soocer i ye"
type textarea "x"
type textarea "my like the chrismas my like play de soocer i [PERSON_NAME]"
type textarea "x"
type textarea "my like the chrismas my like play de soocer i year"
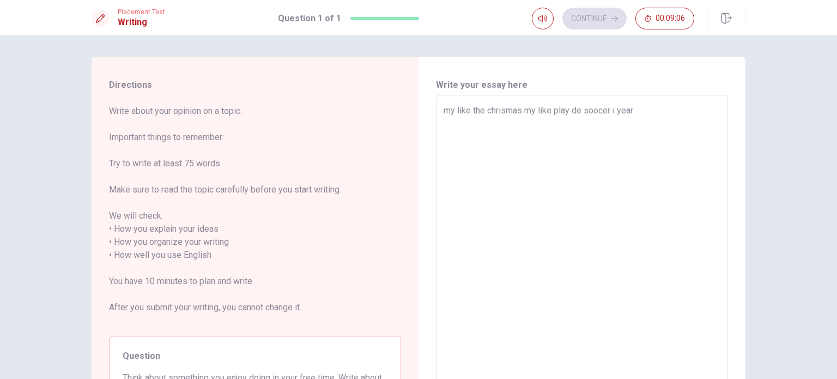
type textarea "x"
type textarea "my like the chrismas my like play de soocer i years"
type textarea "x"
type textarea "my like the chrismas my like play de soocer i years"
type textarea "x"
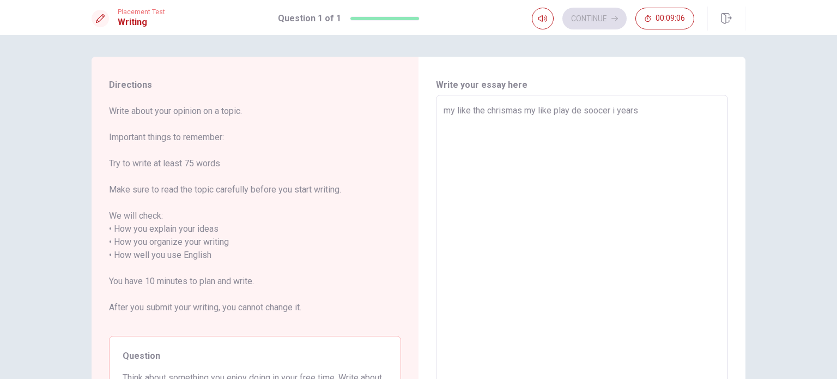
type textarea "my like the chrismas my like play de soocer i years o"
type textarea "x"
type textarea "my like the chrismas my like play de soocer i years ol"
type textarea "x"
type textarea "my like the chrismas my like play de soocer i years old"
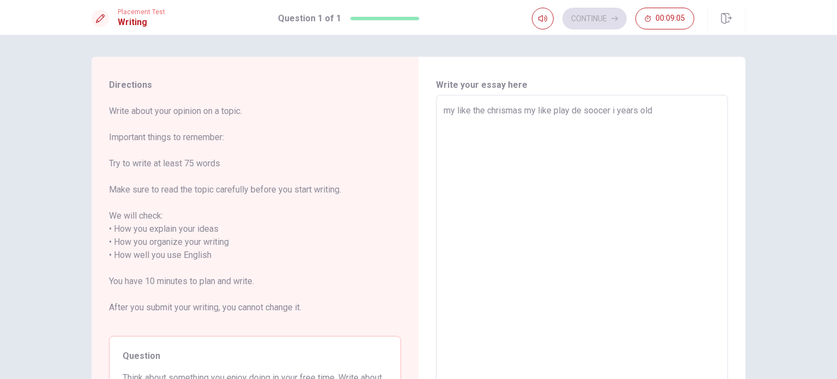
type textarea "x"
type textarea "my like the chrismas my like play de soocer i years old"
type textarea "x"
type textarea "my like the chrismas my like play de soocer i years old t"
type textarea "x"
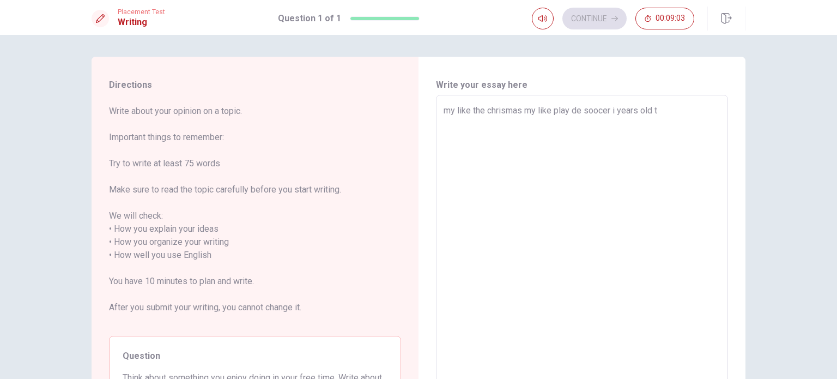
type textarea "my like the chrismas my like play de soocer i years old tw"
type textarea "x"
type textarea "my like the chrismas my like play de soocer i years old twe"
type textarea "x"
type textarea "my like the chrismas my like play de soocer i years old twei"
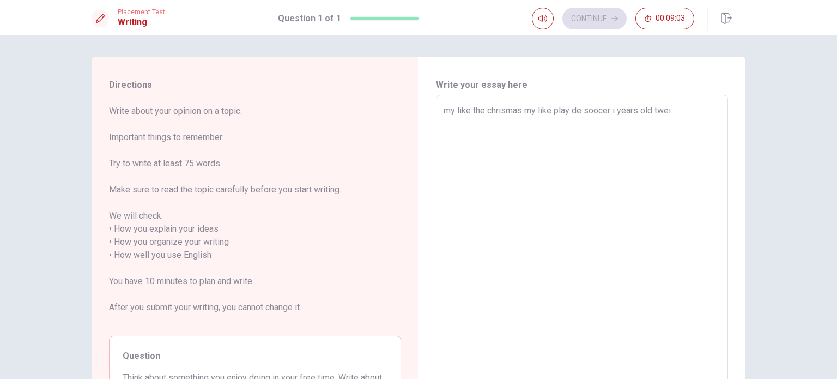
type textarea "x"
type textarea "my like the chrismas my like play de soocer i years old twe"
type textarea "x"
type textarea "my like the chrismas my like play de soocer i years old tw"
type textarea "x"
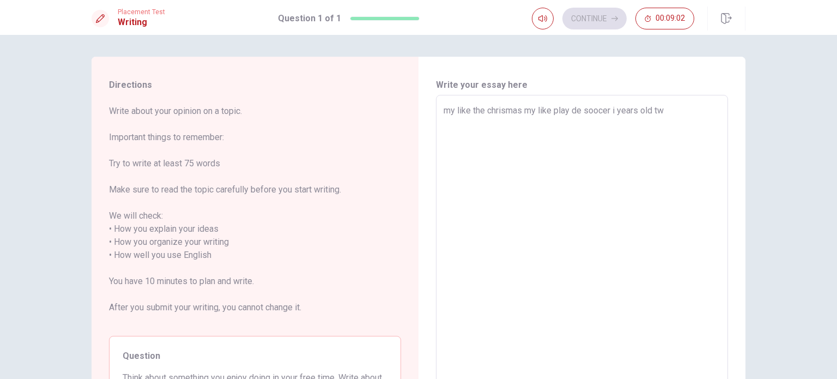
type textarea "my like the chrismas my like play de soocer i years old t"
type textarea "x"
type textarea "my like the chrismas my like play de soocer i years old ti"
type textarea "x"
type textarea "my like the chrismas my like play de soocer i years old t"
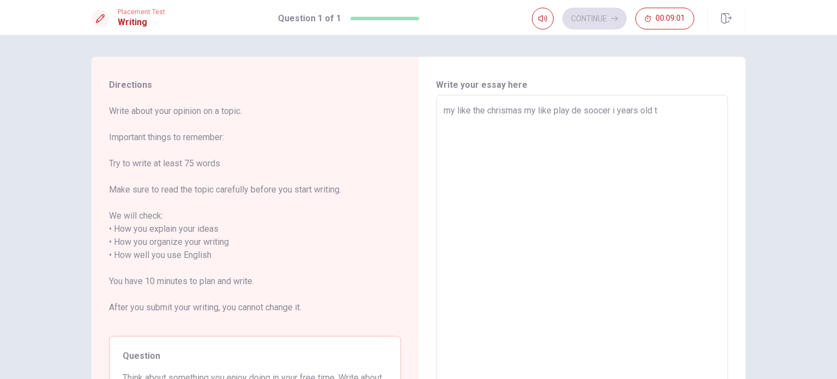
type textarea "x"
type textarea "my like the chrismas my like play de soocer i years old tw"
type textarea "x"
type textarea "my like the chrismas my like play de soocer i years old twe"
type textarea "x"
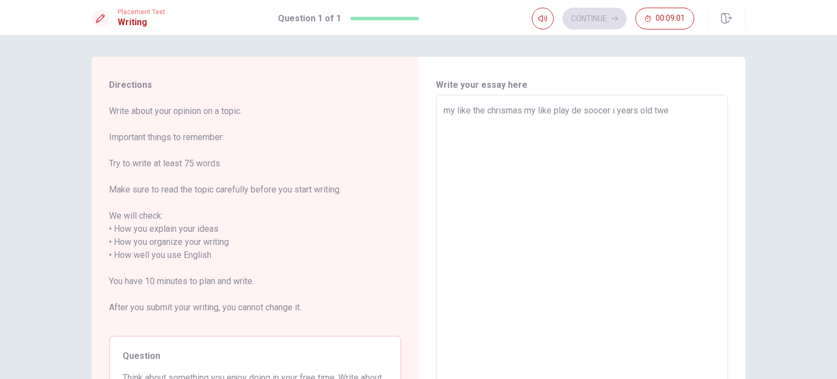
type textarea "my like the chrismas my like play de soocer i years old twei"
type textarea "x"
type textarea "my like the chrismas my like play de soocer i years old twe"
type textarea "x"
type textarea "my like the chrismas my like play de soocer i years old twen"
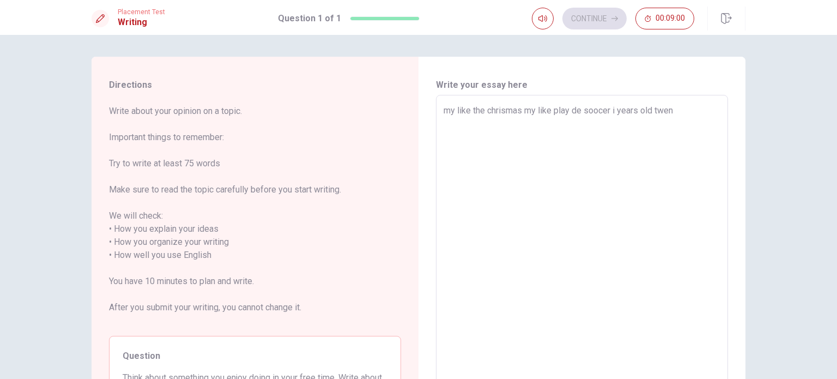
type textarea "x"
type textarea "my like the chrismas my like play de soocer i years old twent"
type textarea "x"
type textarea "my like the chrismas my like play de soocer i years old twenti"
type textarea "x"
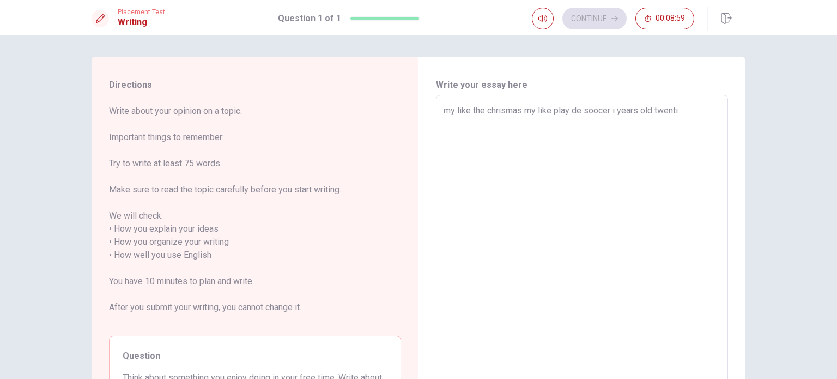
type textarea "my like the chrismas my like play de soocer i years old twenti"
type textarea "x"
type textarea "my like the chrismas my like play de soocer i years old twenti"
type textarea "x"
type textarea "my like the chrismas my like play de soocer i years old twent"
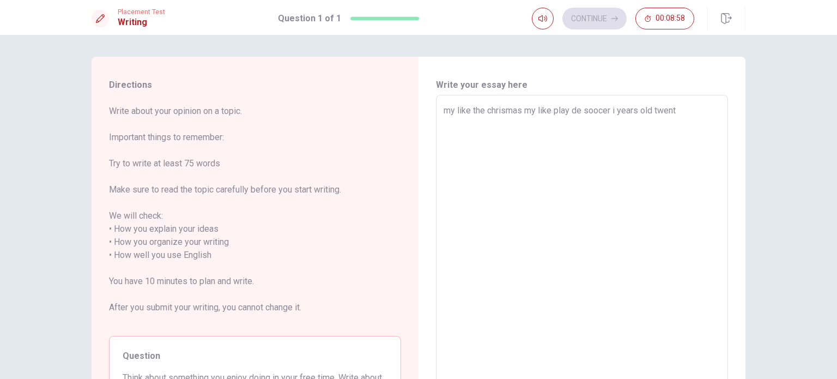
type textarea "x"
type textarea "my like the chrismas my like play de soocer i years old twen"
type textarea "x"
type textarea "my like the chrismas my like play de soocer i years old twe"
type textarea "x"
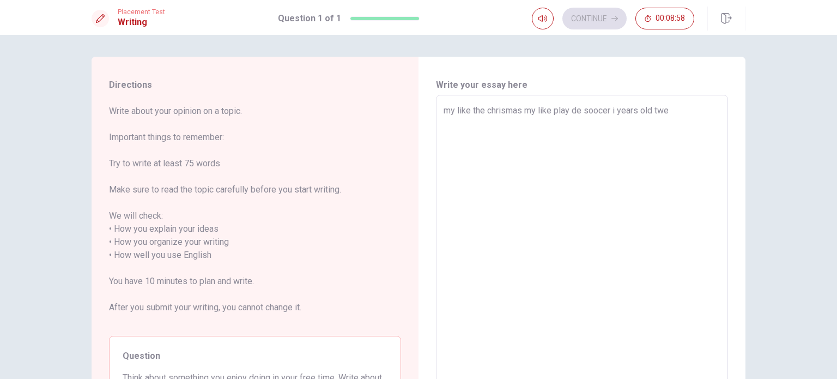
type textarea "my like the chrismas my like play de soocer i years old tw"
type textarea "x"
type textarea "my like the chrismas my like play de soocer i years old t"
type textarea "x"
type textarea "my like the chrismas my like play de soocer i years old"
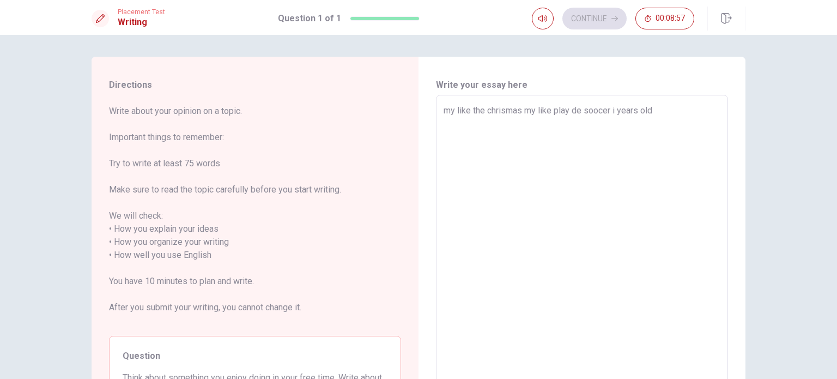
type textarea "x"
type textarea "my like the chrismas my like play de soocer i years old 2"
type textarea "x"
type textarea "my like the chrismas my like play de soocer i years old 20"
type textarea "x"
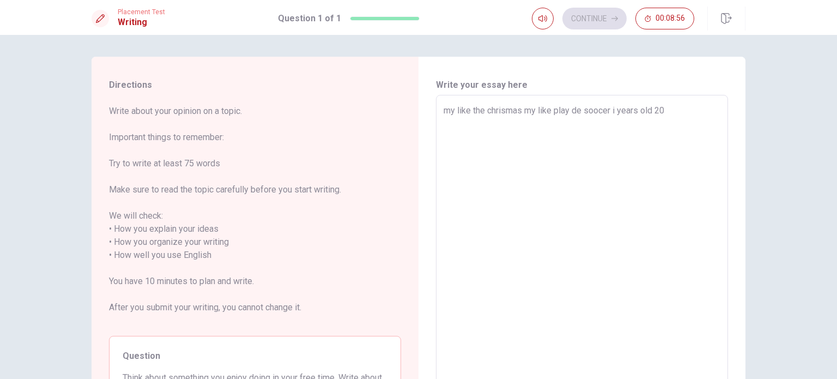
type textarea "my like the chrismas my like play de soocer i years old 20"
type textarea "x"
type textarea "my like the chrismas my like play de soocer i years old 20 m"
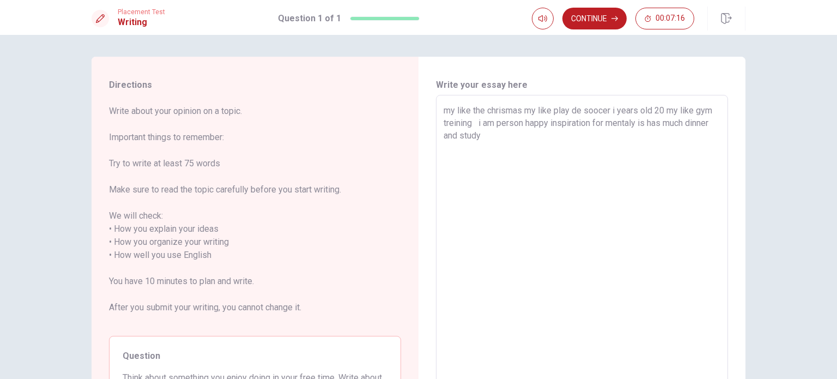
click at [679, 123] on textarea "my like the chrismas my like play de soocer i years old 20 my like gym treining…" at bounding box center [581, 255] width 277 height 302
click at [687, 123] on textarea "my like the chrismas my like play de soocer i years old 20 my like gym treining…" at bounding box center [581, 255] width 277 height 302
click at [702, 120] on textarea "my like the chrismas my like play de soocer i years old 20 my like gym treining…" at bounding box center [581, 255] width 277 height 302
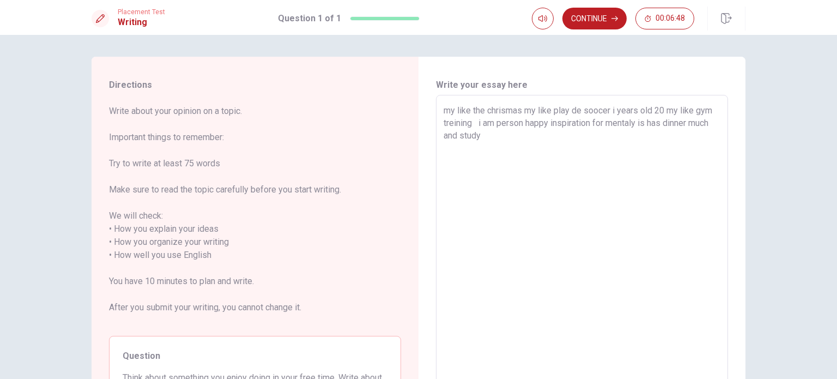
click at [640, 115] on textarea "my like the chrismas my like play de soocer i years old 20 my like gym treining…" at bounding box center [581, 255] width 277 height 302
click at [643, 126] on textarea "my like the chrismas my like play de soocer i years old 20 my like gym treining…" at bounding box center [581, 255] width 277 height 302
click at [640, 123] on textarea "my like the chrismas my like play de soocer i years old 20 my like gym treining…" at bounding box center [581, 255] width 277 height 302
click at [545, 142] on textarea "my like the chrismas my like play de soocer i years old 20 my like gym treining…" at bounding box center [581, 255] width 277 height 302
click at [437, 142] on div "my like the chrismas my like play de soocer i years old 20 my like gym treining…" at bounding box center [582, 255] width 292 height 320
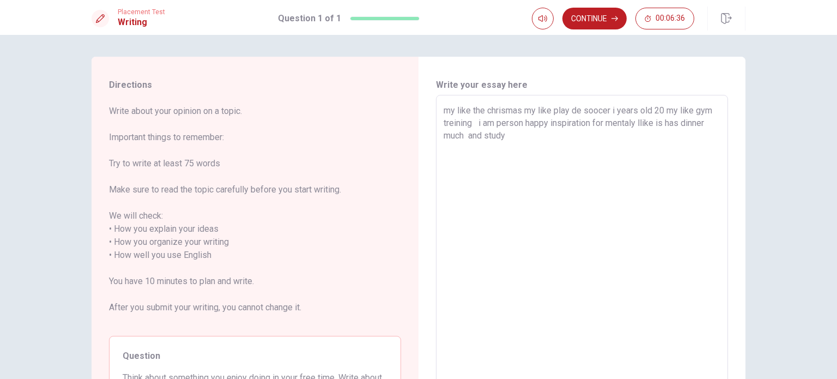
click at [443, 138] on textarea "my like the chrismas my like play de soocer i years old 20 my like gym treining…" at bounding box center [581, 255] width 277 height 302
click at [551, 121] on textarea "my like the chrismas my like play de soocer i years old 20 my like gym treining…" at bounding box center [581, 255] width 277 height 302
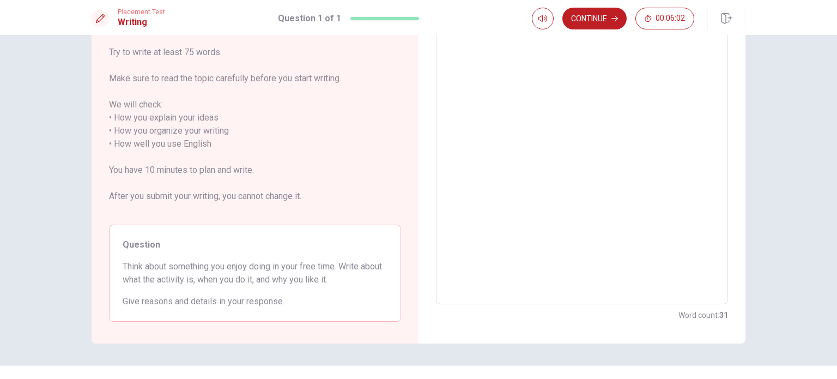
scroll to position [132, 0]
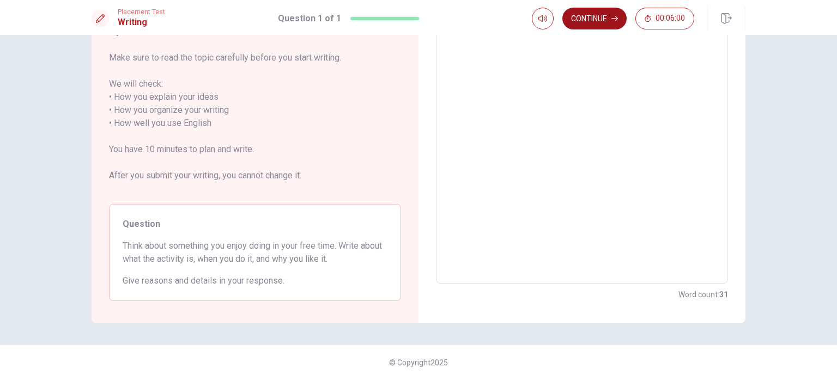
click at [605, 13] on button "Continue" at bounding box center [594, 19] width 64 height 22
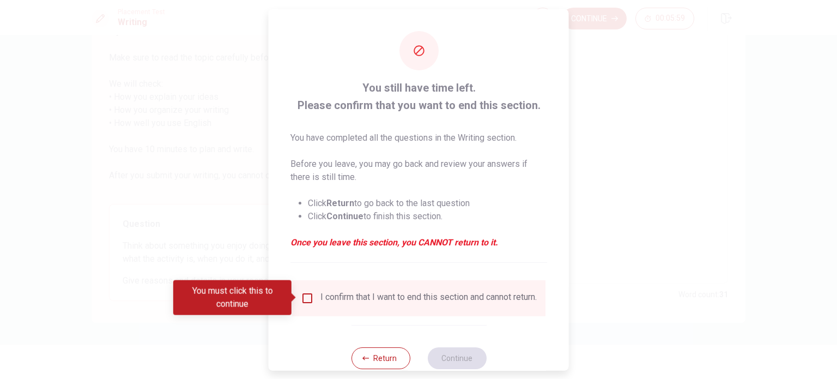
click at [302, 304] on div "I confirm that I want to end this section and cannot return." at bounding box center [419, 297] width 236 height 13
click at [302, 301] on input "You must click this to continue" at bounding box center [307, 297] width 13 height 13
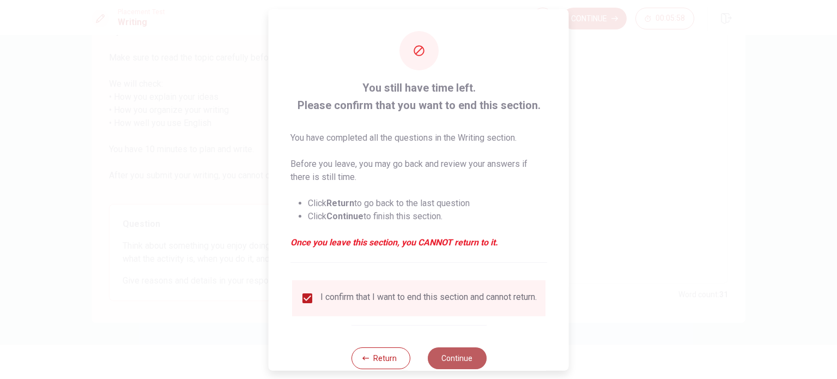
click at [453, 363] on button "Continue" at bounding box center [456, 358] width 59 height 22
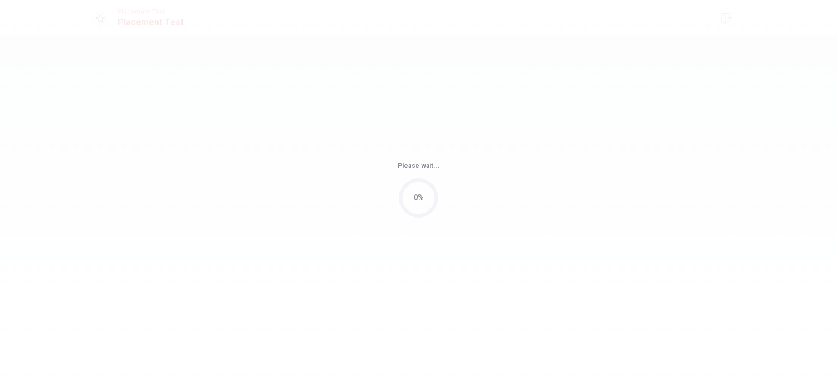
scroll to position [0, 0]
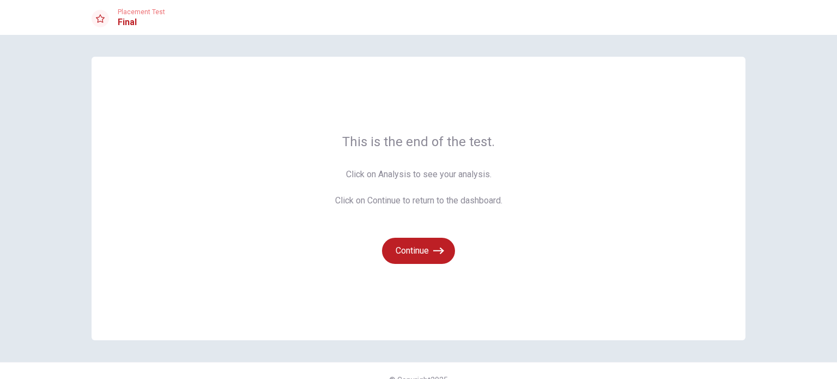
click at [422, 236] on div "Continue" at bounding box center [418, 243] width 167 height 39
click at [417, 246] on button "Continue" at bounding box center [418, 251] width 73 height 26
